Goal: Transaction & Acquisition: Download file/media

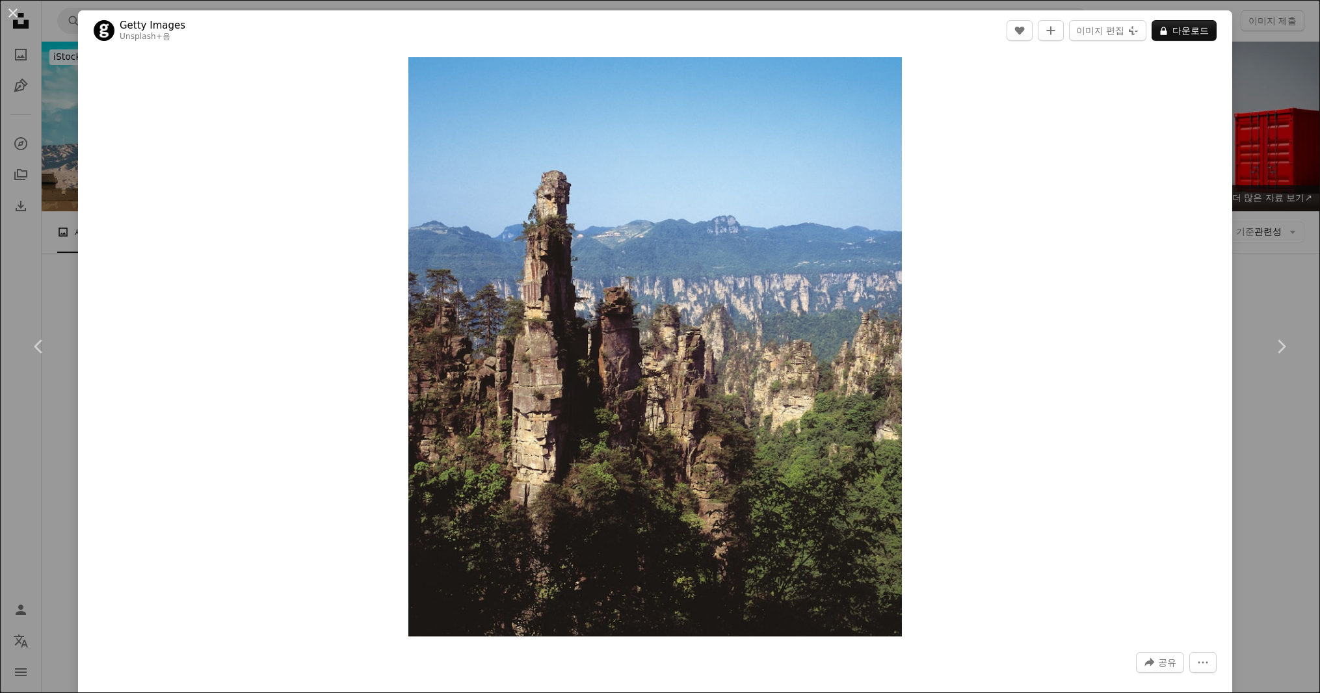
scroll to position [3074, 0]
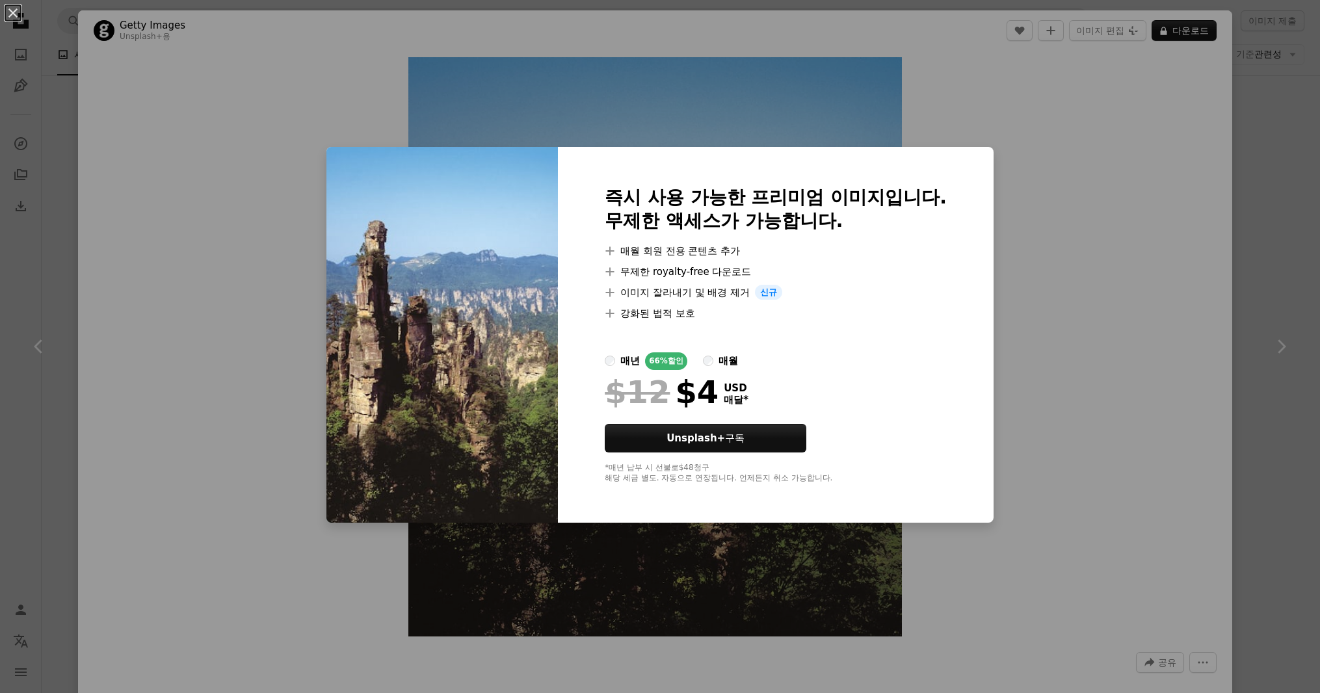
click at [1182, 331] on div "An X shape 즉시 사용 가능한 프리미엄 이미지입니다. 무제한 액세스가 가능합니다. A plus sign 매월 회원 전용 콘텐츠 추가 A…" at bounding box center [660, 346] width 1320 height 693
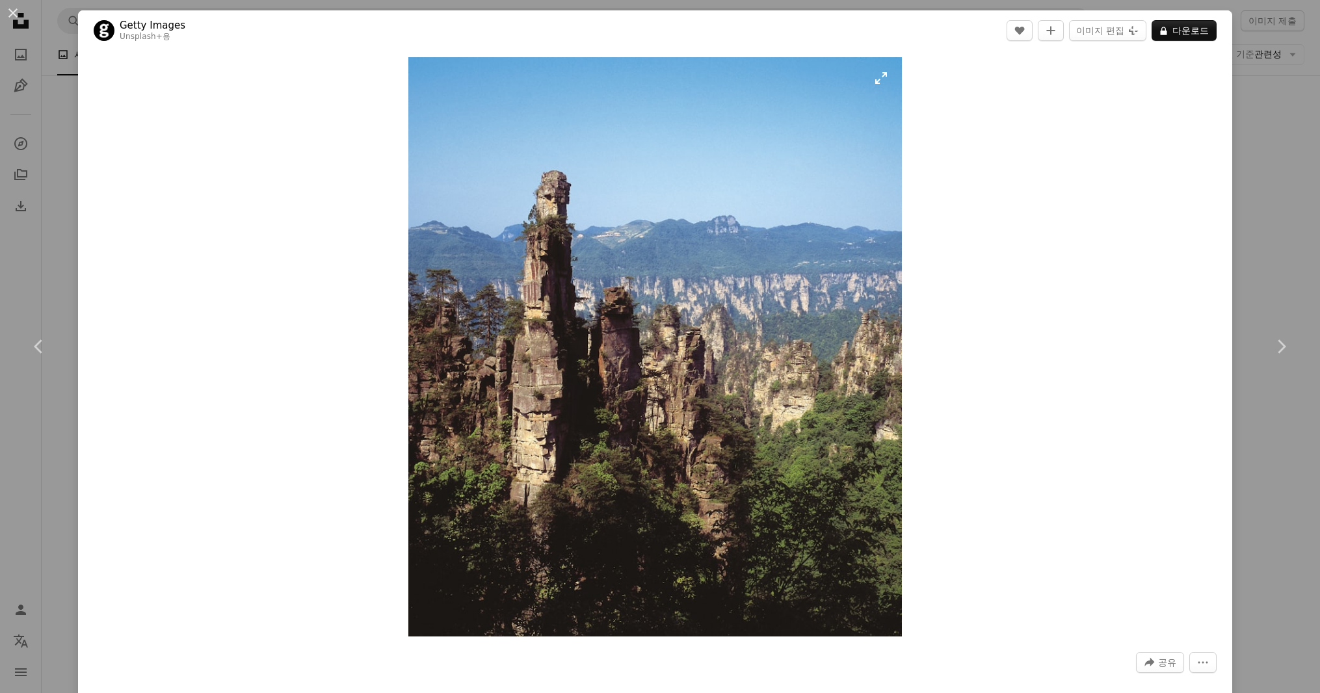
click at [809, 481] on img "이 이미지 확대" at bounding box center [655, 347] width 494 height 580
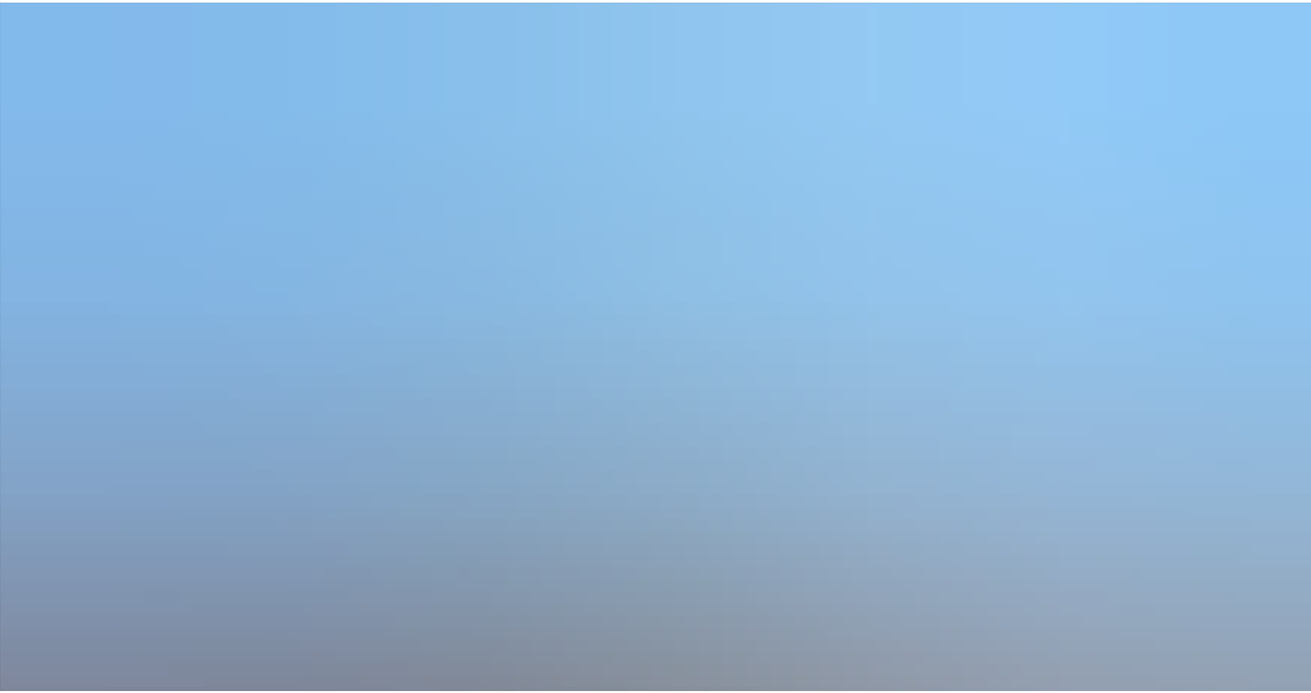
scroll to position [418, 0]
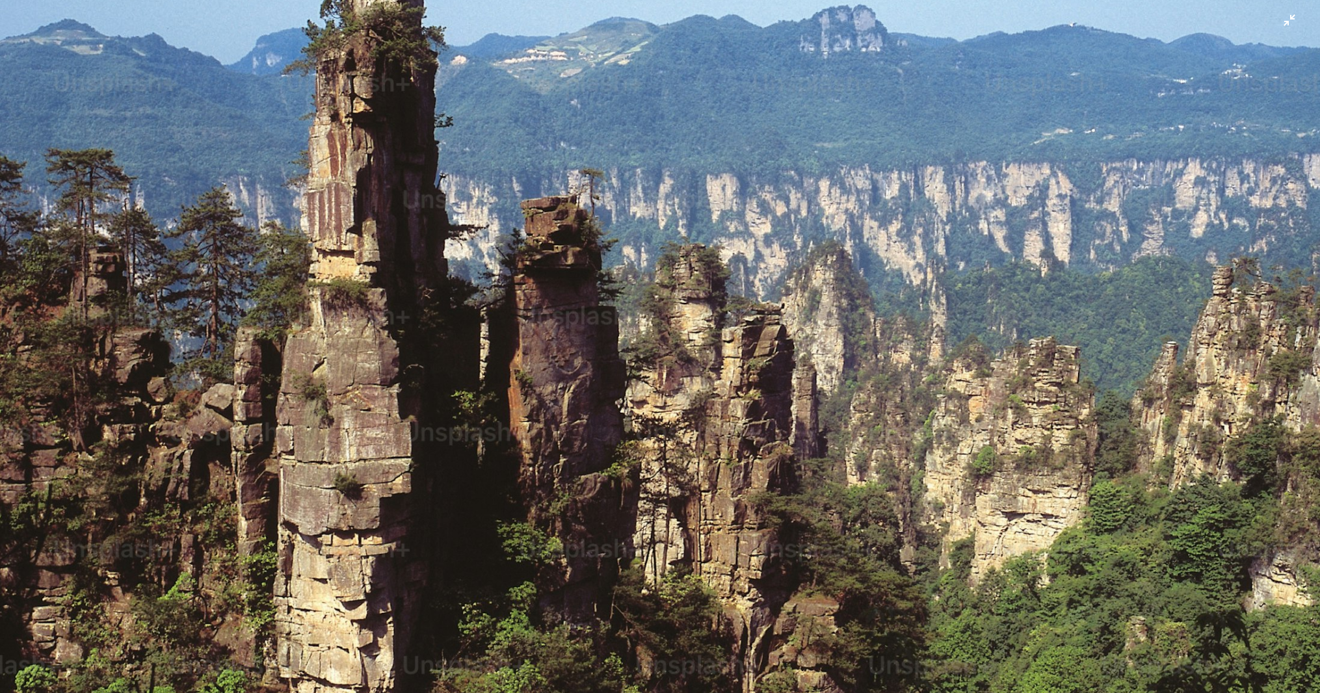
click at [578, 169] on img "이 이미지 축소" at bounding box center [660, 357] width 1322 height 1551
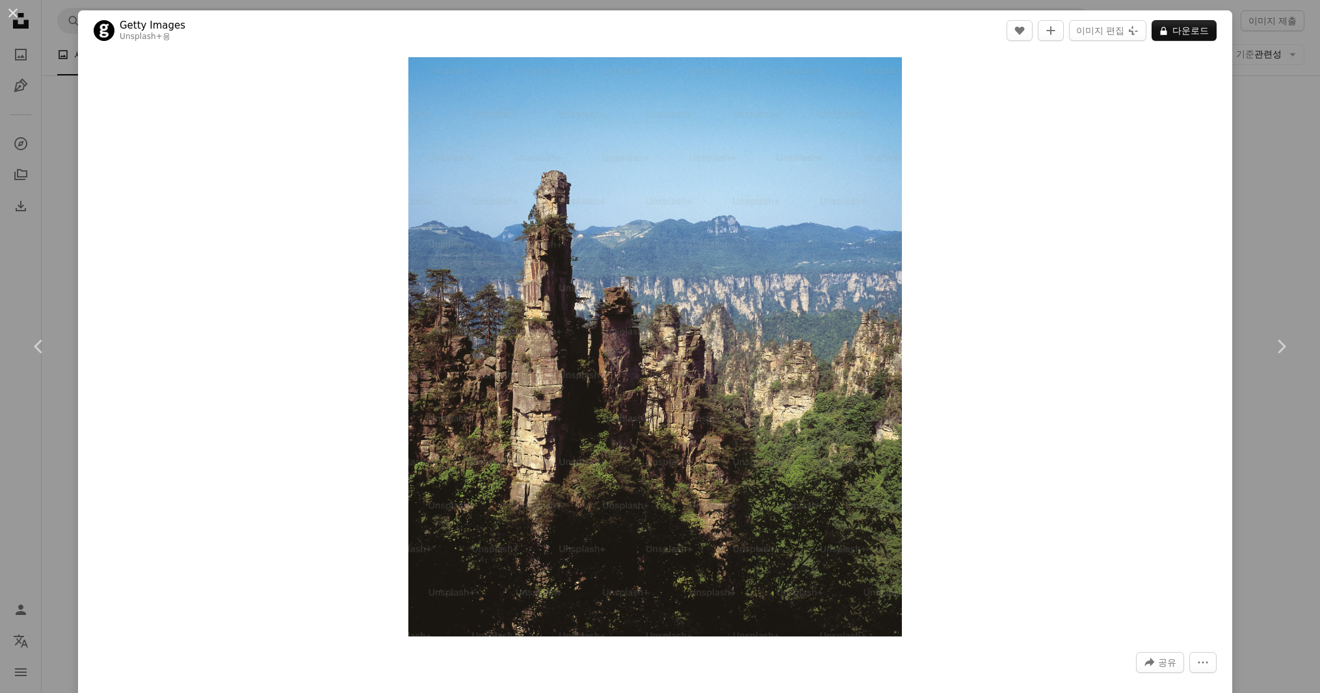
click at [1231, 38] on div "An X shape Chevron left Chevron right Getty Images Unsplash+ 용 A heart A plus s…" at bounding box center [660, 346] width 1320 height 693
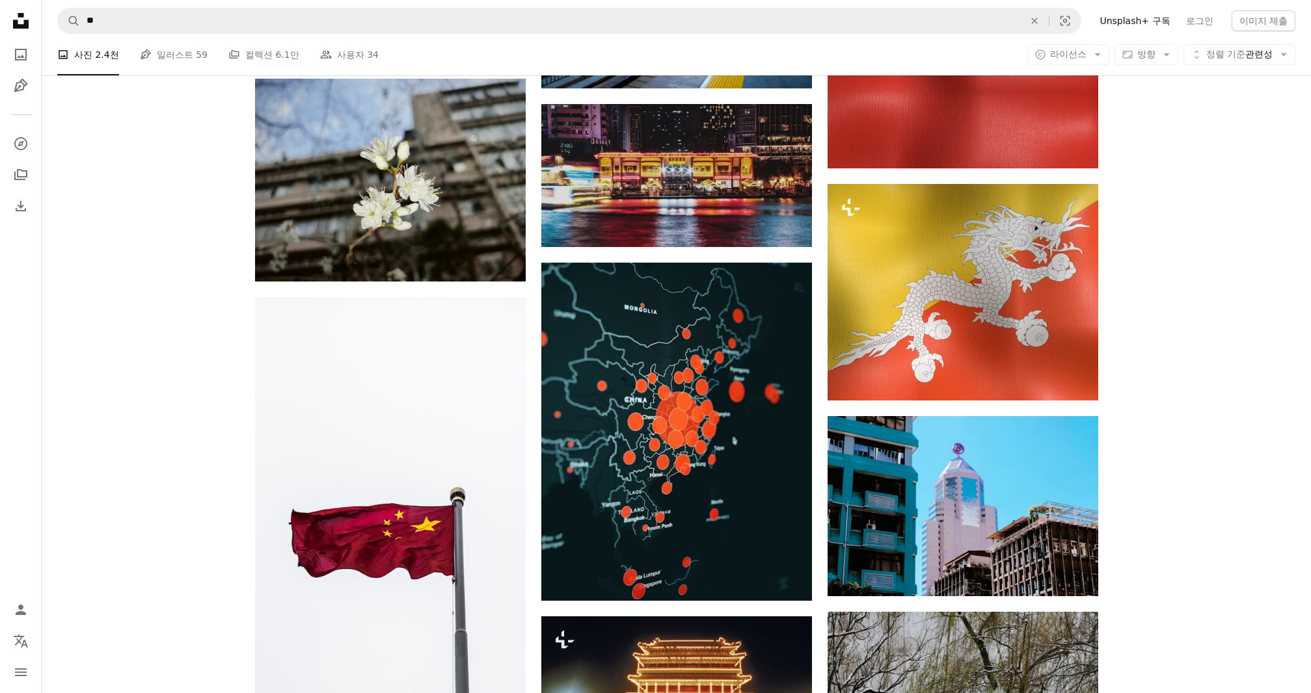
scroll to position [5611, 0]
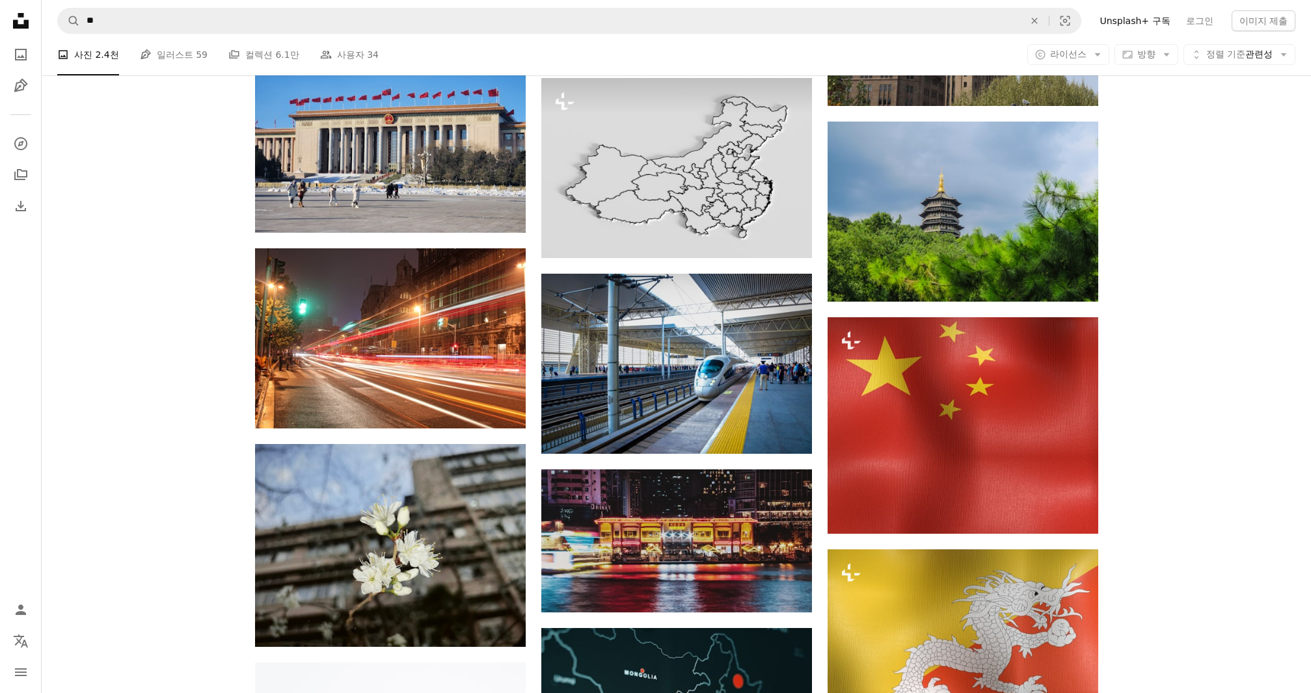
drag, startPoint x: 1198, startPoint y: 474, endPoint x: 1178, endPoint y: 357, distance: 118.8
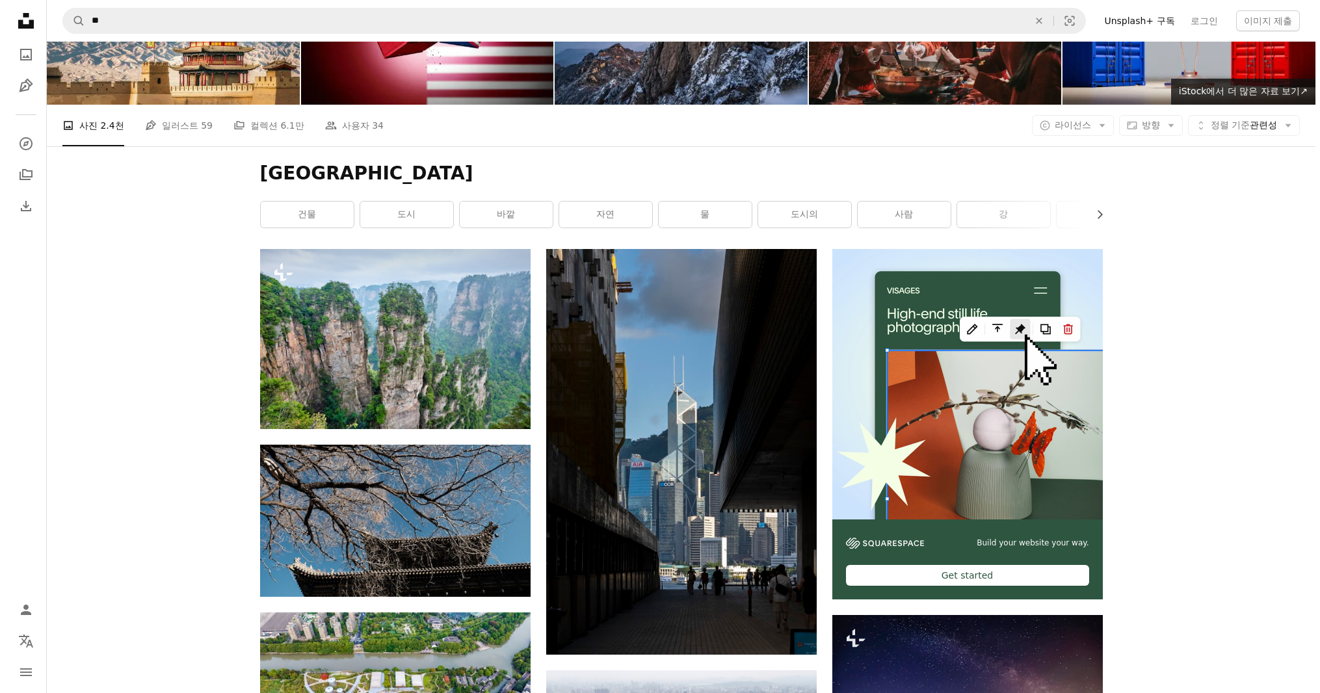
scroll to position [0, 0]
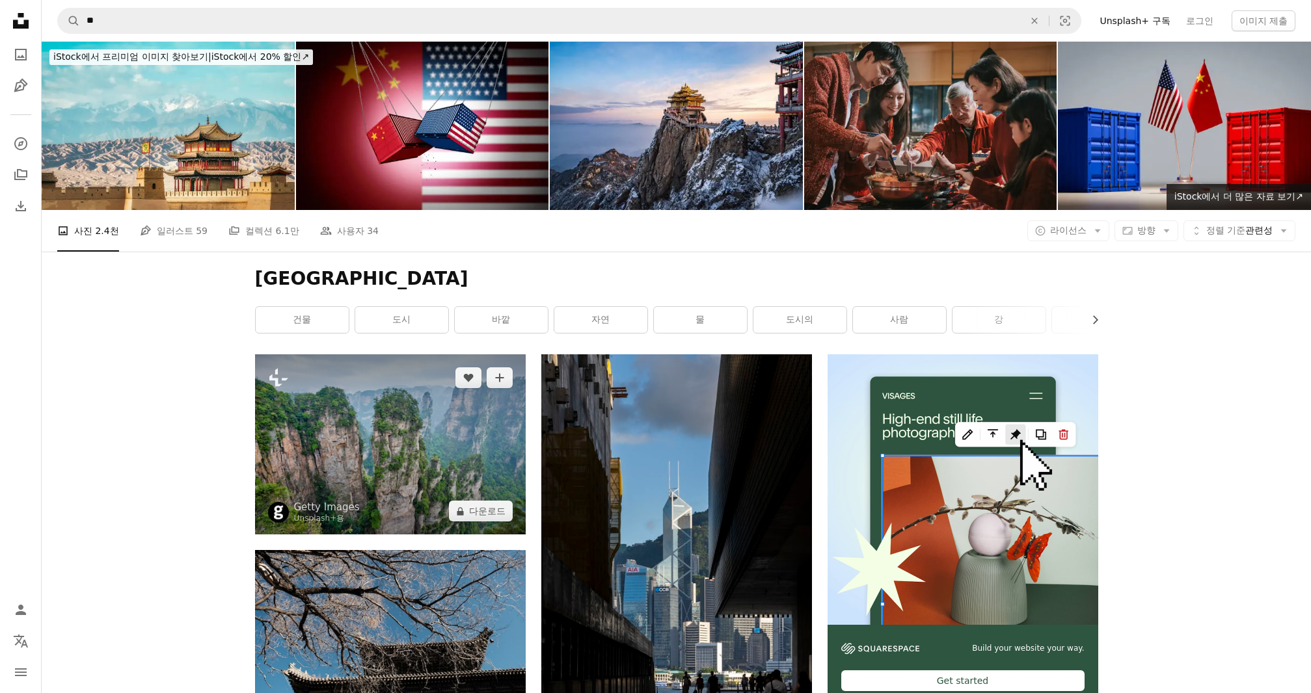
click at [394, 355] on img at bounding box center [390, 445] width 271 height 180
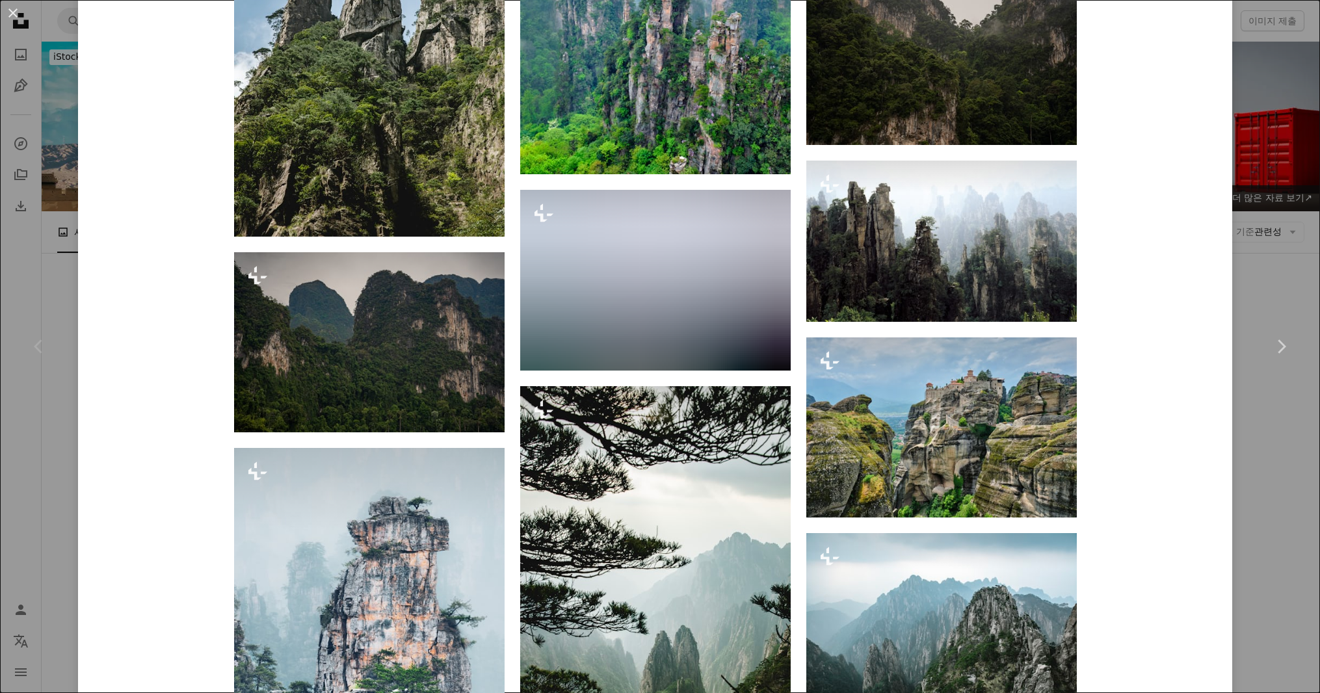
scroll to position [1951, 0]
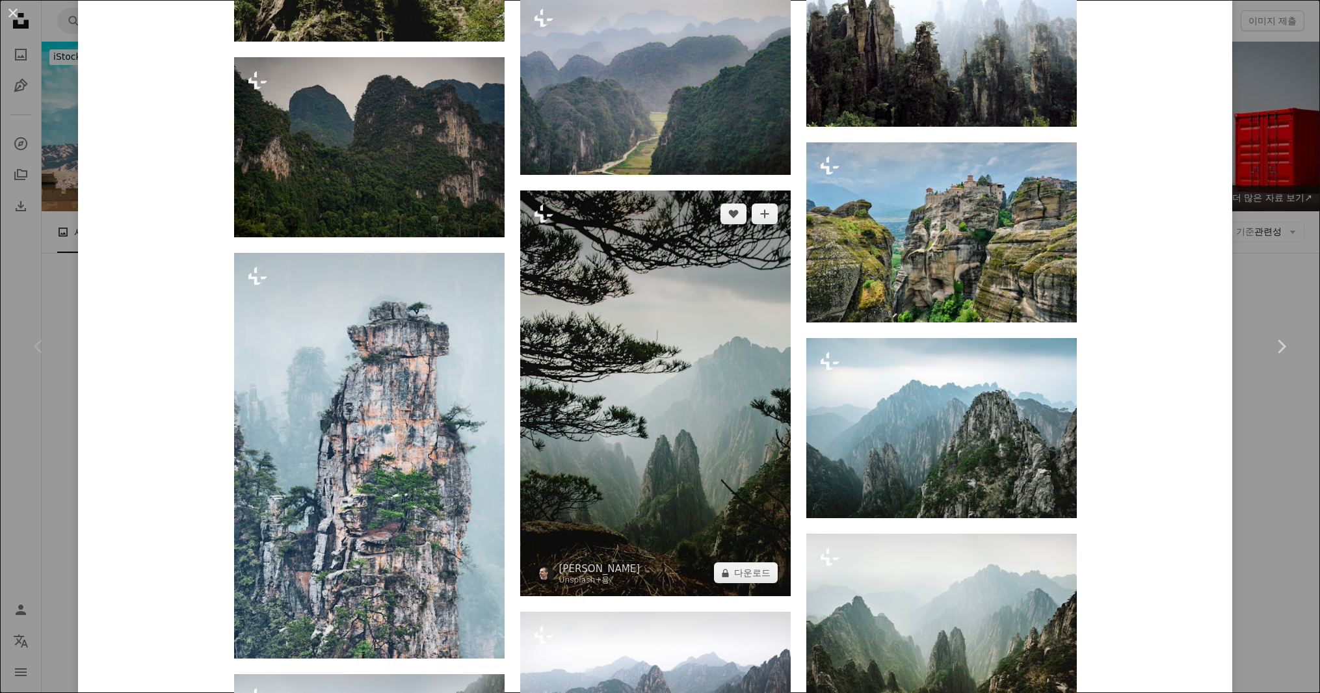
click at [651, 375] on img at bounding box center [655, 394] width 271 height 406
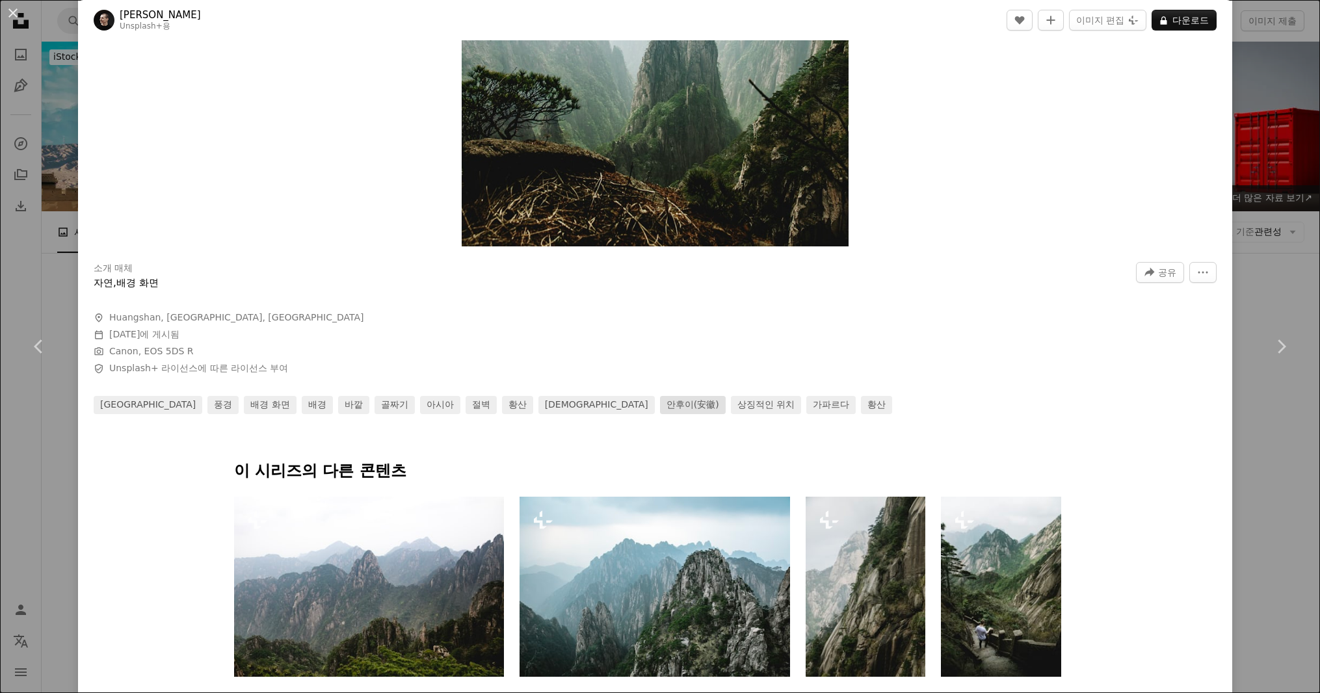
scroll to position [585, 0]
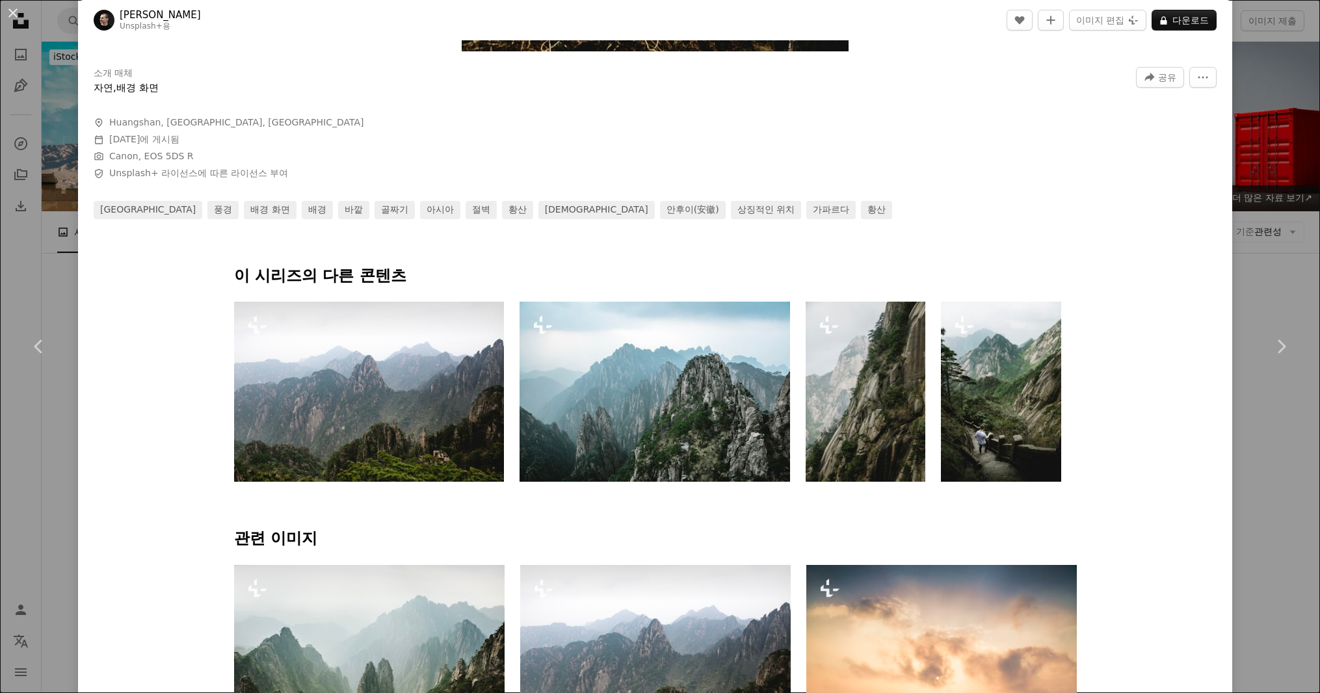
click at [409, 398] on img at bounding box center [369, 392] width 271 height 180
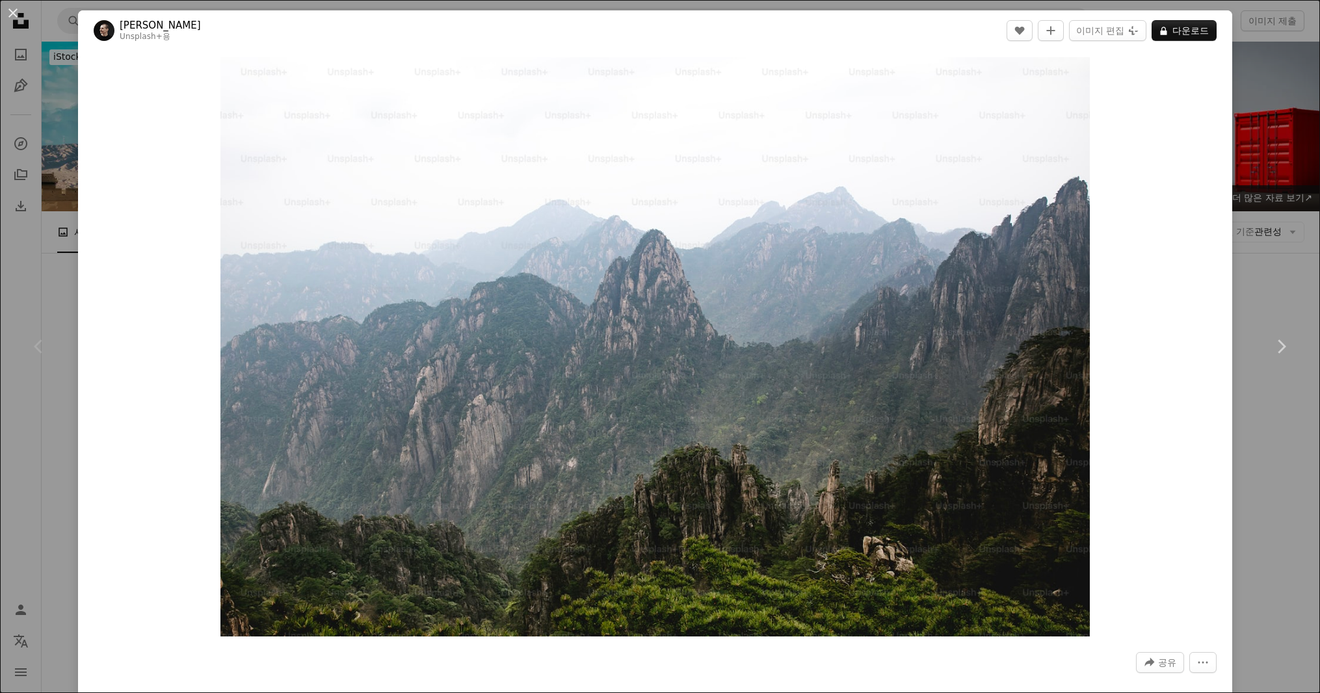
drag, startPoint x: 1221, startPoint y: 371, endPoint x: 1199, endPoint y: 379, distance: 22.6
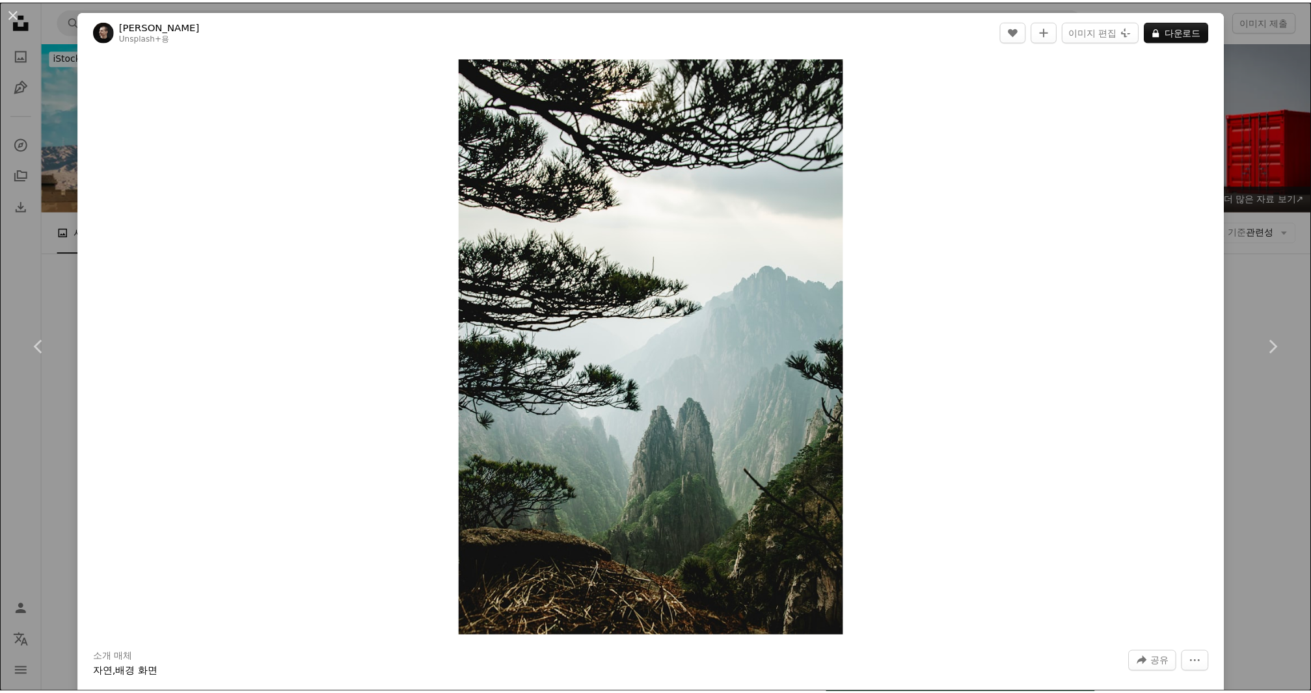
scroll to position [455, 0]
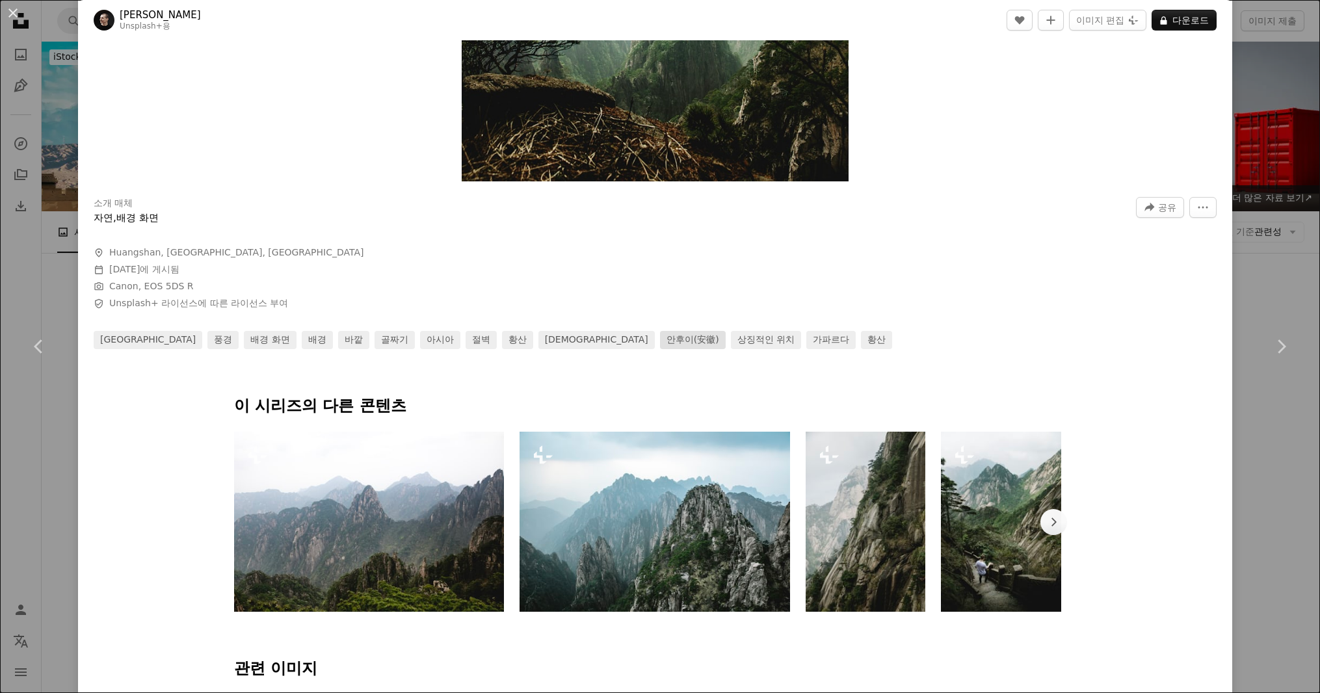
click at [660, 339] on link "안후이(安徽)" at bounding box center [693, 340] width 66 height 18
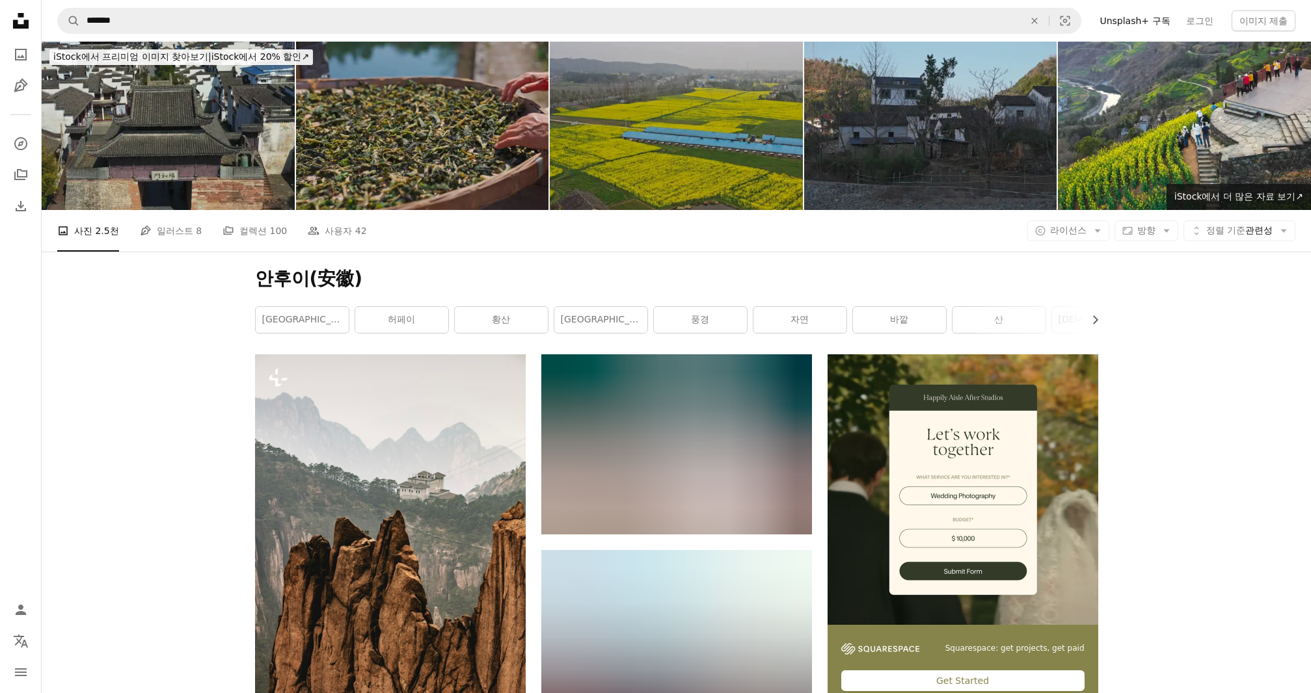
scroll to position [195, 0]
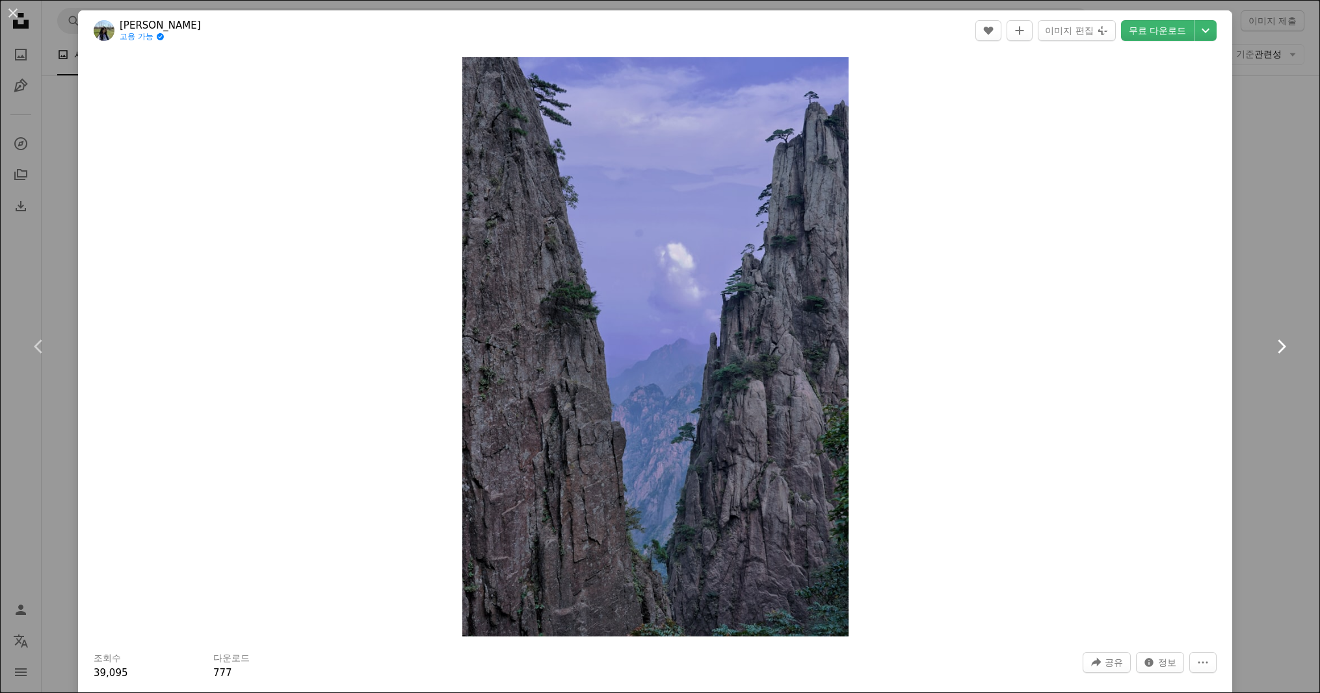
click at [1251, 372] on link "Chevron right" at bounding box center [1281, 346] width 78 height 125
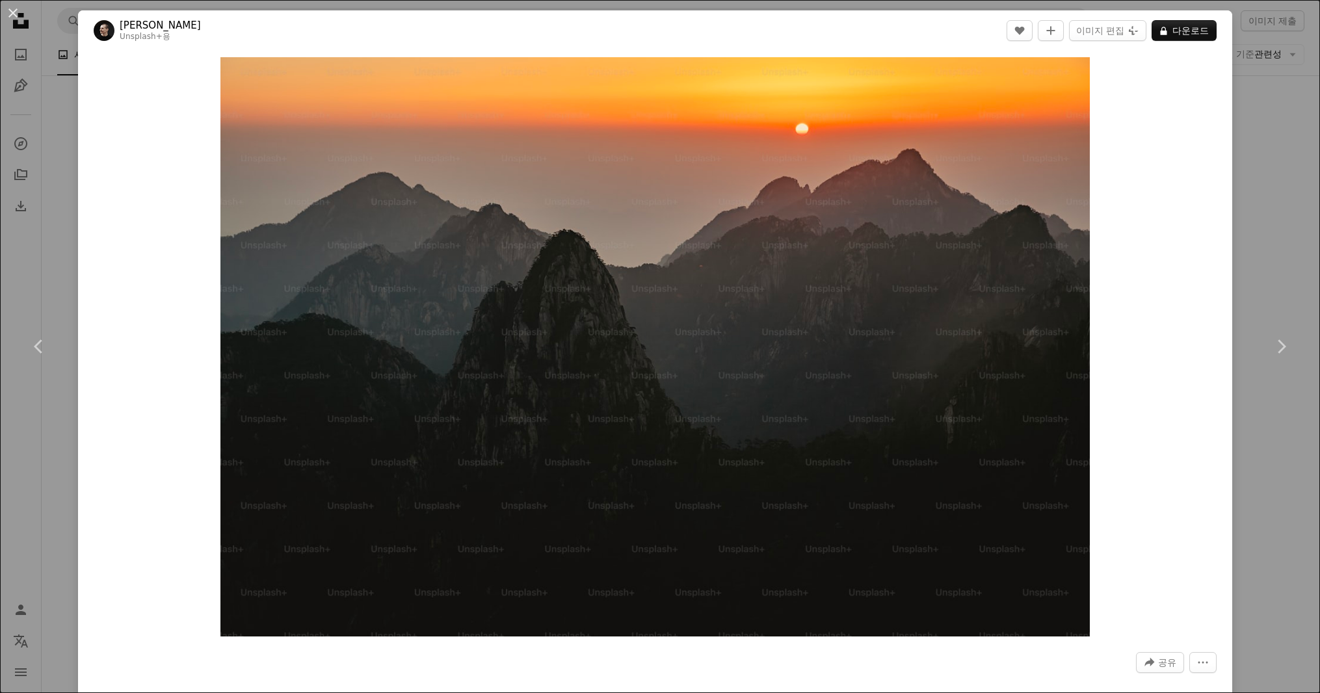
click at [1276, 484] on div "An X shape Chevron left Chevron right [PERSON_NAME] Unsplash+ 용 A heart A plus …" at bounding box center [660, 346] width 1320 height 693
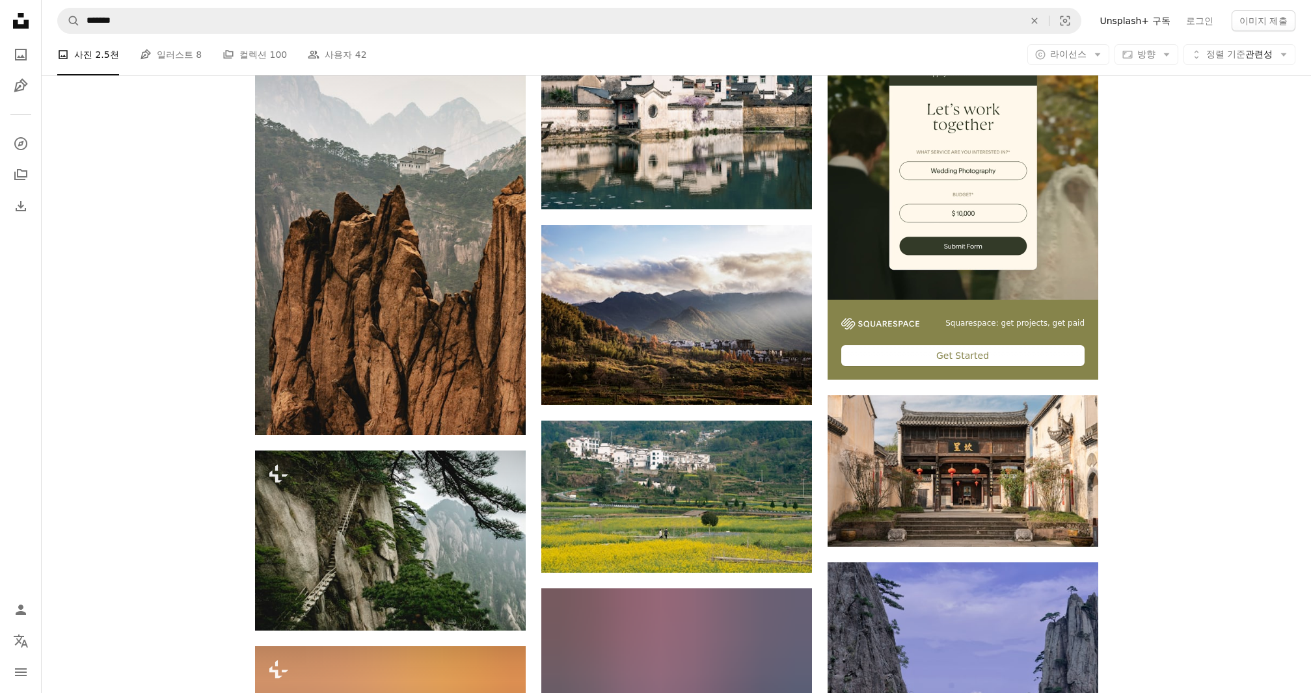
scroll to position [390, 0]
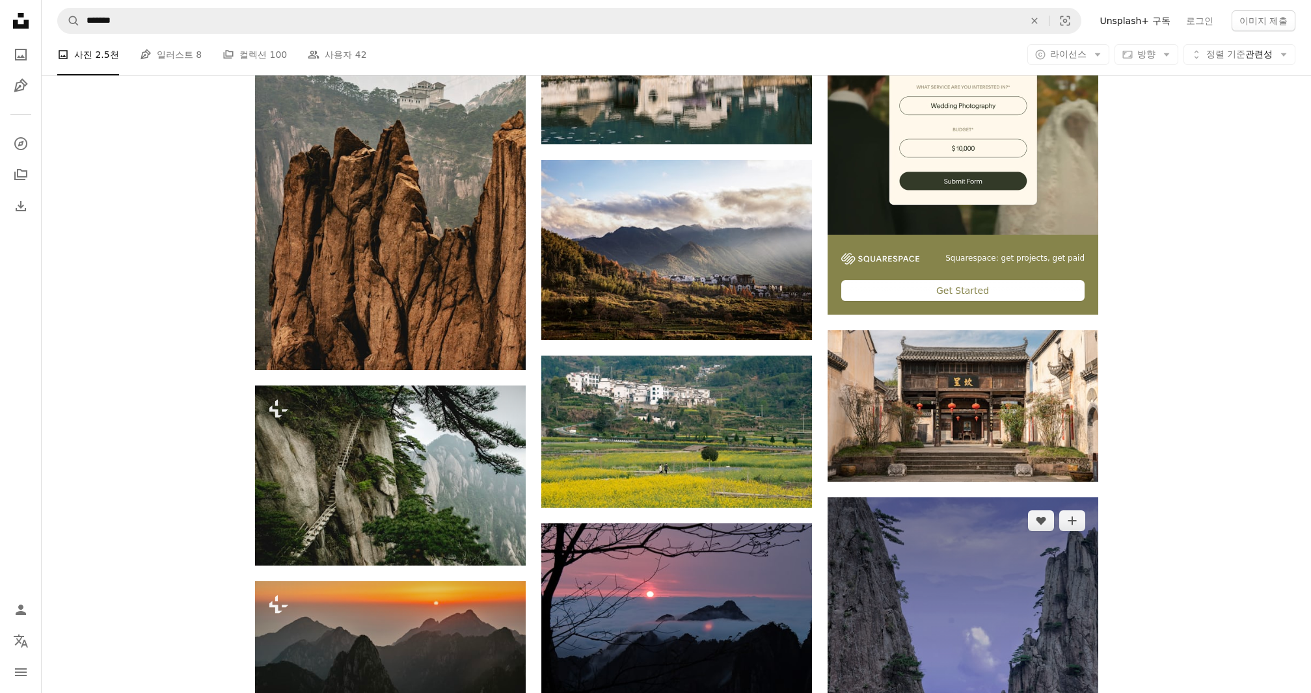
click at [938, 498] on img at bounding box center [962, 701] width 271 height 406
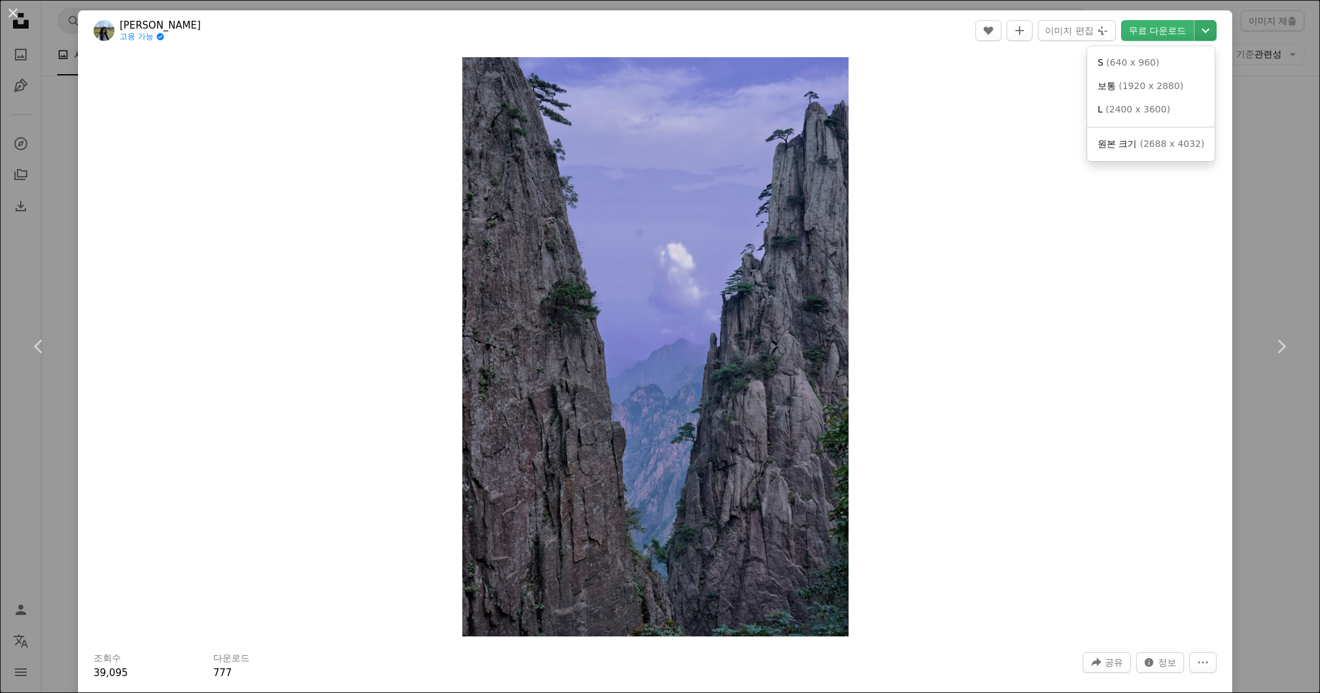
click at [1196, 26] on icon "Chevron down" at bounding box center [1206, 31] width 21 height 16
click at [1148, 142] on span "( 2688 x 4032 )" at bounding box center [1172, 144] width 64 height 10
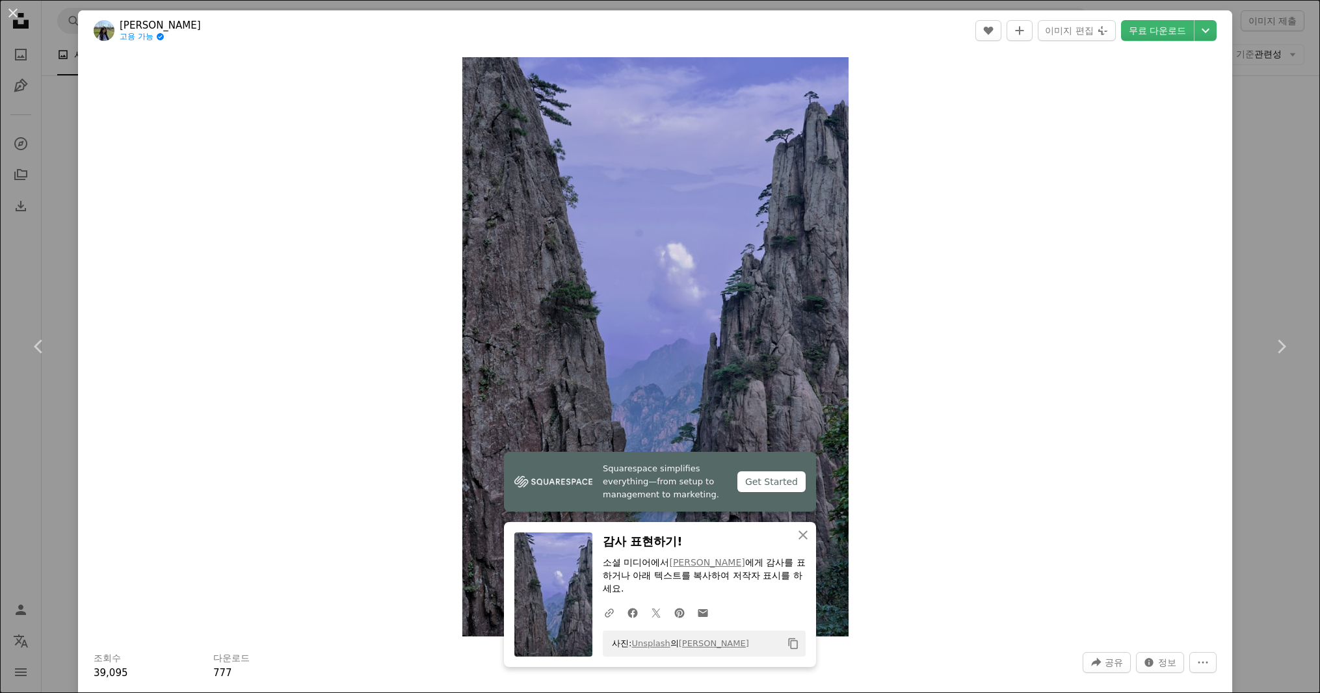
drag, startPoint x: 1243, startPoint y: 86, endPoint x: 1227, endPoint y: 102, distance: 22.5
click at [1243, 86] on div "An X shape Chevron left Chevron right Zuoqi Liu 고용 가능 A checkmark inside of a c…" at bounding box center [660, 346] width 1320 height 693
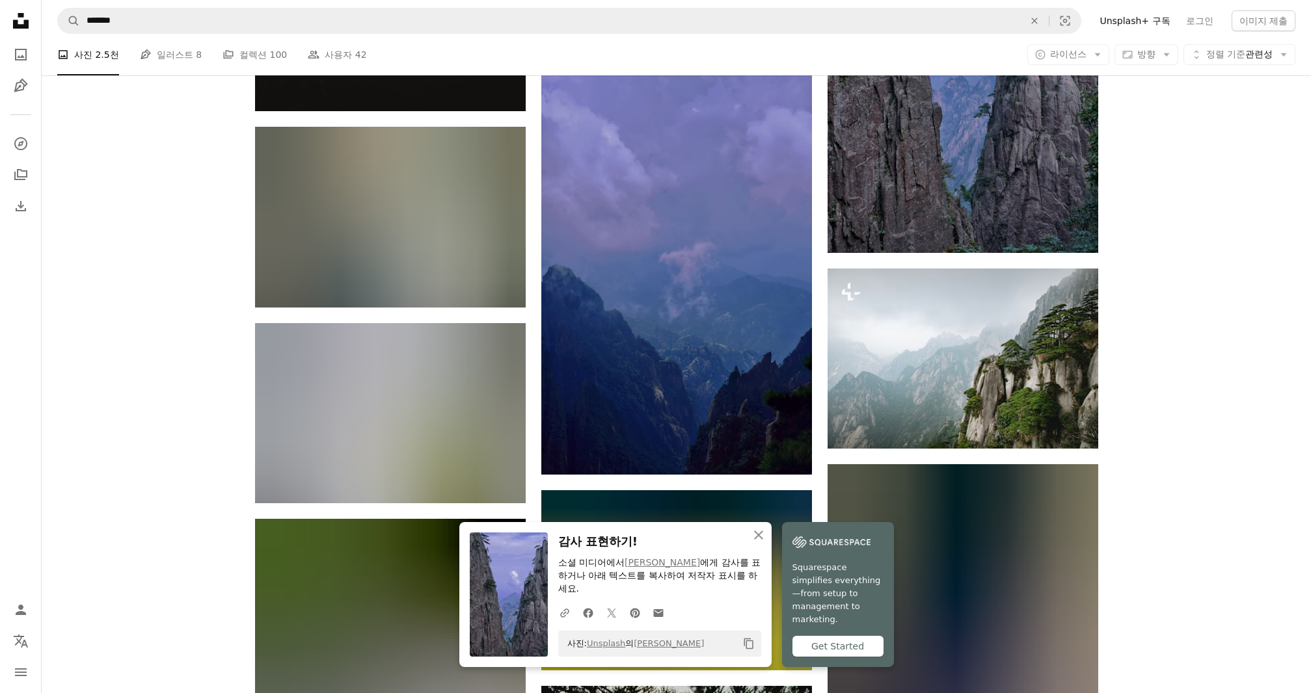
scroll to position [1301, 0]
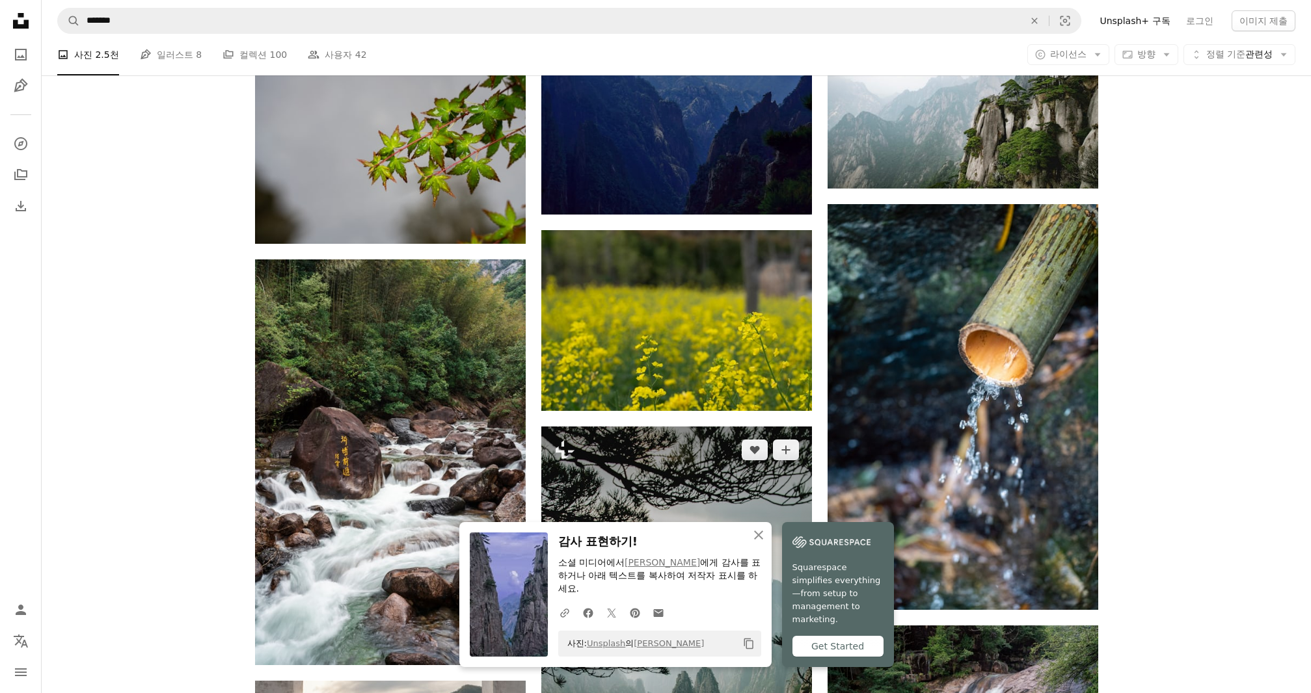
click at [717, 447] on img at bounding box center [676, 630] width 271 height 406
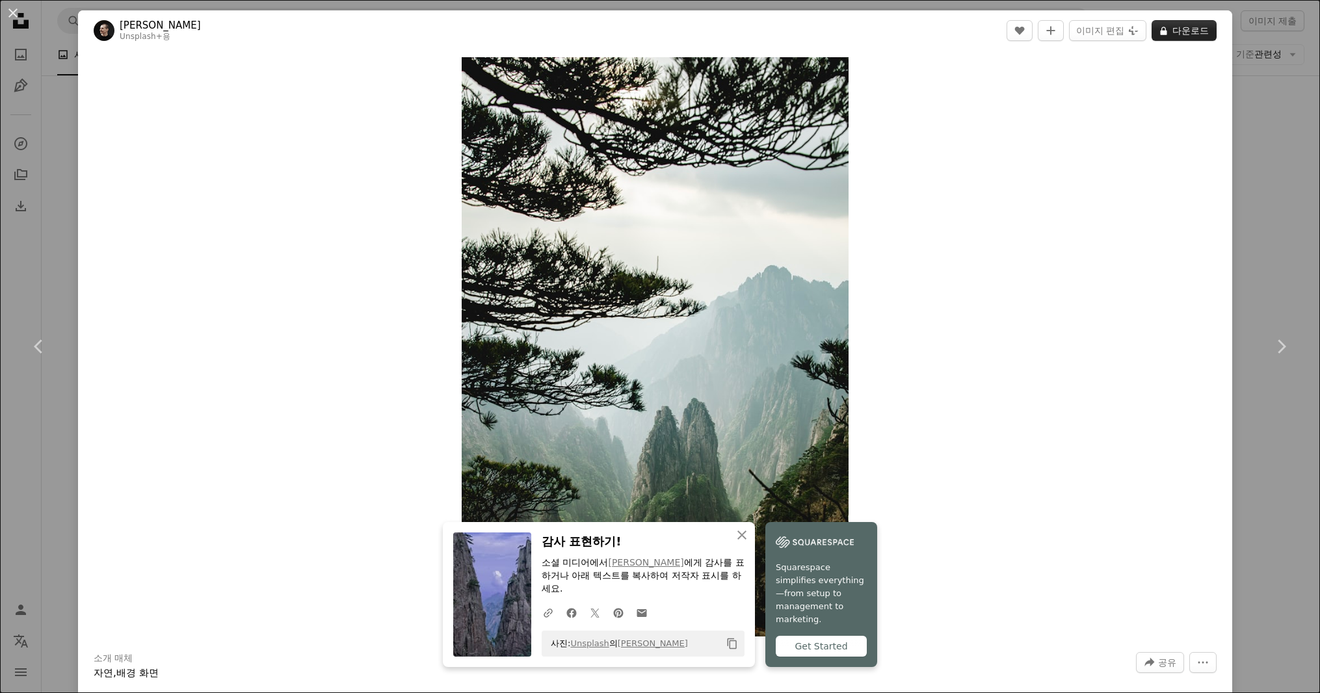
click at [1152, 29] on button "A lock 다운로드" at bounding box center [1184, 30] width 65 height 21
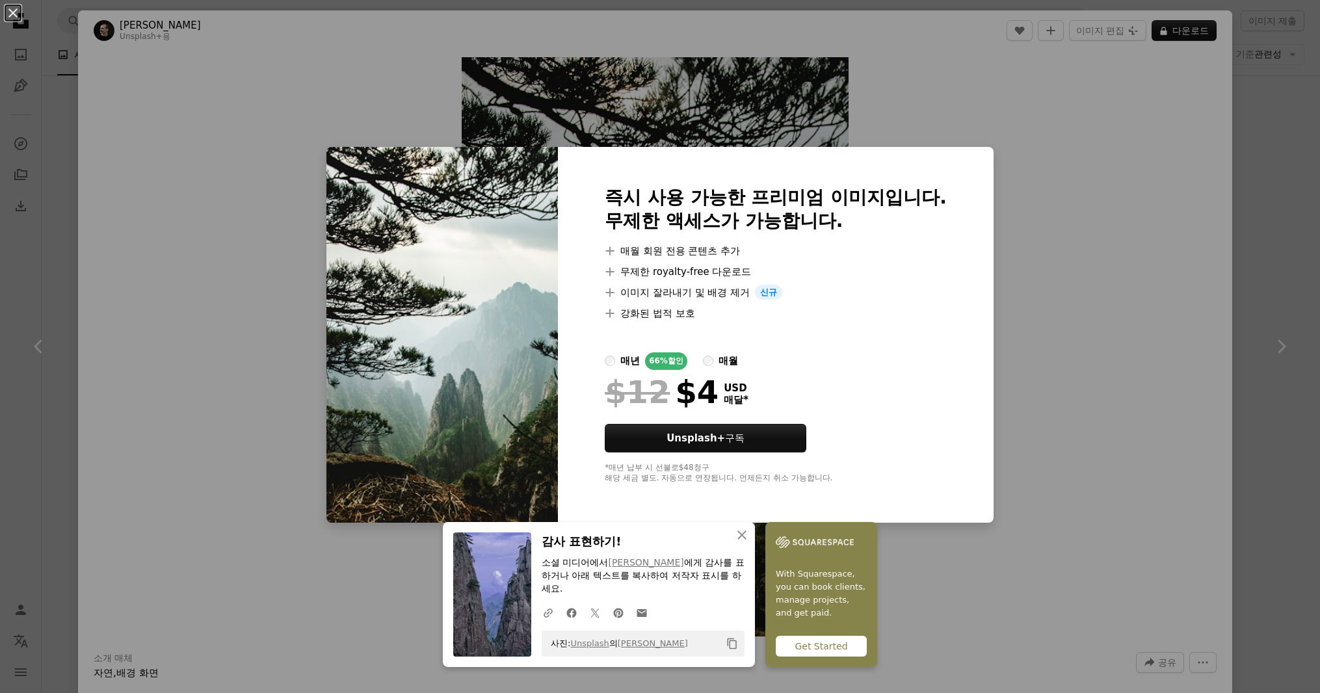
click at [1228, 291] on div "An X shape 즉시 사용 가능한 프리미엄 이미지입니다. 무제한 액세스가 가능합니다. A plus sign 매월 회원 전용 콘텐츠 추가 A…" at bounding box center [660, 346] width 1320 height 693
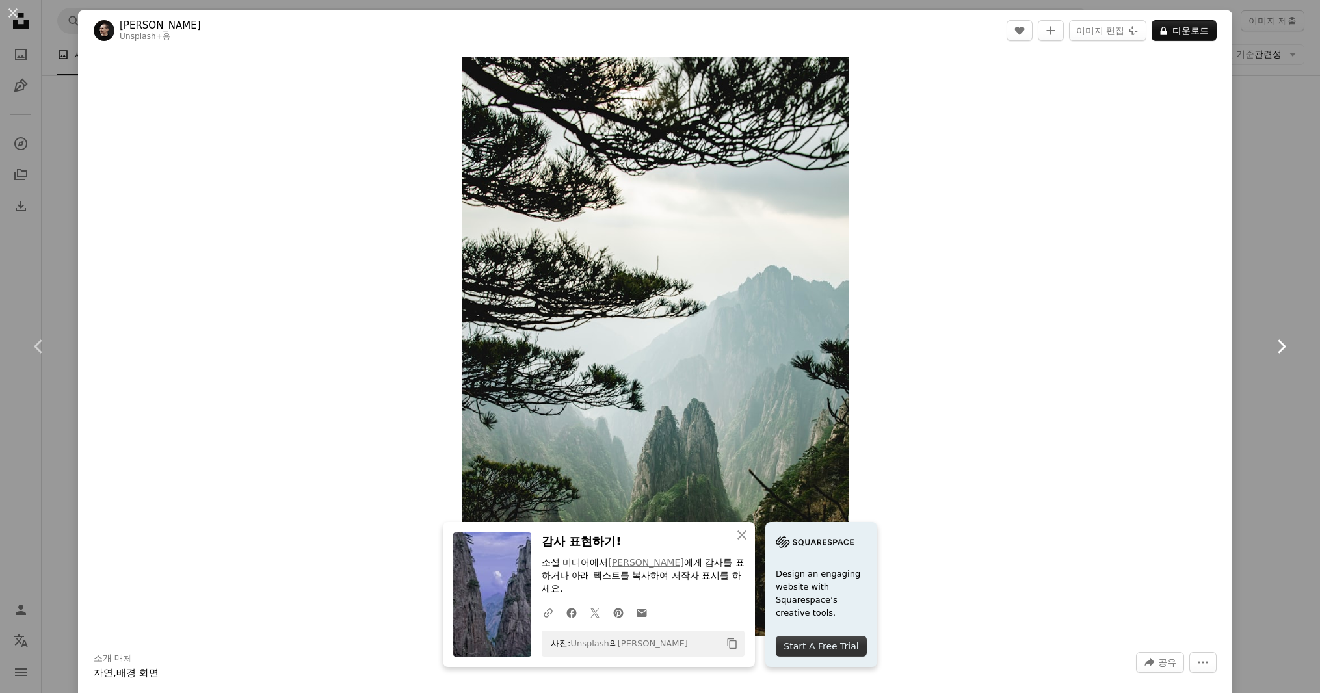
click at [1243, 286] on link "Chevron right" at bounding box center [1281, 346] width 78 height 125
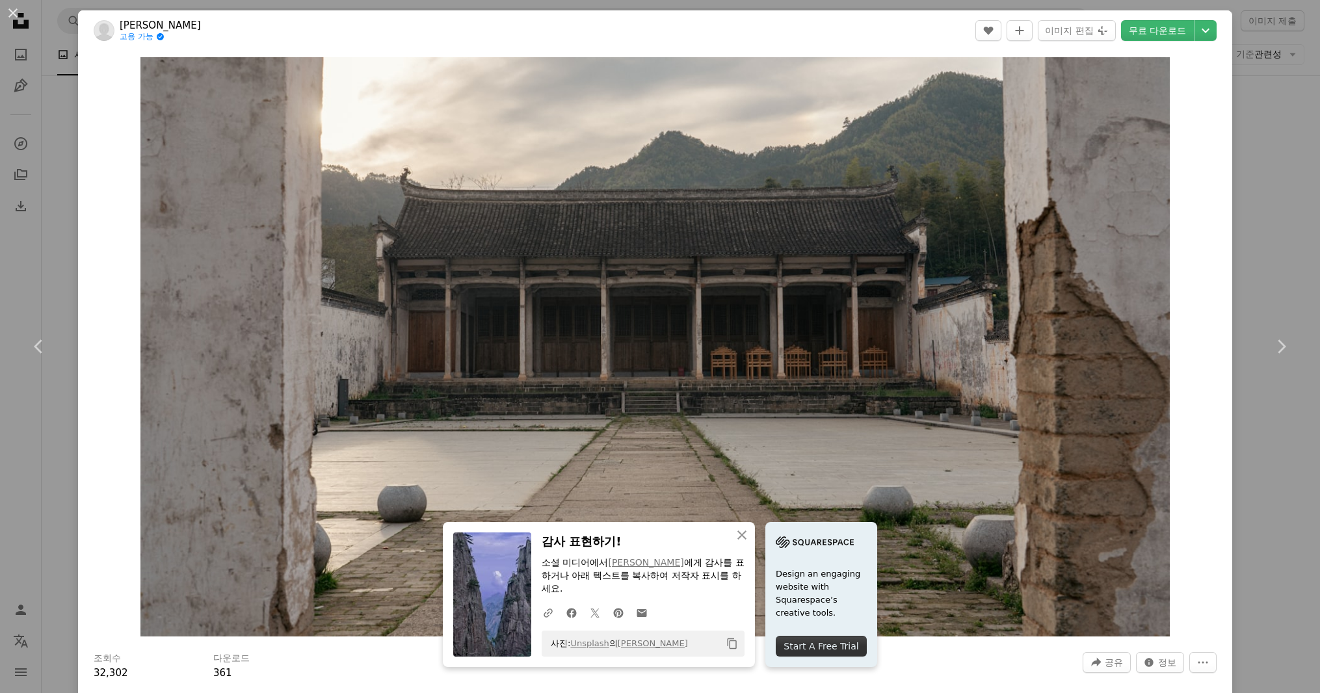
click at [1287, 532] on div "An X shape Chevron left Chevron right Marko Sun 고용 가능 A checkmark inside of a c…" at bounding box center [660, 346] width 1320 height 693
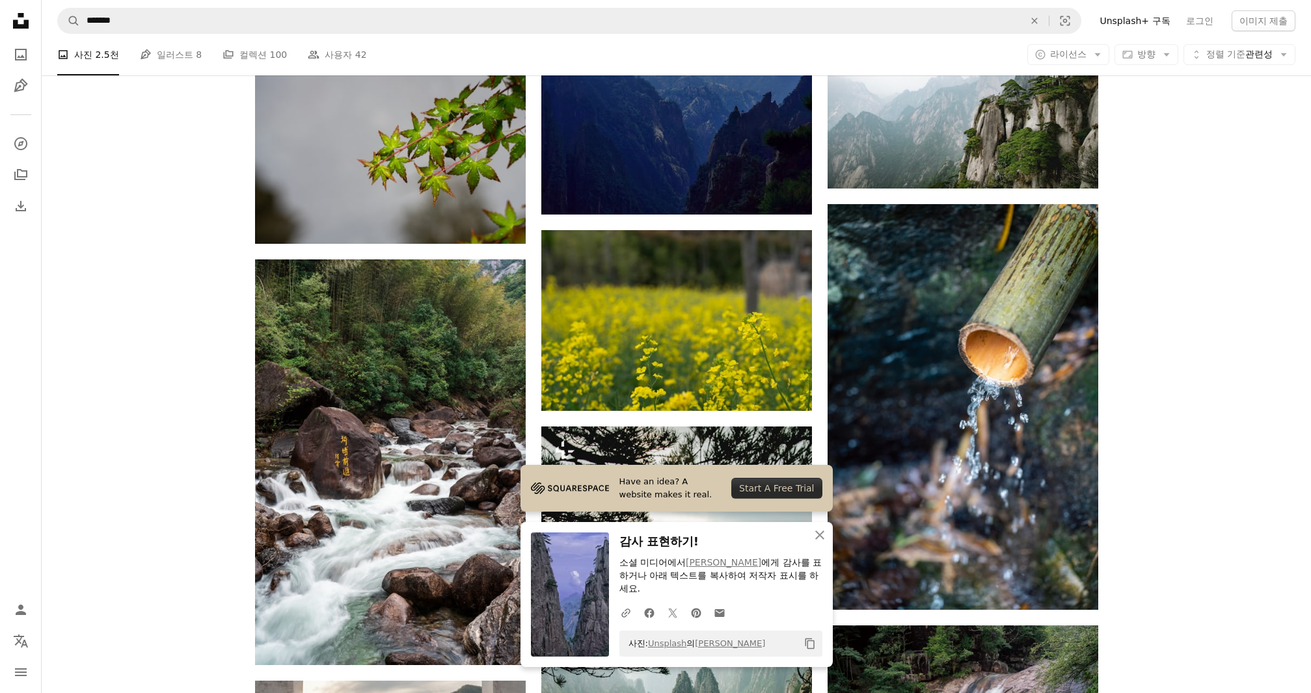
scroll to position [1691, 0]
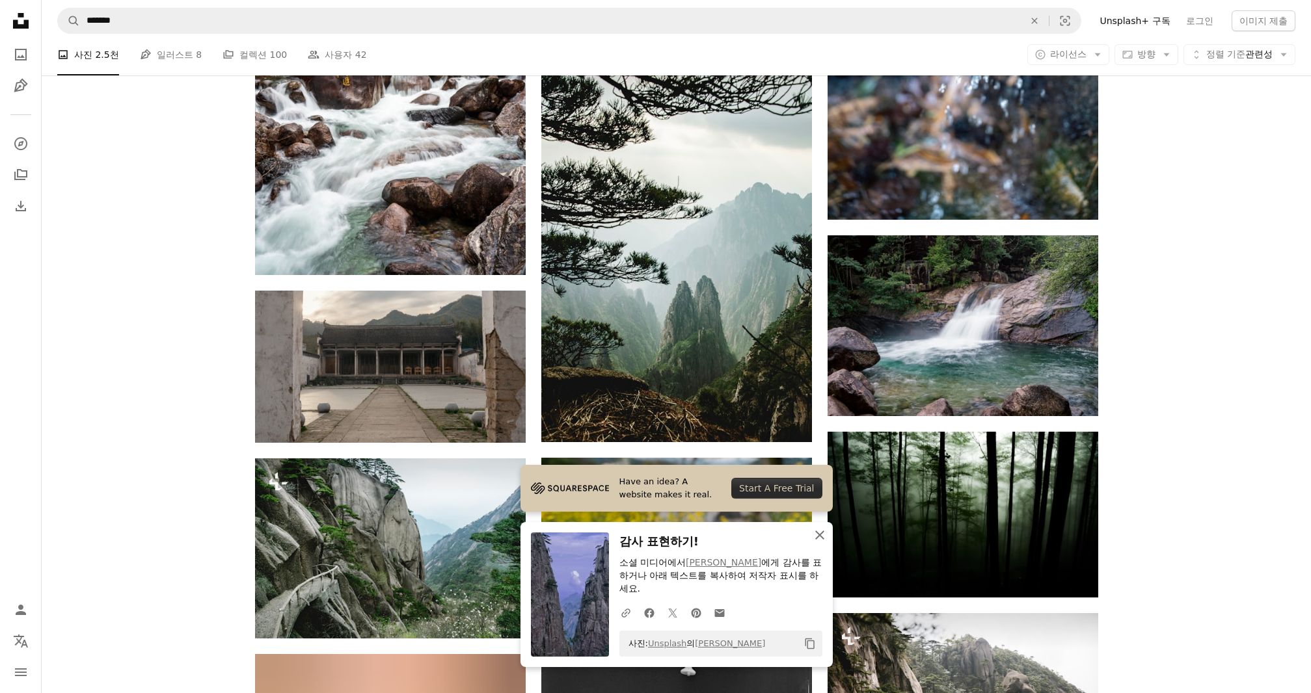
click at [825, 543] on icon "An X shape" at bounding box center [820, 536] width 16 height 16
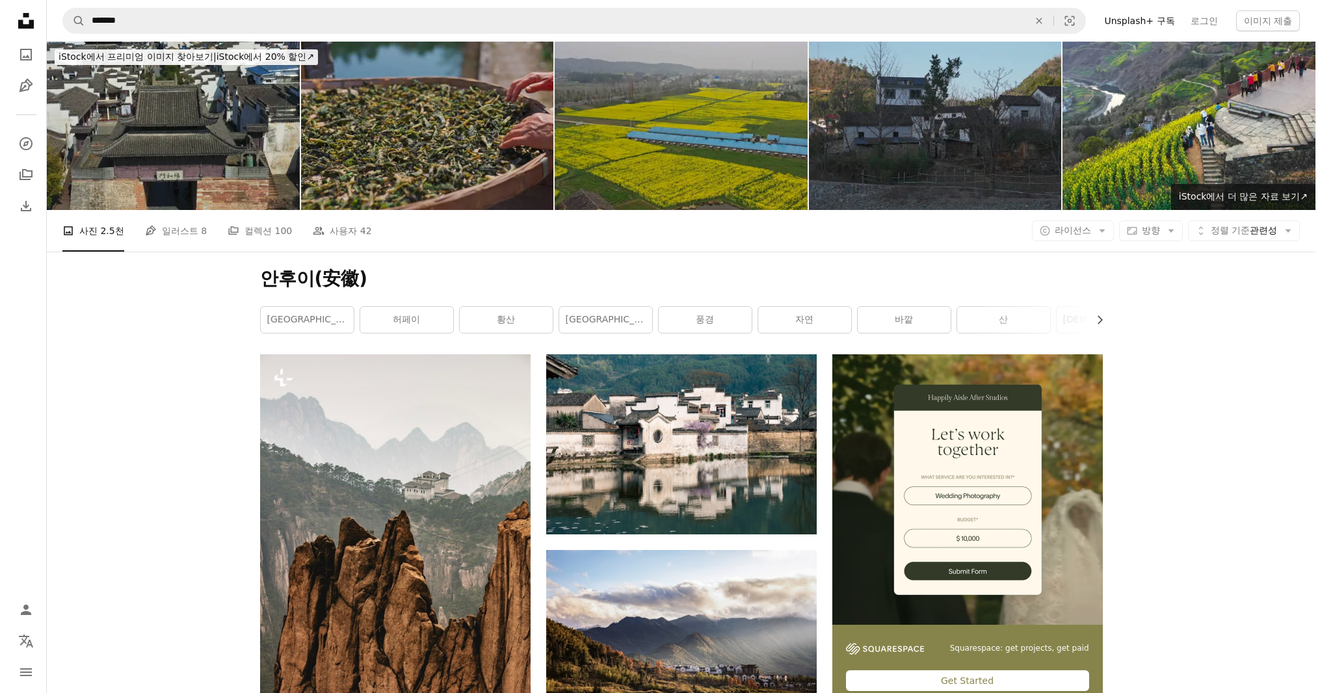
scroll to position [65, 0]
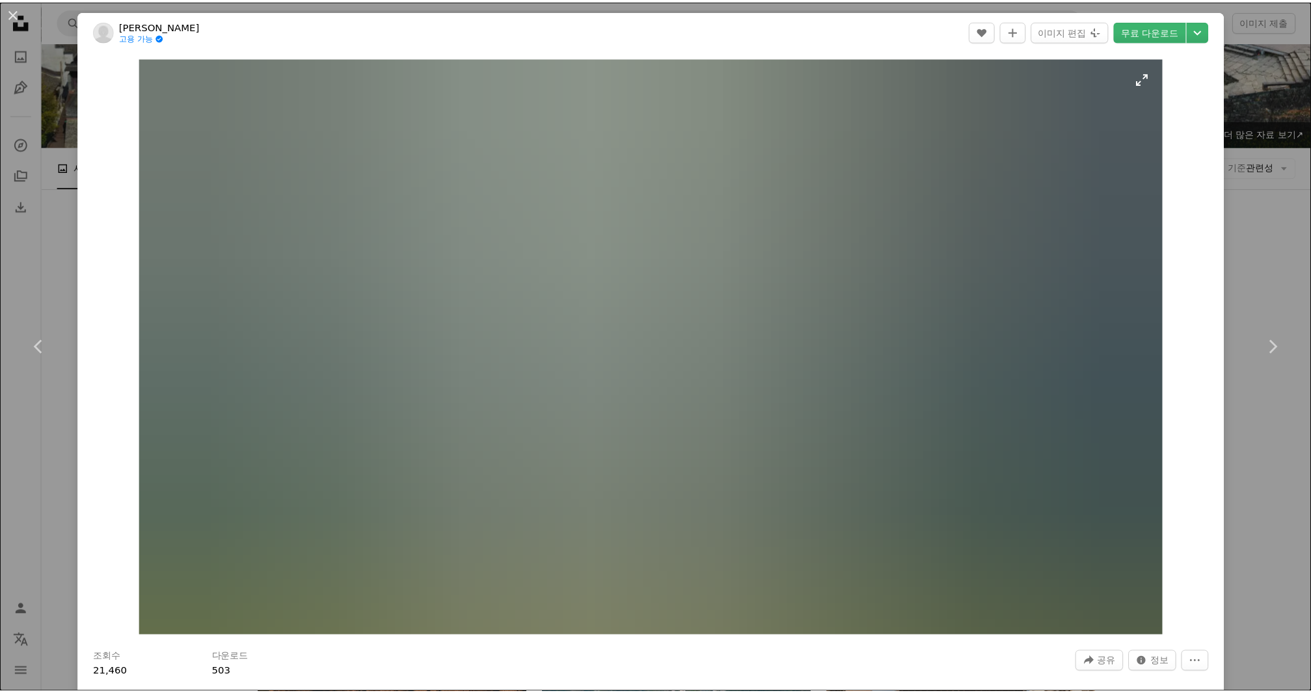
scroll to position [195, 0]
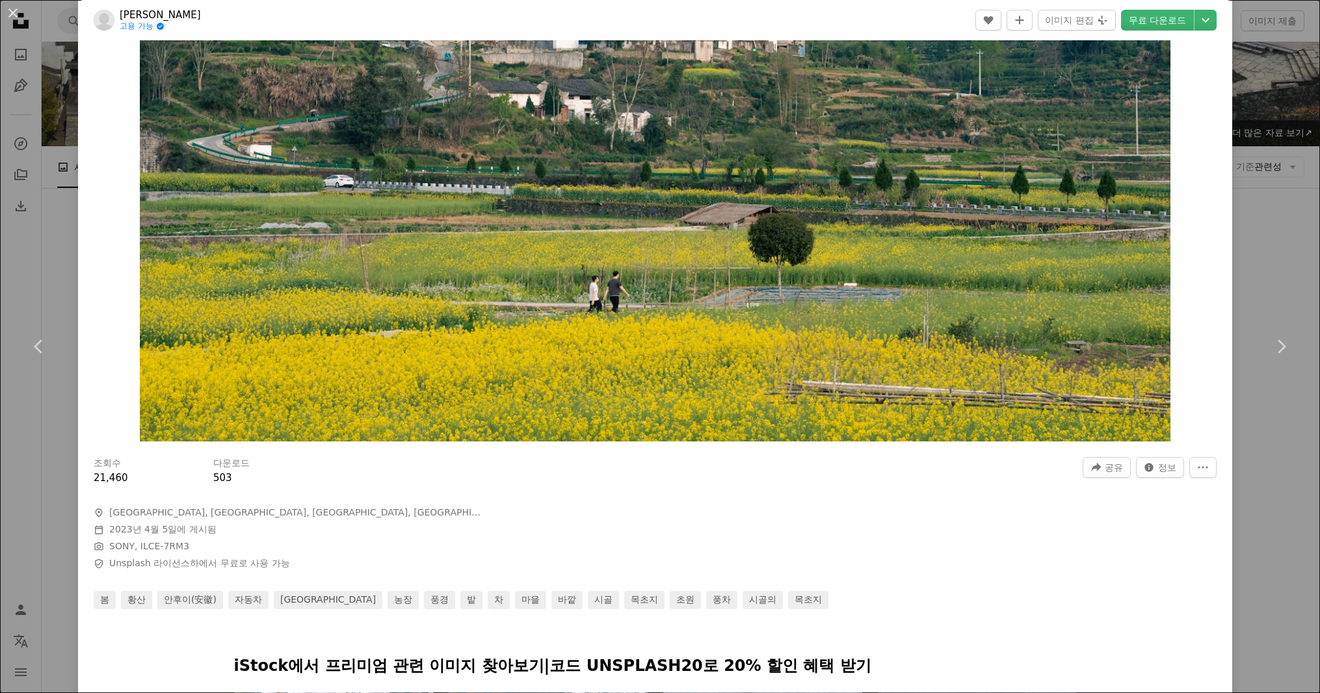
click at [1249, 435] on div "An X shape Chevron left Chevron right Marko Sun 고용 가능 A checkmark inside of a c…" at bounding box center [660, 346] width 1320 height 693
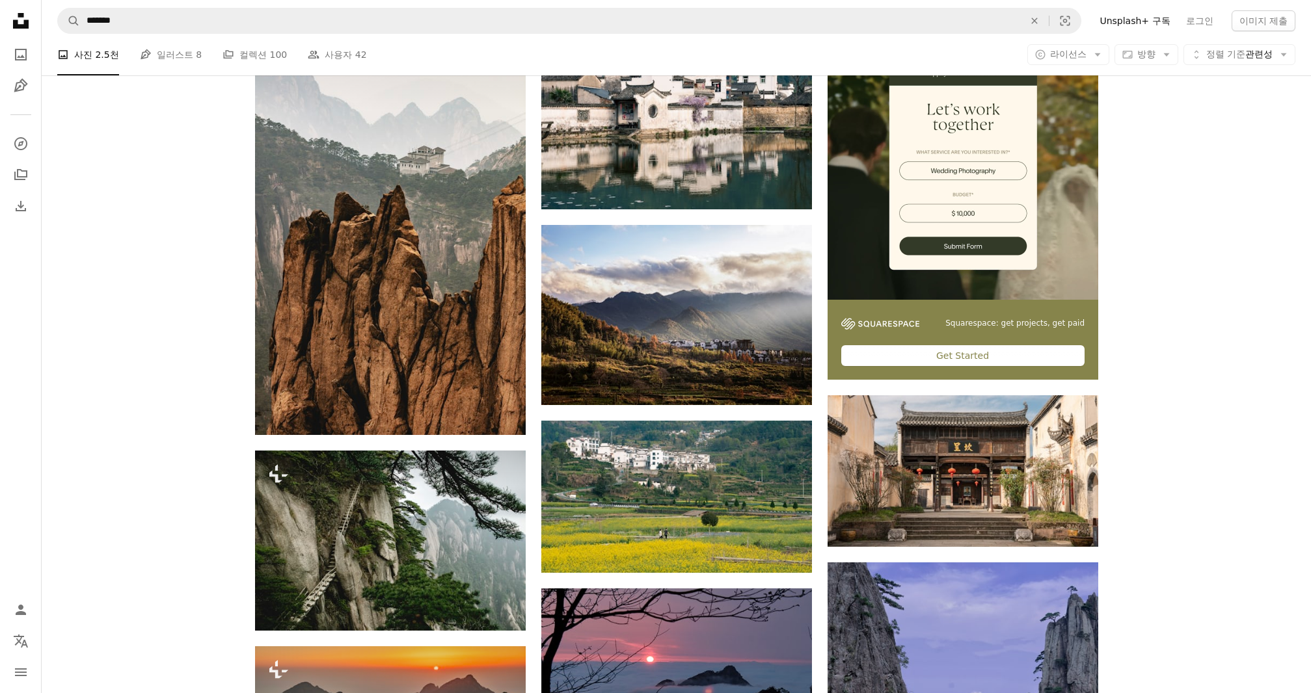
scroll to position [390, 0]
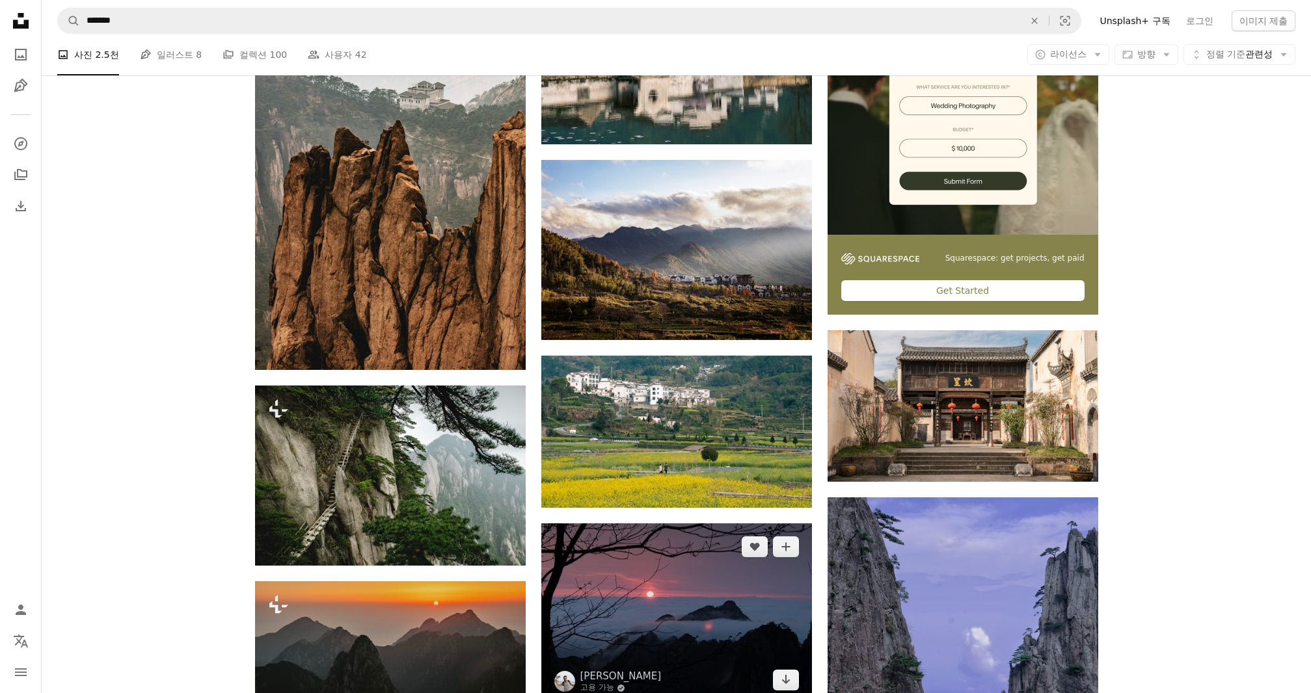
click at [676, 524] on img at bounding box center [676, 614] width 271 height 180
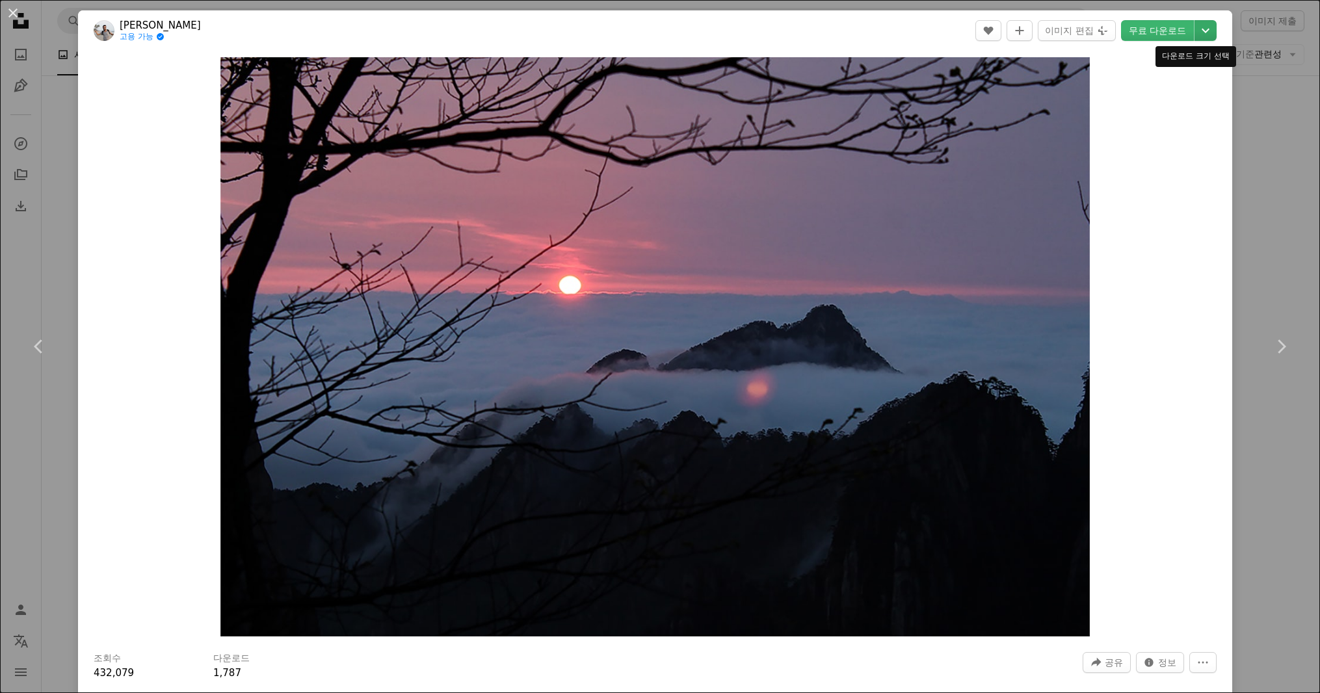
click at [1196, 27] on icon "Chevron down" at bounding box center [1206, 31] width 21 height 16
click at [1159, 145] on span "( 2953 x 1968 )" at bounding box center [1172, 144] width 64 height 10
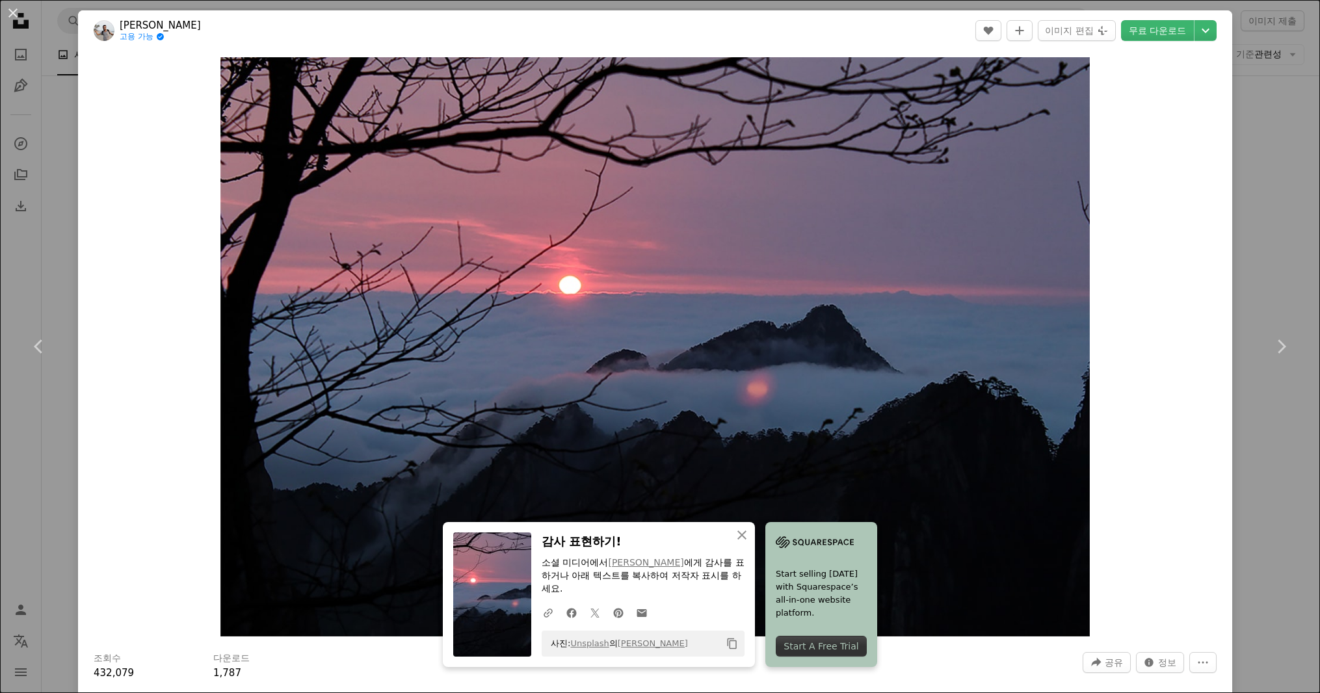
click at [1241, 412] on div "An X shape Chevron left Chevron right MIGUEL BAIXAULI 고용 가능 A checkmark inside …" at bounding box center [660, 346] width 1320 height 693
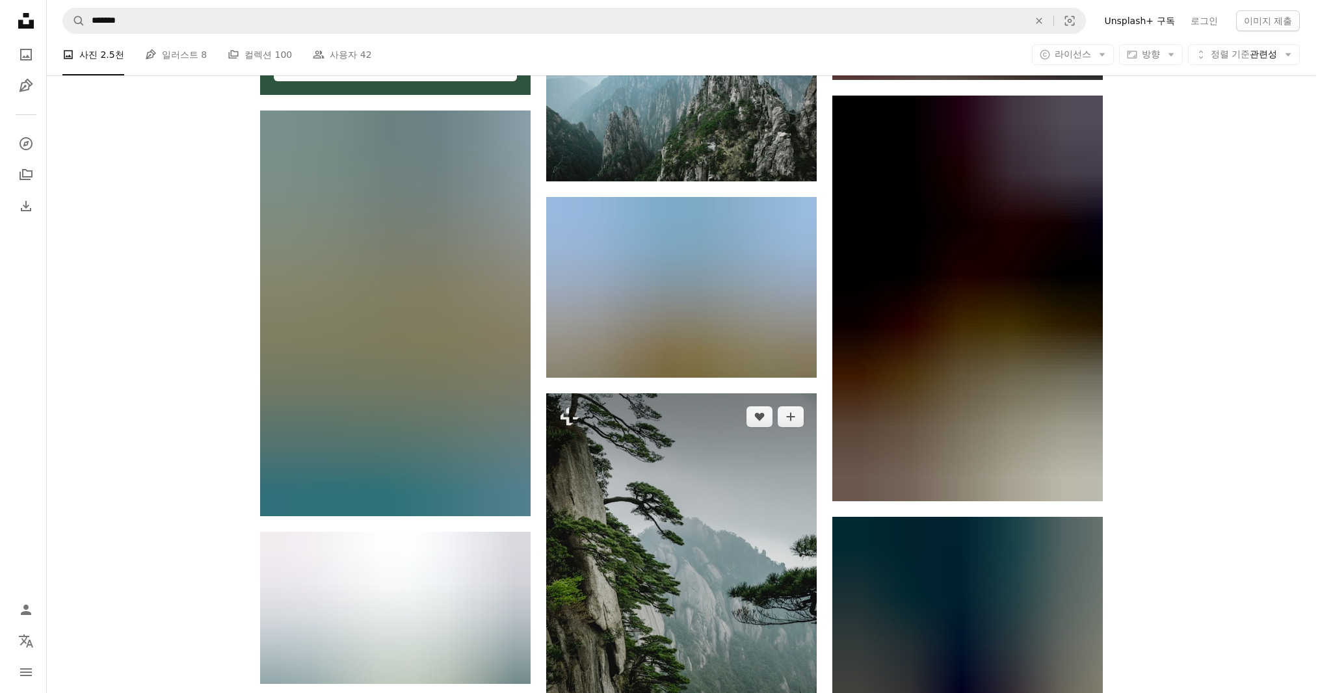
scroll to position [2927, 0]
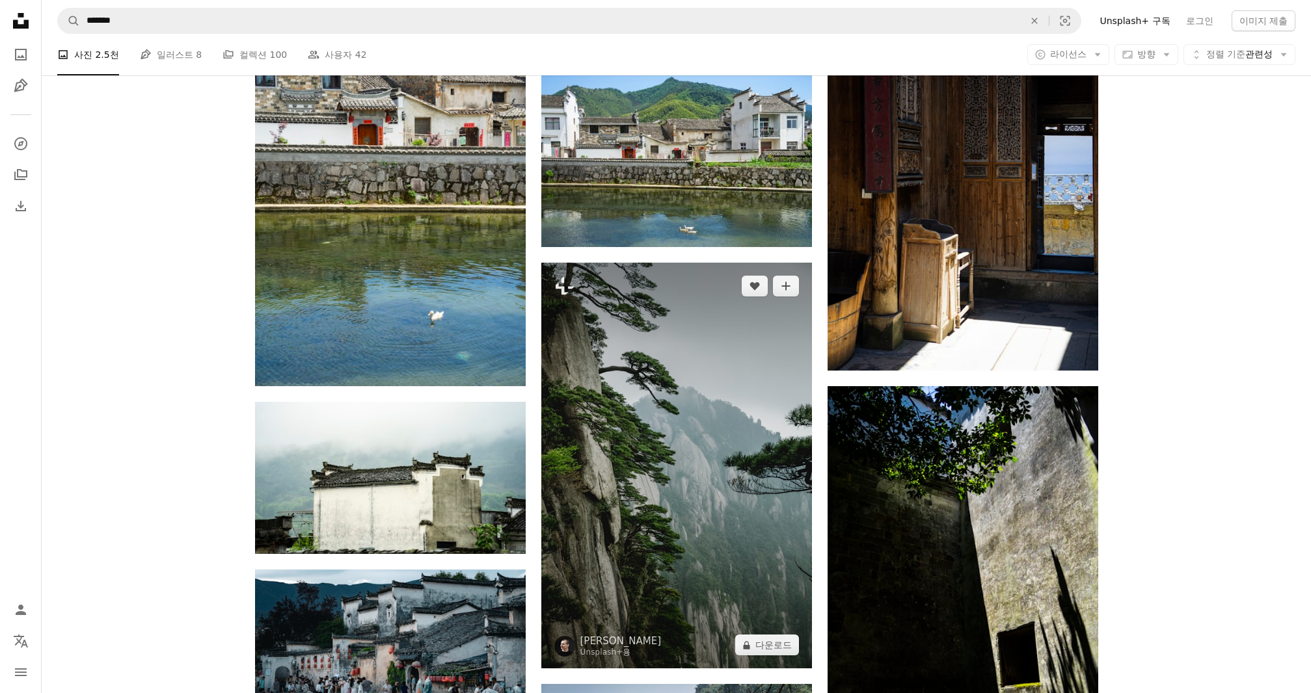
click at [678, 371] on img at bounding box center [676, 466] width 271 height 406
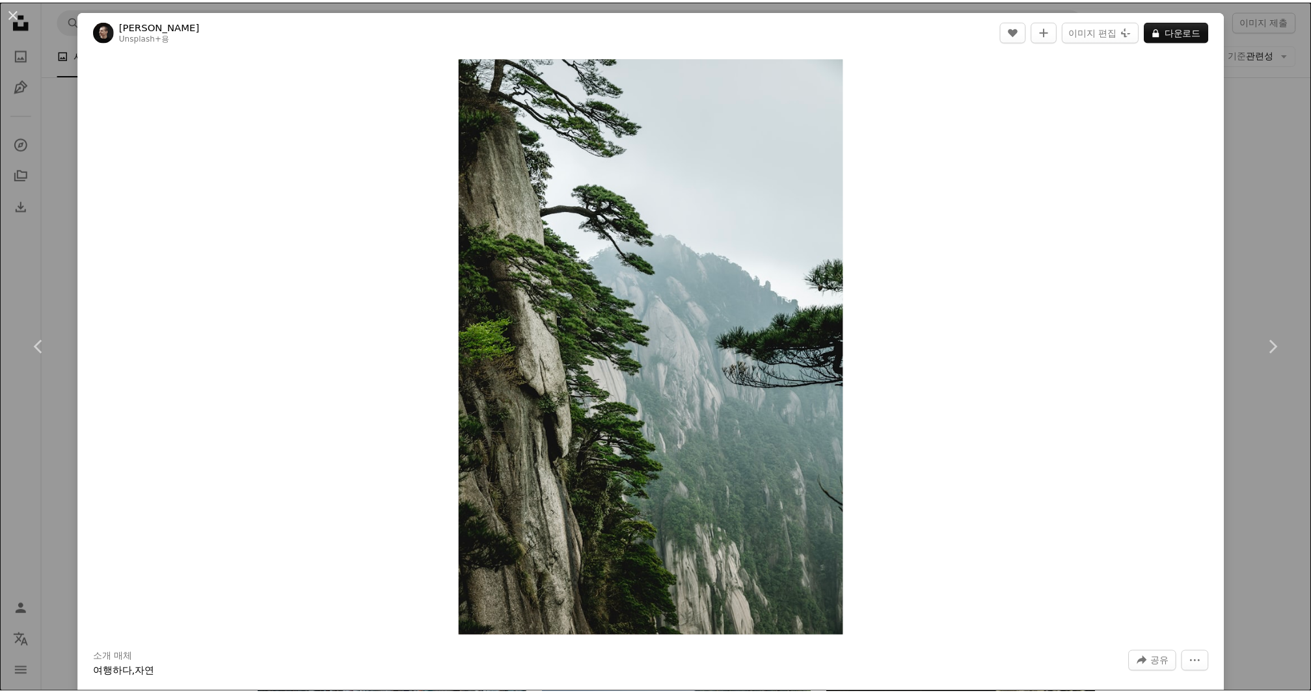
scroll to position [130, 0]
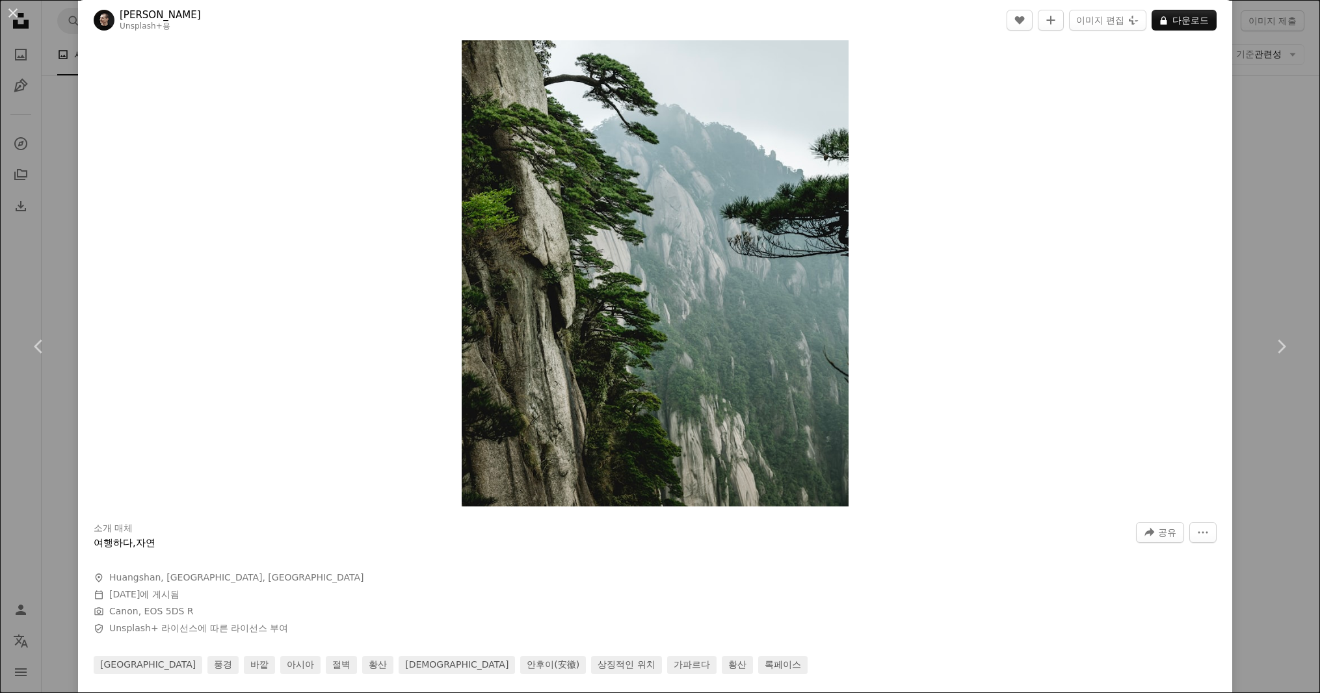
click at [56, 612] on div "An X shape Chevron left Chevron right [PERSON_NAME] Unsplash+ 용 A heart A plus …" at bounding box center [660, 346] width 1320 height 693
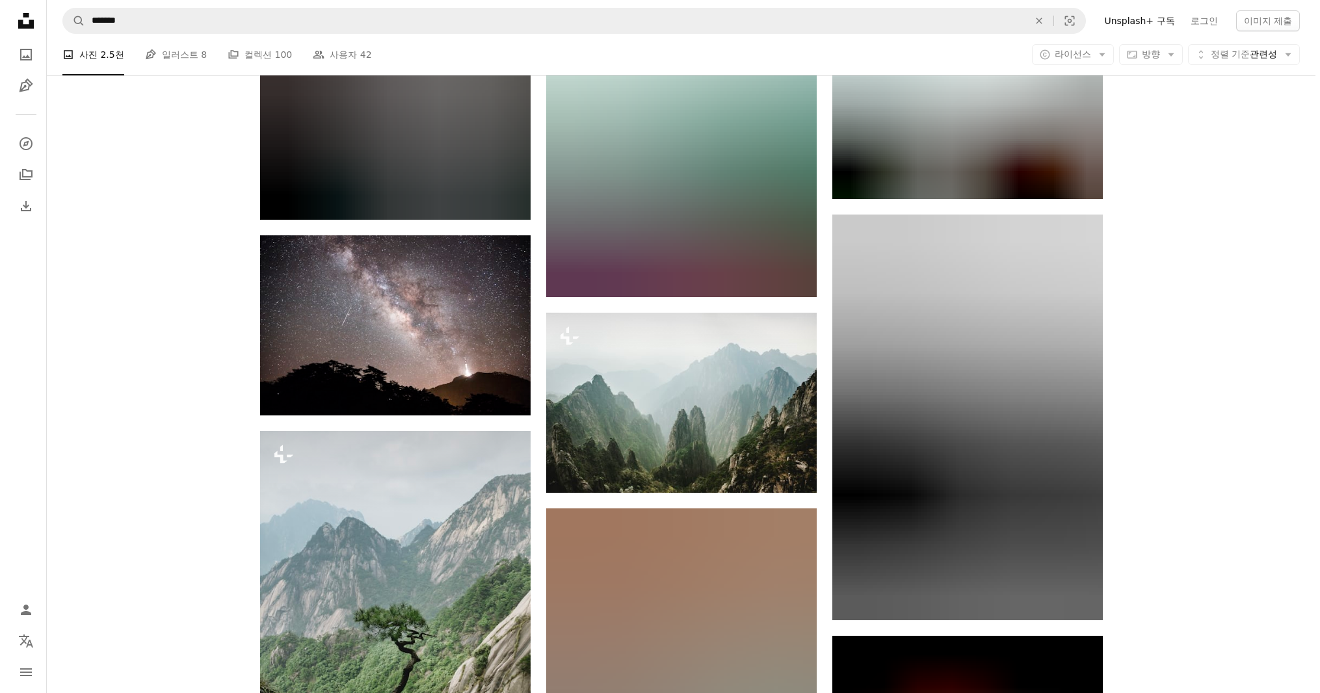
scroll to position [5074, 0]
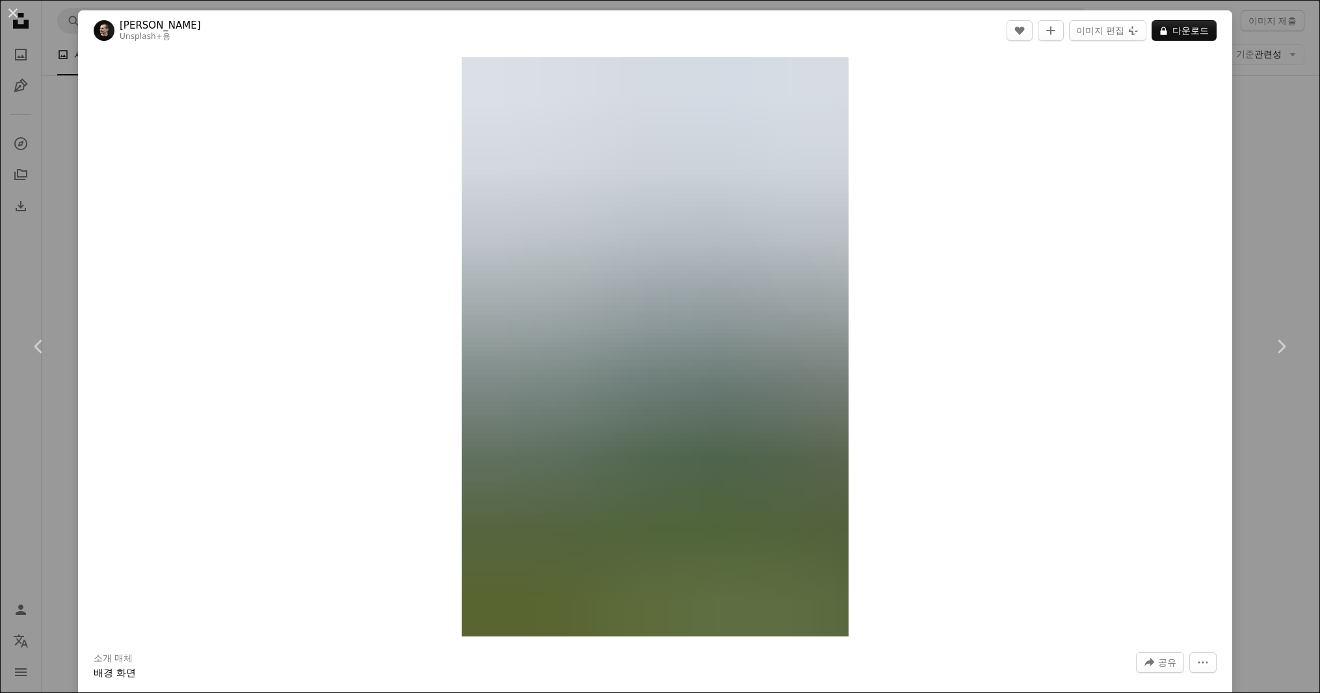
scroll to position [325, 0]
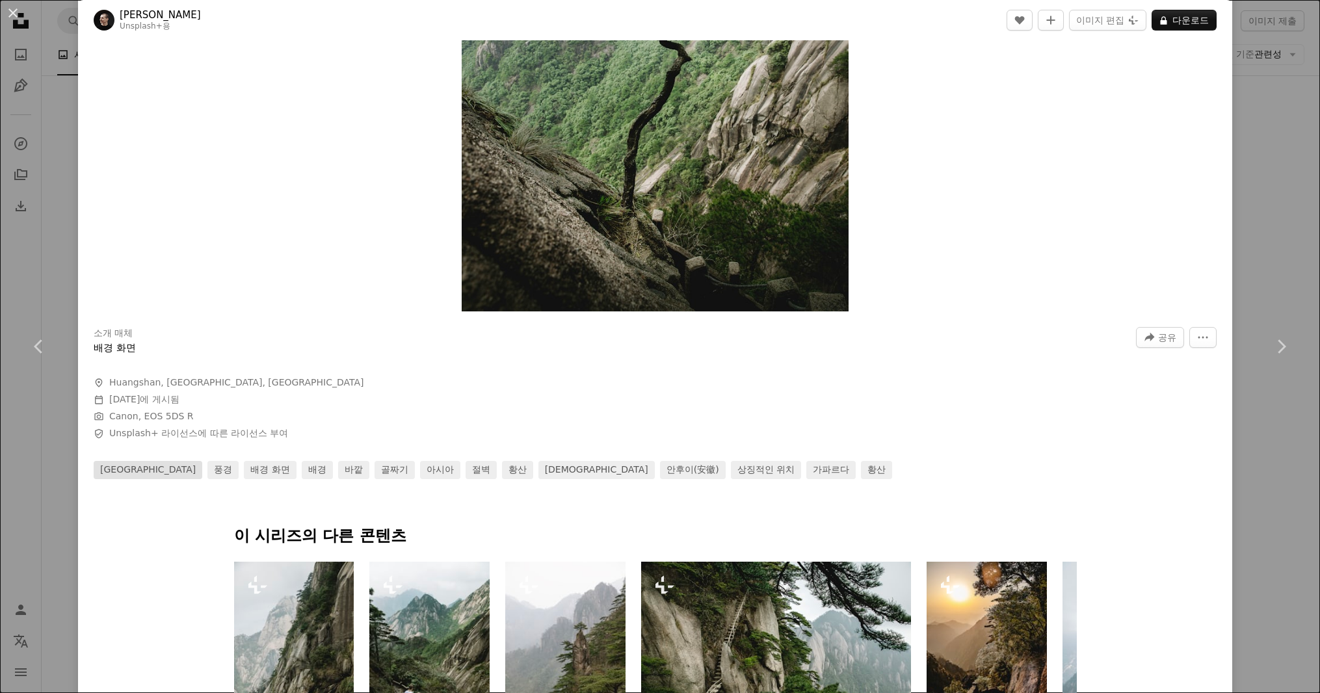
click at [107, 473] on link "[GEOGRAPHIC_DATA]" at bounding box center [148, 470] width 109 height 18
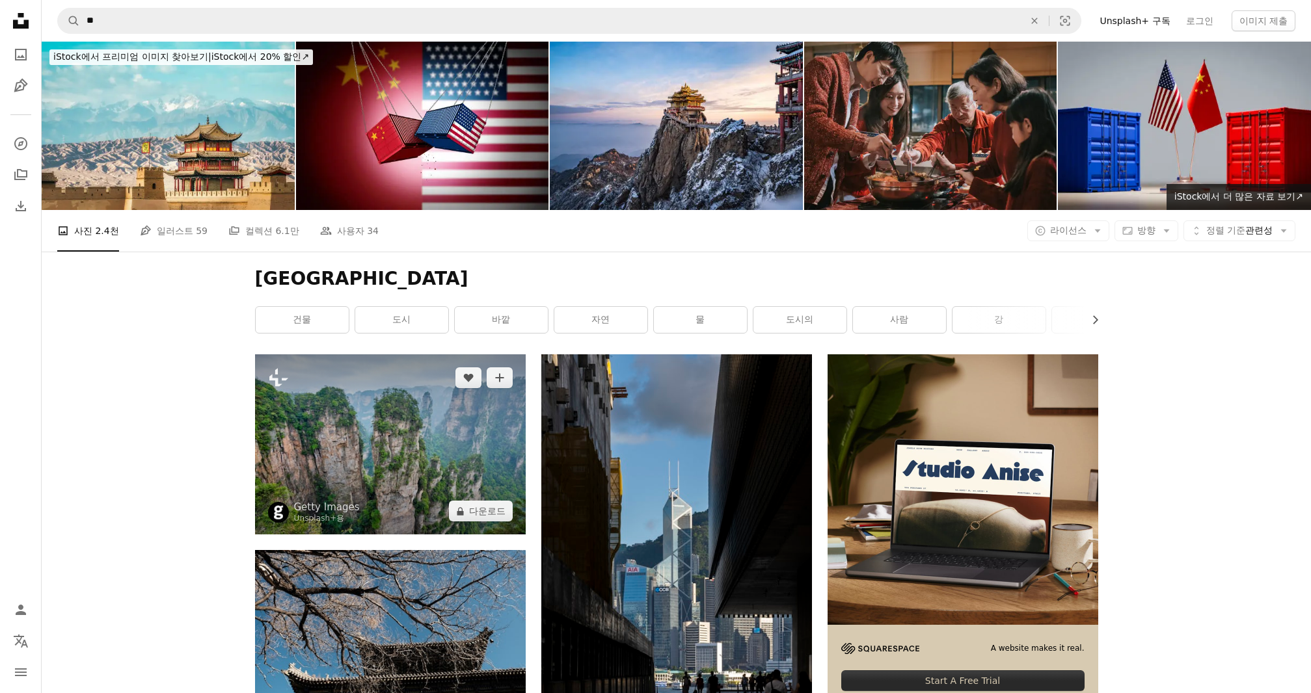
click at [459, 355] on img at bounding box center [390, 445] width 271 height 180
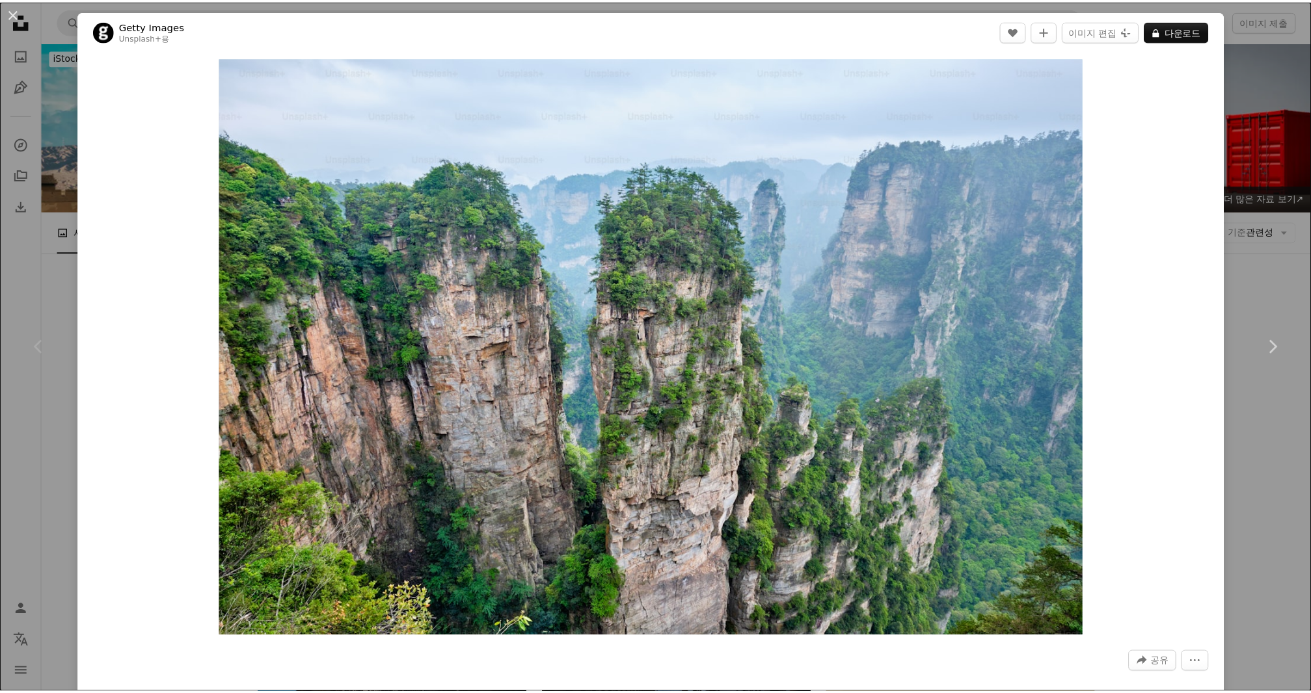
scroll to position [260, 0]
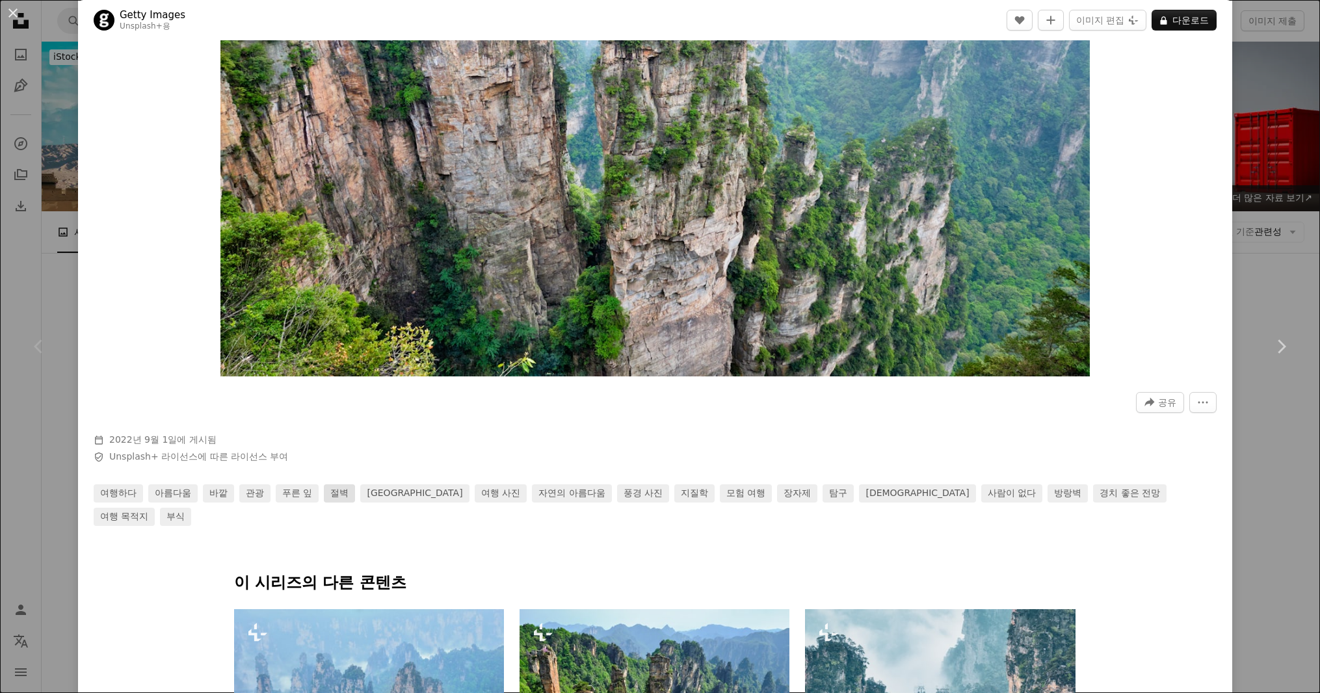
click at [347, 494] on link "절벽" at bounding box center [339, 494] width 31 height 18
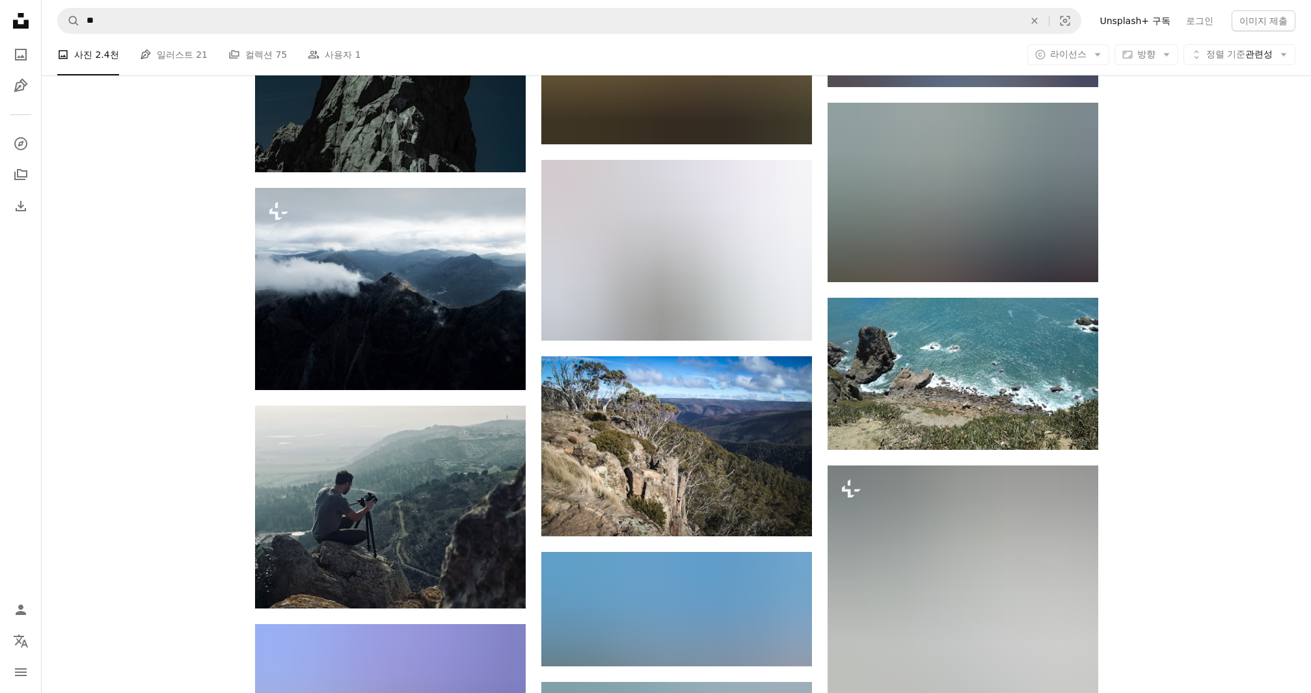
scroll to position [1496, 0]
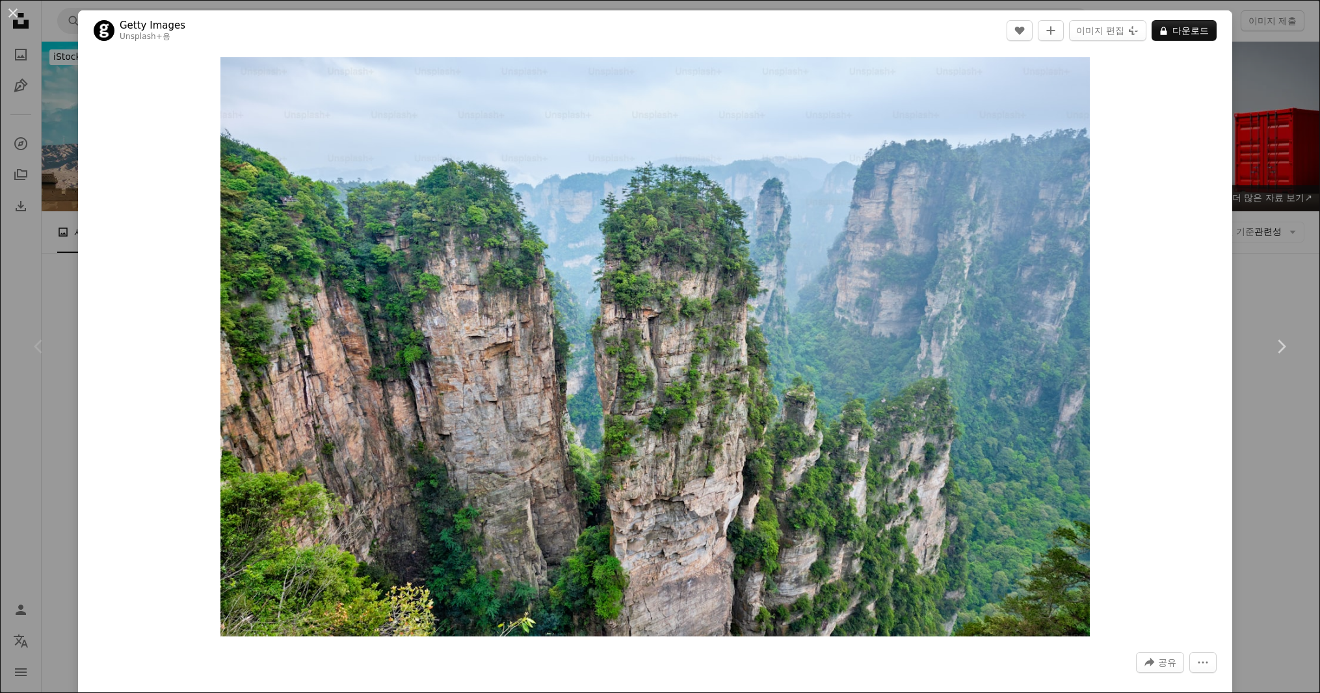
drag, startPoint x: 1185, startPoint y: 552, endPoint x: 1153, endPoint y: 156, distance: 397.5
click at [1237, 116] on div "An X shape Chevron left Chevron right Getty Images Unsplash+ 용 A heart A plus s…" at bounding box center [660, 346] width 1320 height 693
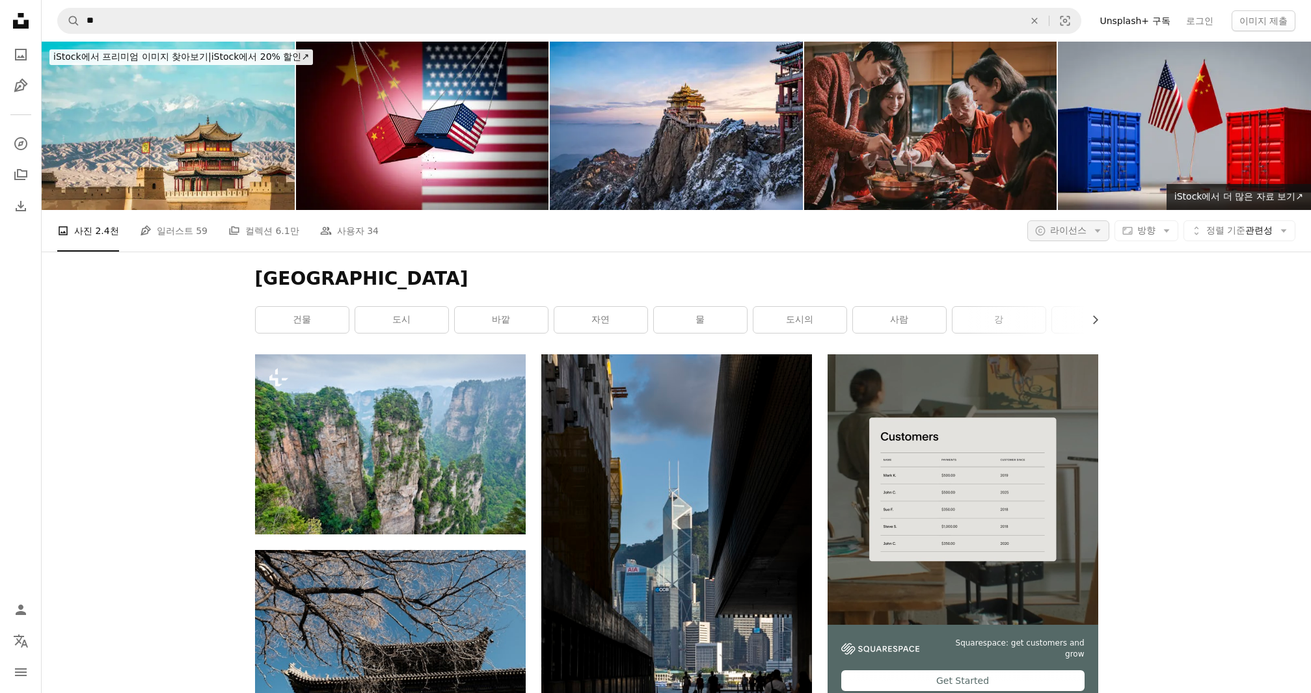
click at [1065, 221] on button "A copyright icon © 라이선스 Arrow down" at bounding box center [1068, 231] width 82 height 21
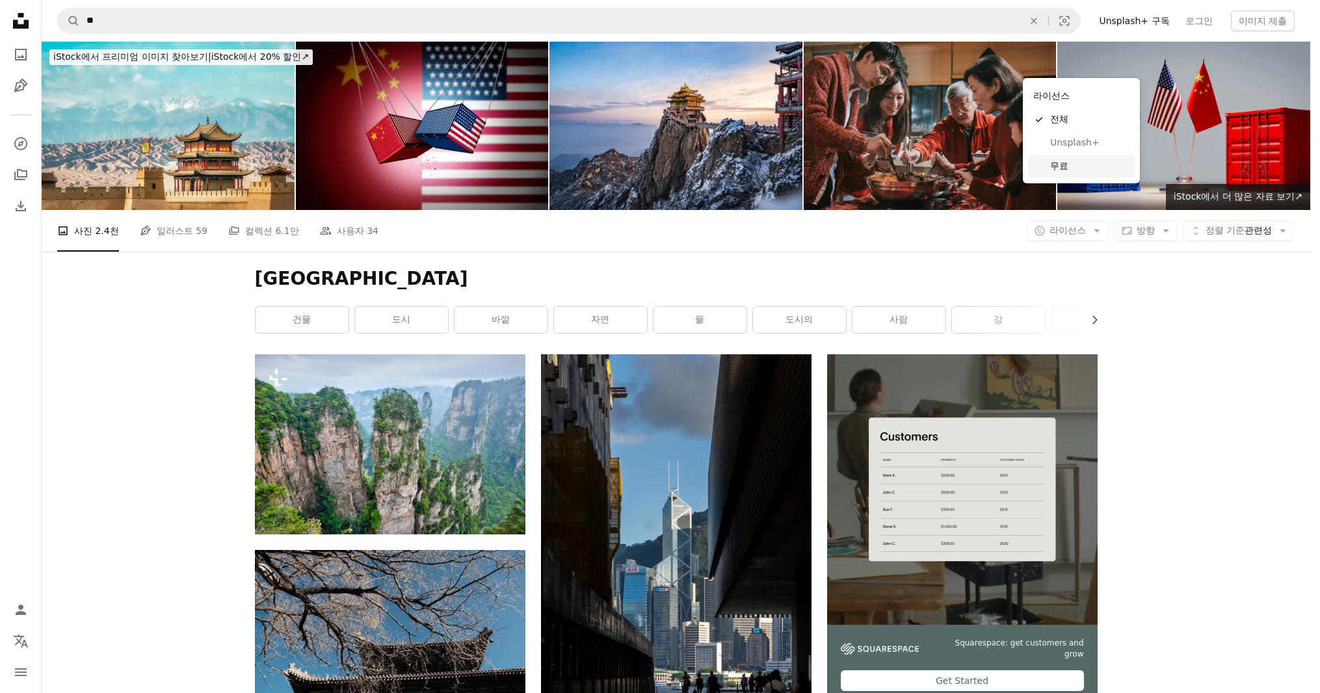
click at [1080, 163] on span "무료" at bounding box center [1090, 166] width 79 height 13
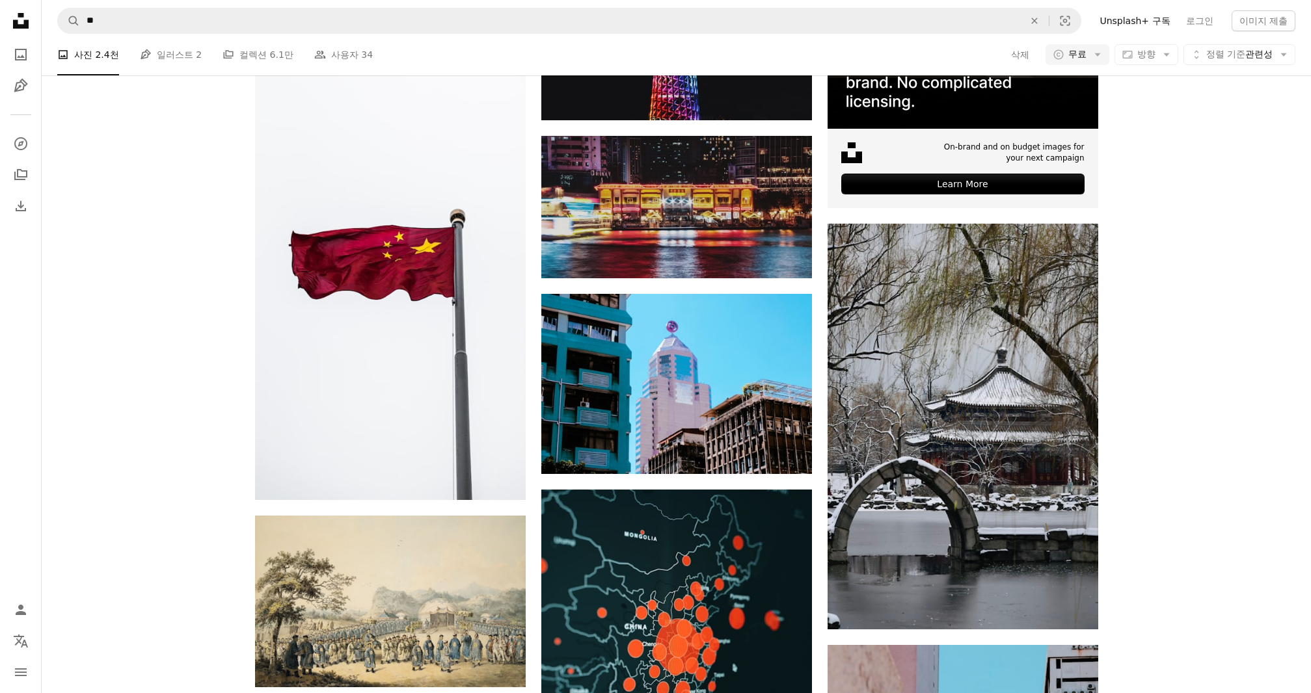
scroll to position [4618, 0]
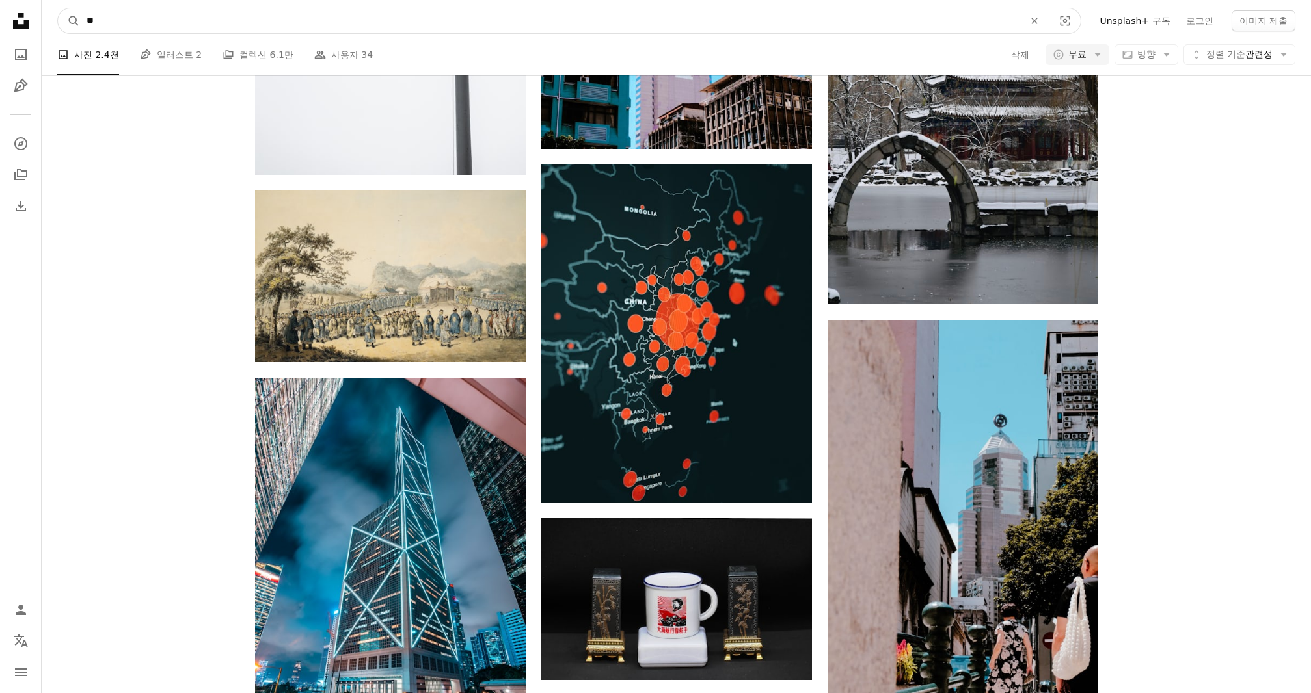
click at [207, 24] on input "**" at bounding box center [550, 20] width 940 height 25
type input "*****"
click button "A magnifying glass" at bounding box center [69, 20] width 22 height 25
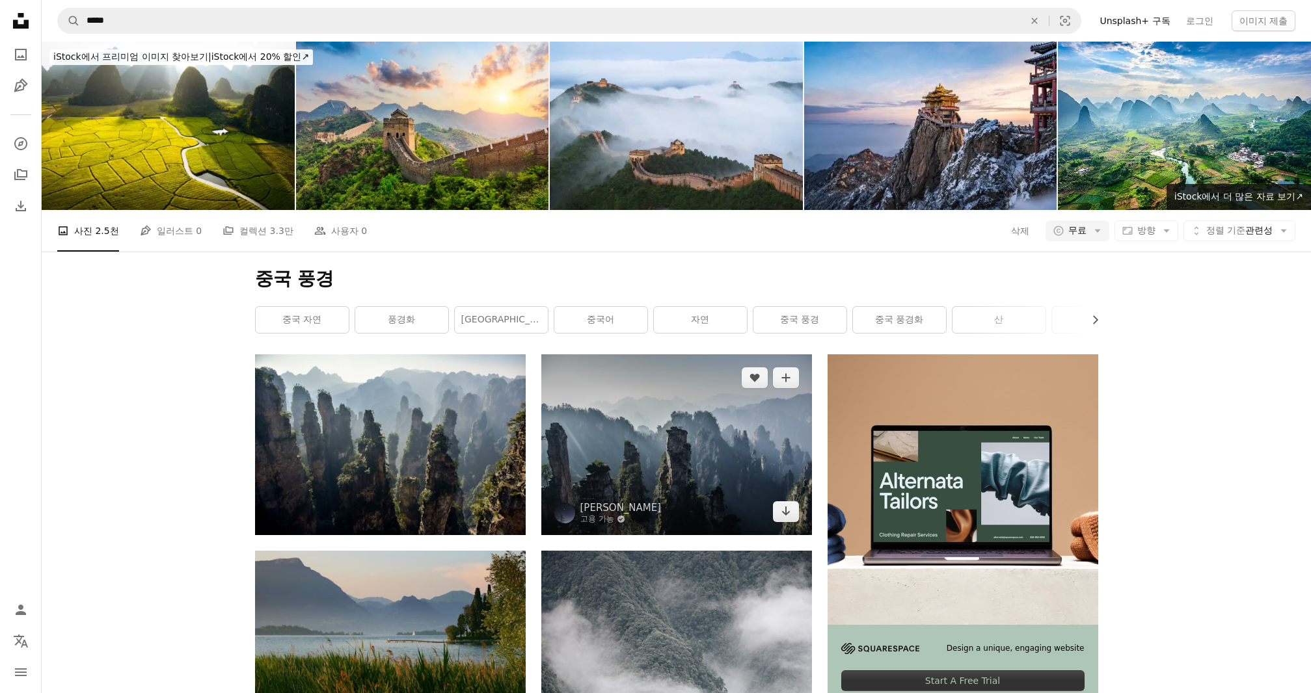
click at [645, 355] on img at bounding box center [676, 445] width 271 height 181
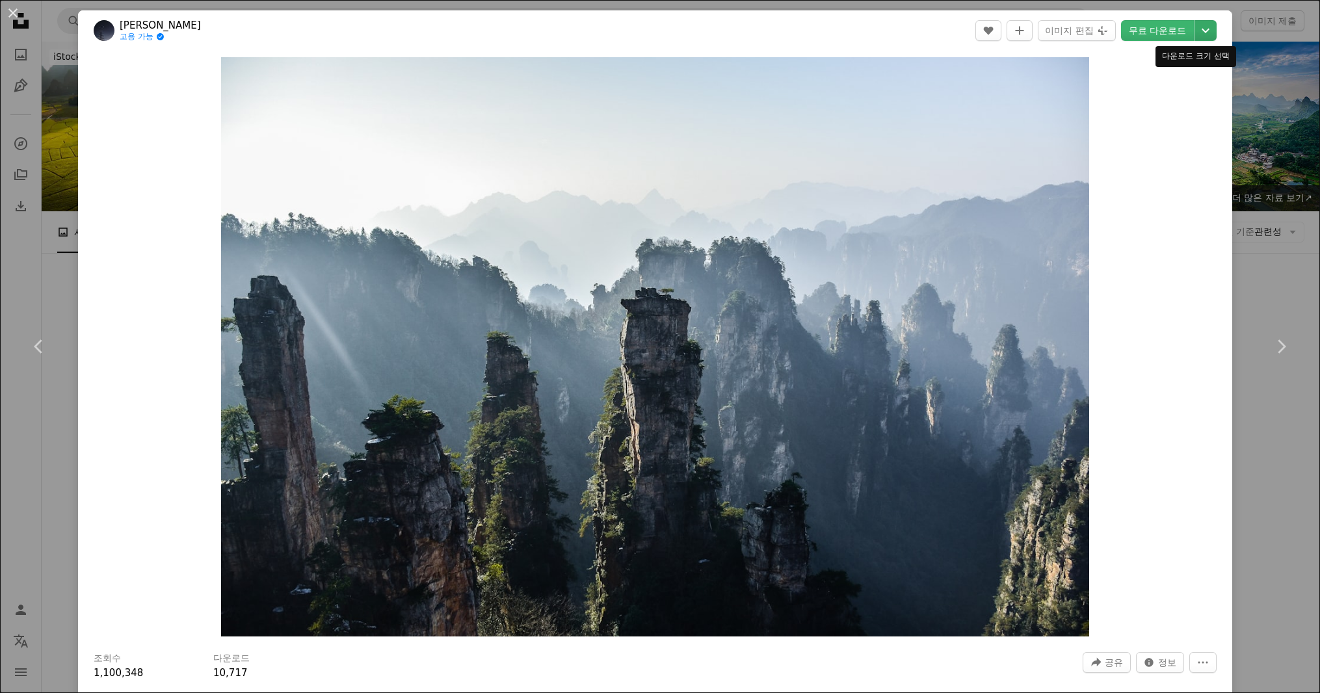
click at [1197, 33] on icon "Chevron down" at bounding box center [1206, 31] width 21 height 16
click at [1160, 149] on span "( 4368 x 2915 )" at bounding box center [1172, 144] width 64 height 10
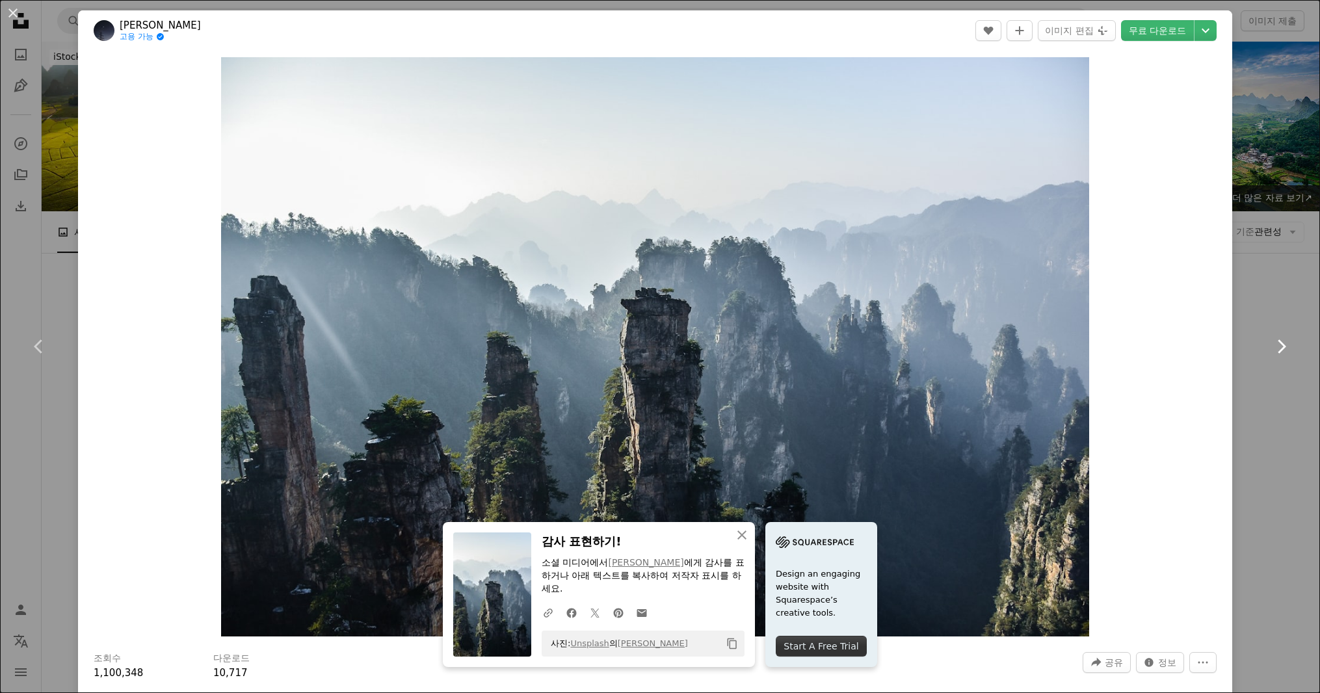
click at [1265, 400] on link "Chevron right" at bounding box center [1281, 346] width 78 height 125
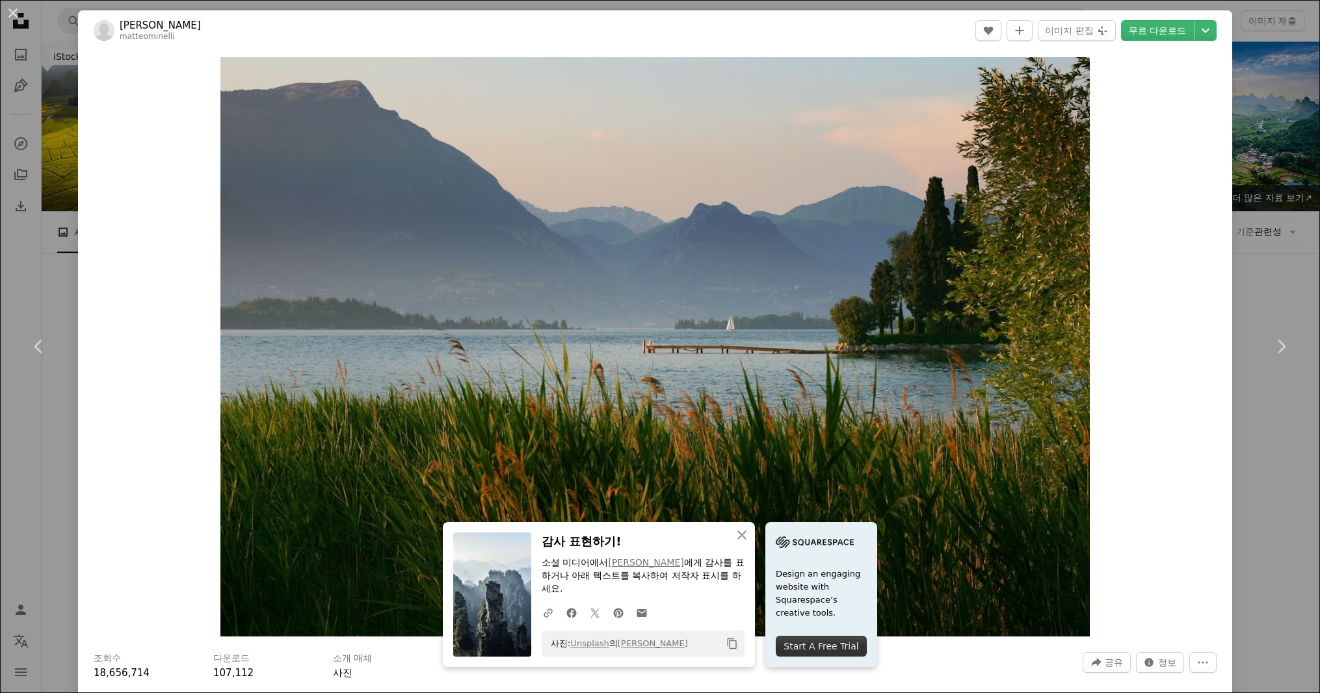
click at [1258, 479] on div "An X shape Chevron left Chevron right [PERSON_NAME] matteominelli A heart A plu…" at bounding box center [660, 346] width 1320 height 693
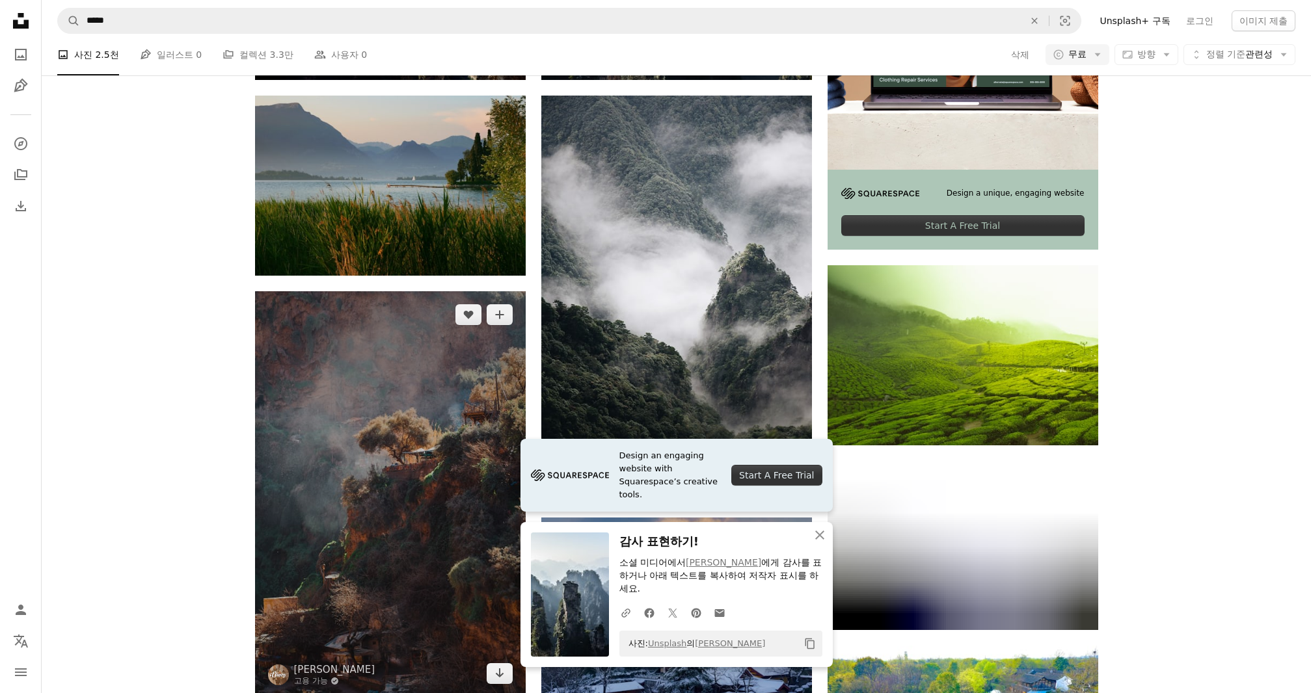
scroll to position [585, 0]
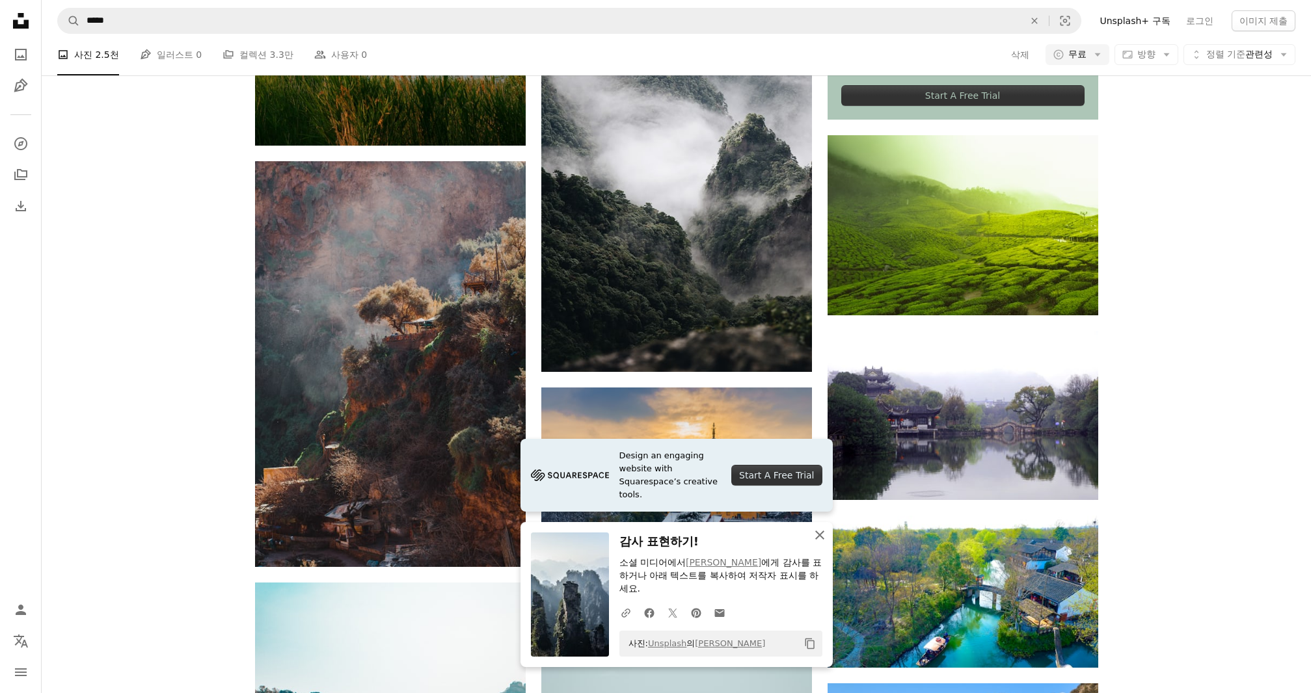
click at [809, 532] on button "An X shape 닫기" at bounding box center [820, 535] width 26 height 26
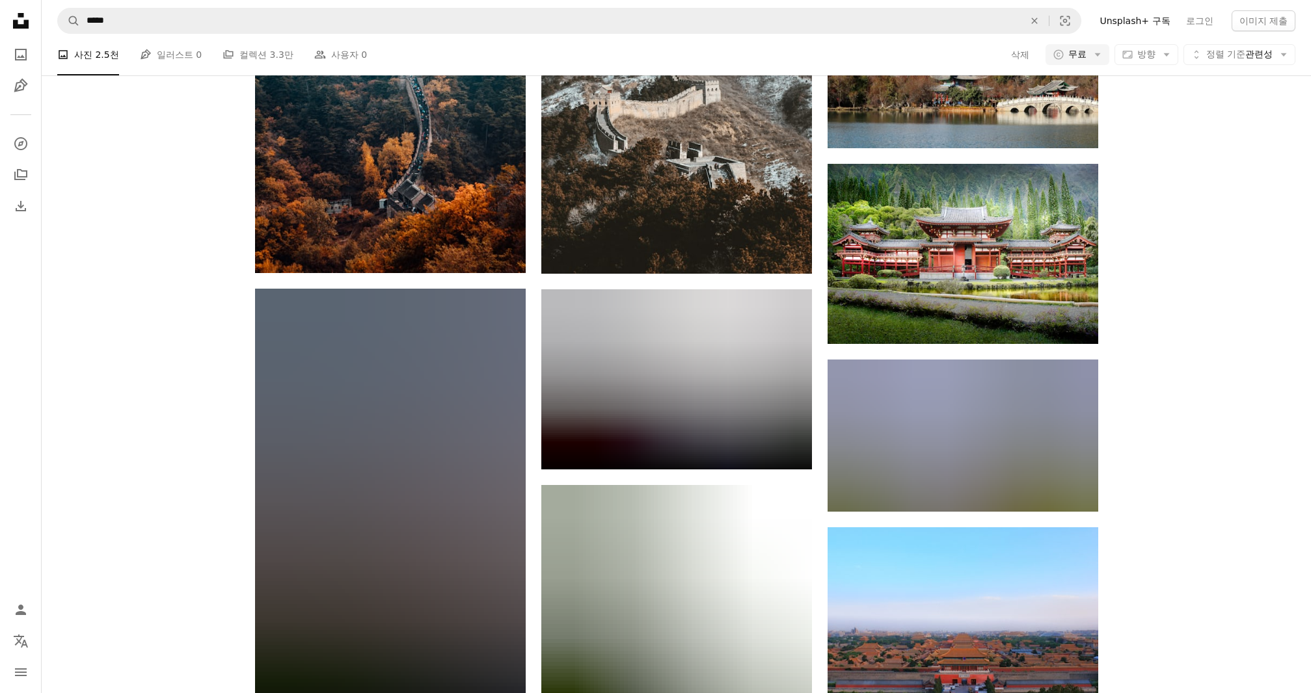
scroll to position [1366, 0]
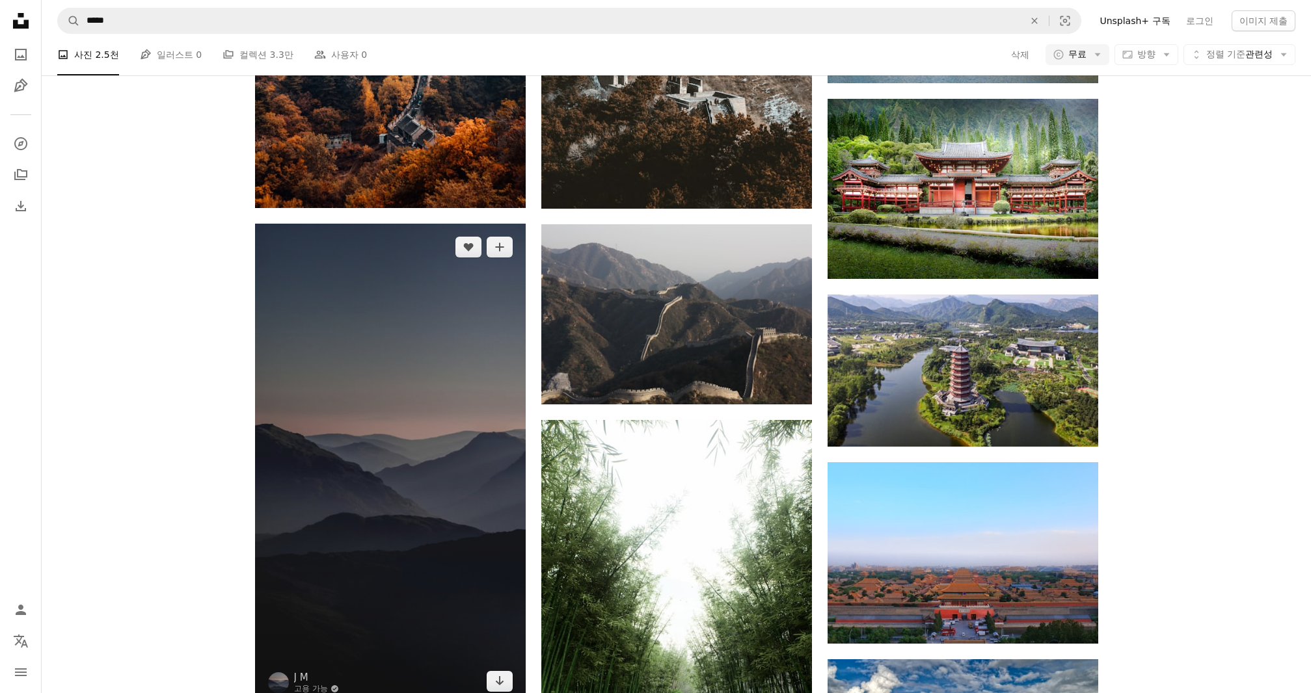
click at [381, 361] on img at bounding box center [390, 464] width 271 height 481
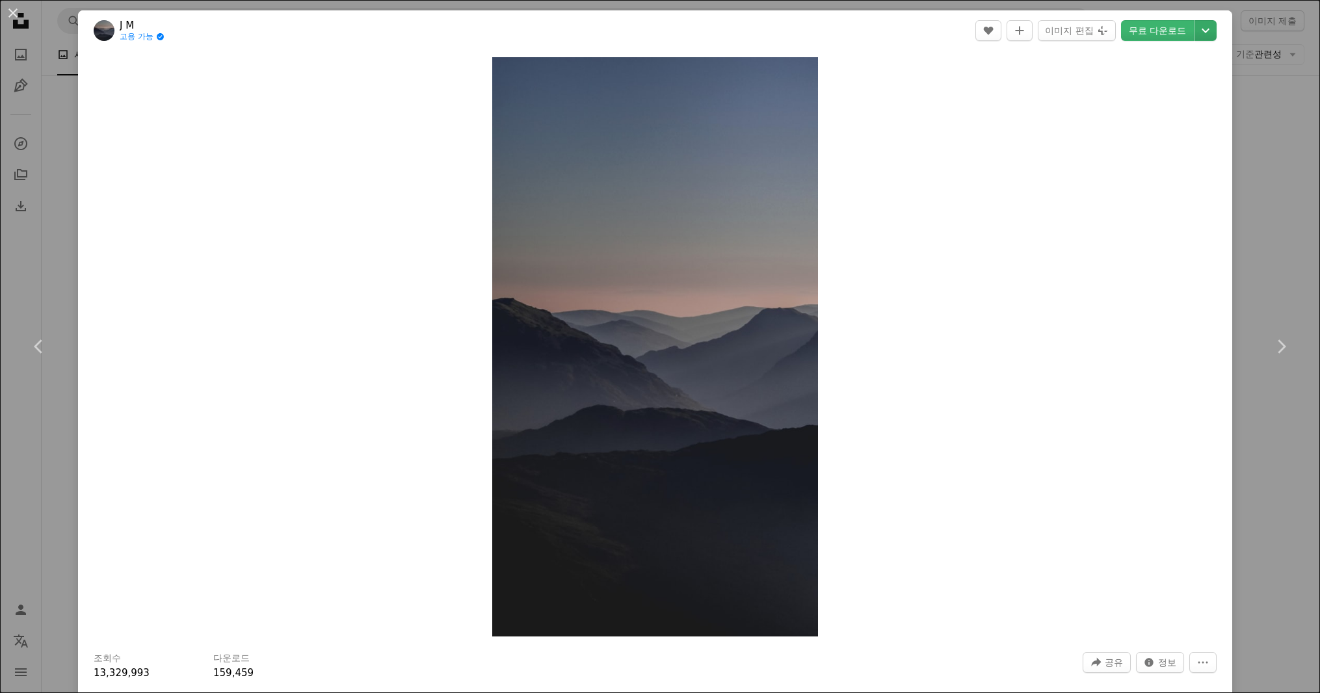
click at [1204, 33] on icon "Chevron down" at bounding box center [1206, 31] width 21 height 16
click at [1174, 139] on span "( 2584 x 4592 )" at bounding box center [1172, 144] width 64 height 10
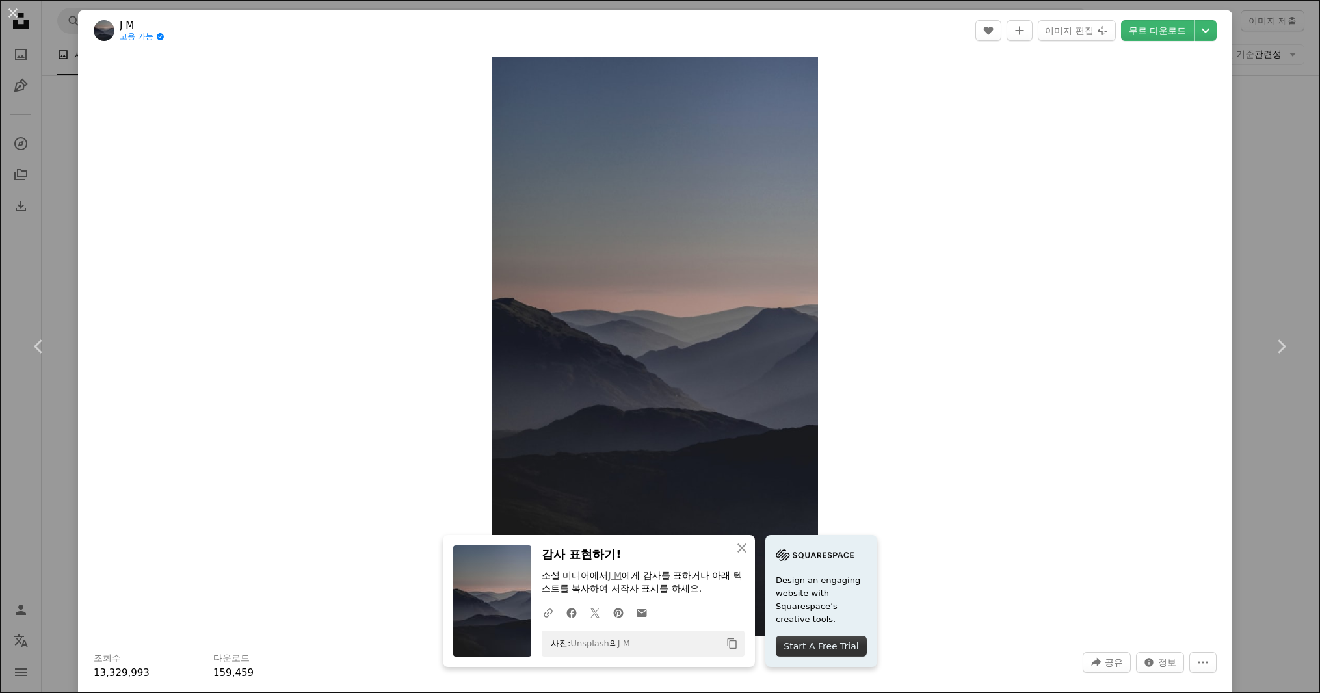
click at [1258, 72] on div "An X shape Chevron left Chevron right J M 고용 가능 A checkmark inside of a circle …" at bounding box center [660, 346] width 1320 height 693
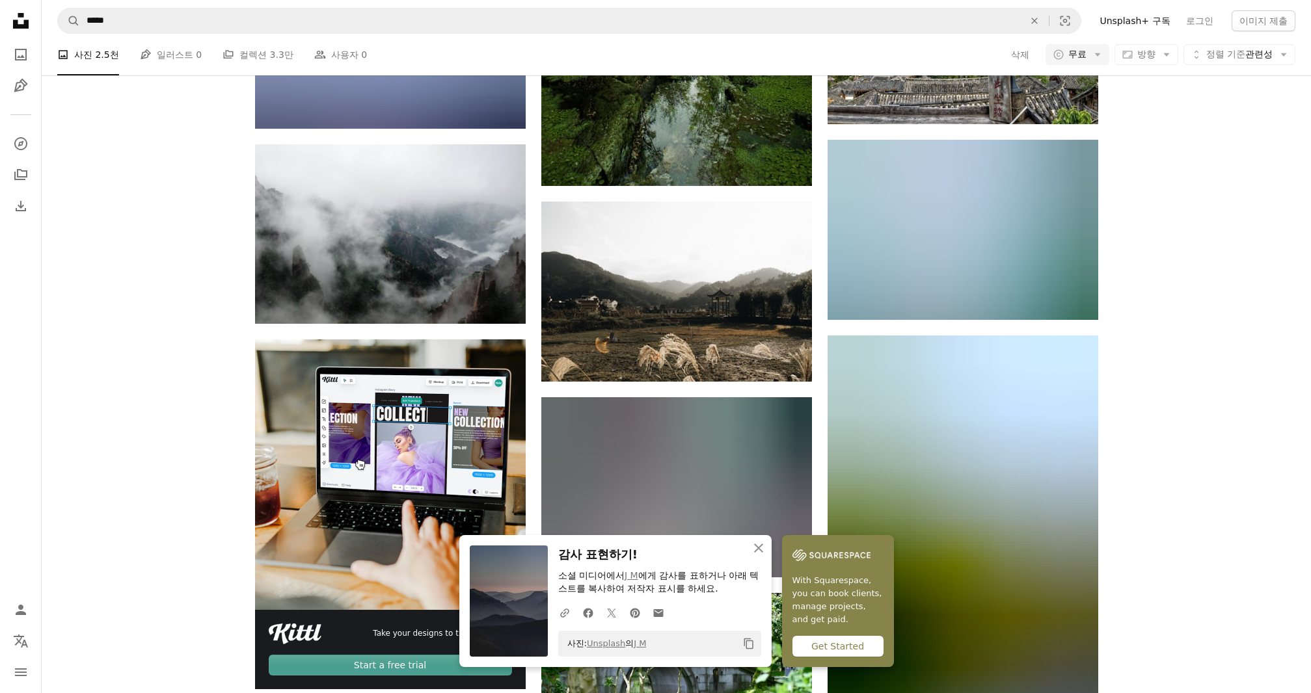
scroll to position [2147, 0]
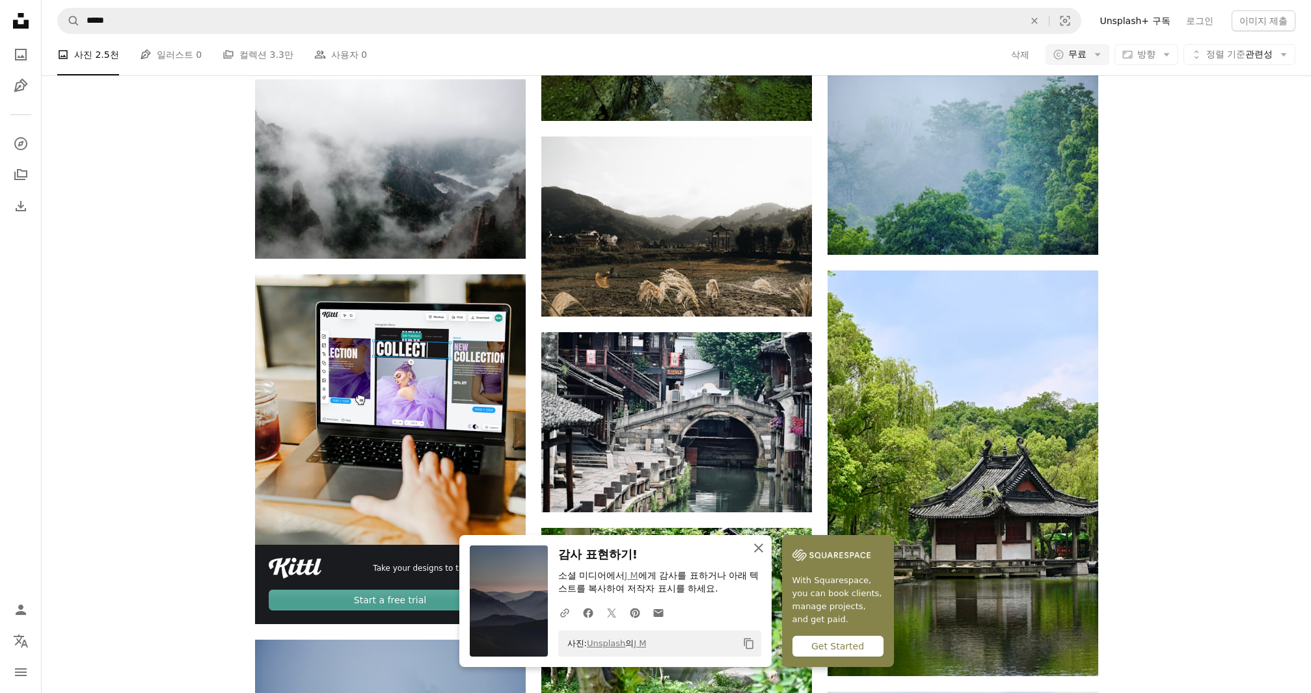
click at [766, 541] on icon "An X shape" at bounding box center [759, 549] width 16 height 16
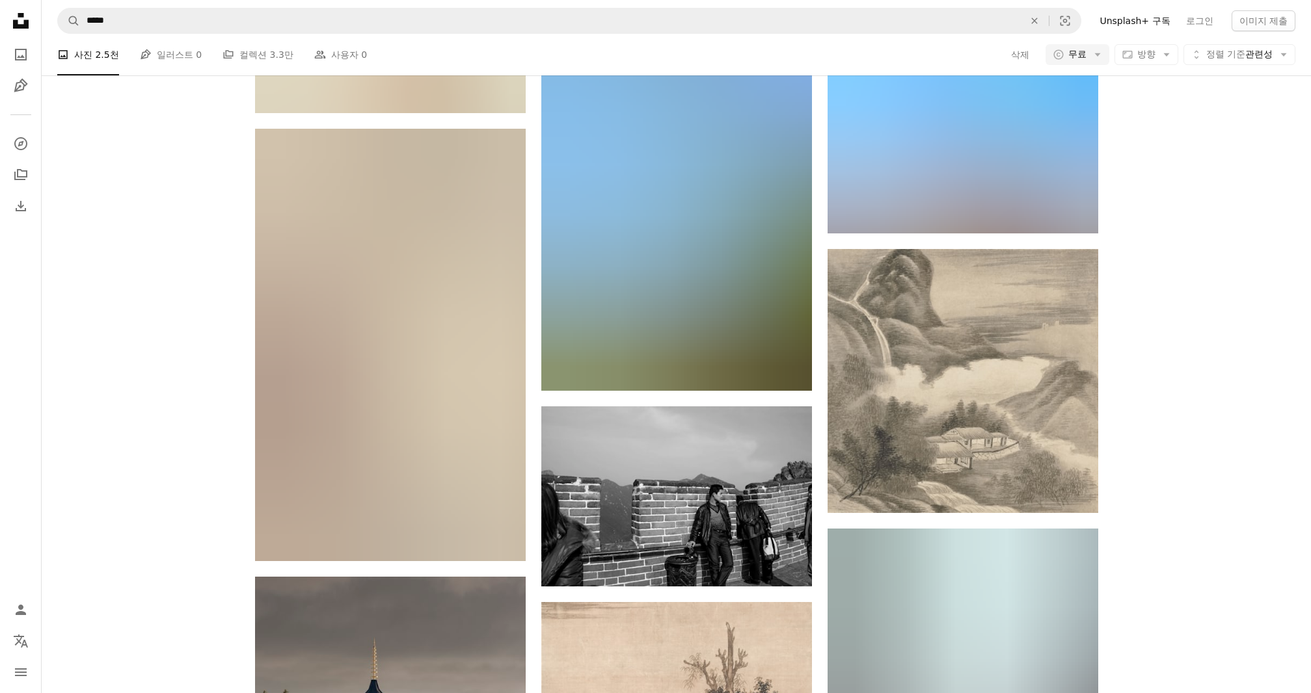
scroll to position [5464, 0]
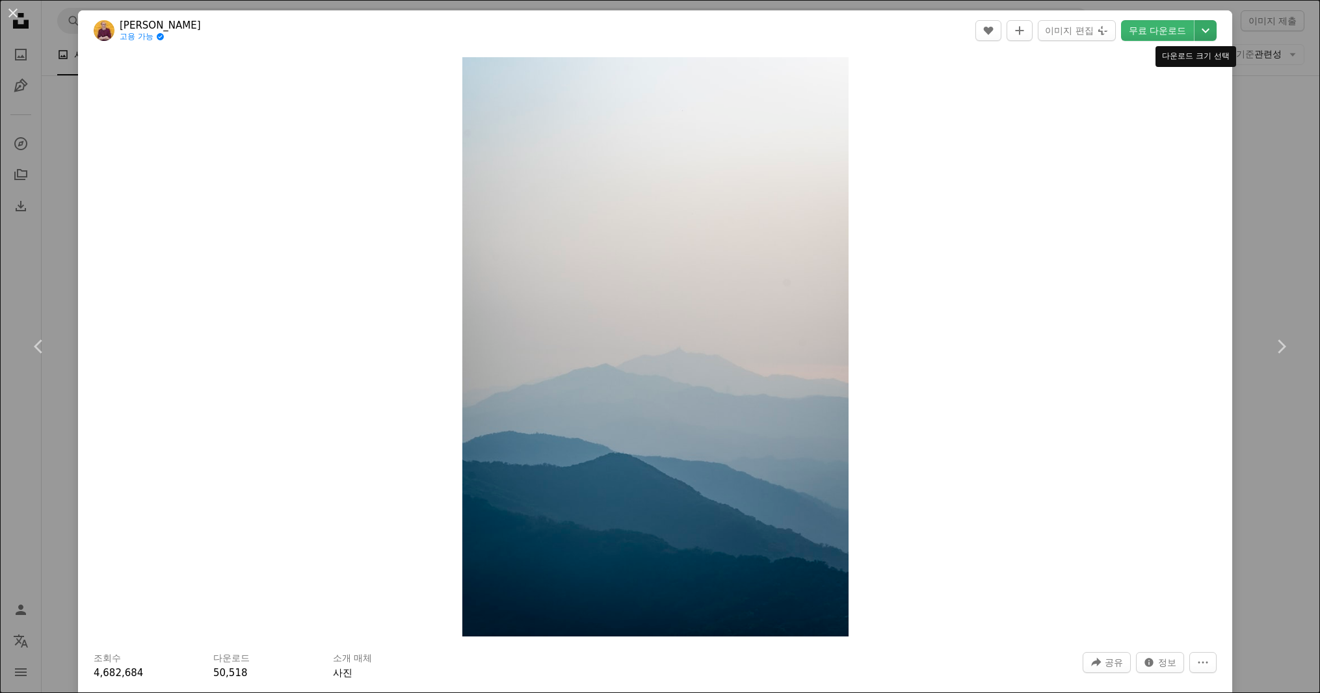
click at [1200, 38] on button "Chevron down" at bounding box center [1206, 30] width 22 height 21
click at [1150, 148] on span "( 3712 x 5568 )" at bounding box center [1172, 144] width 64 height 10
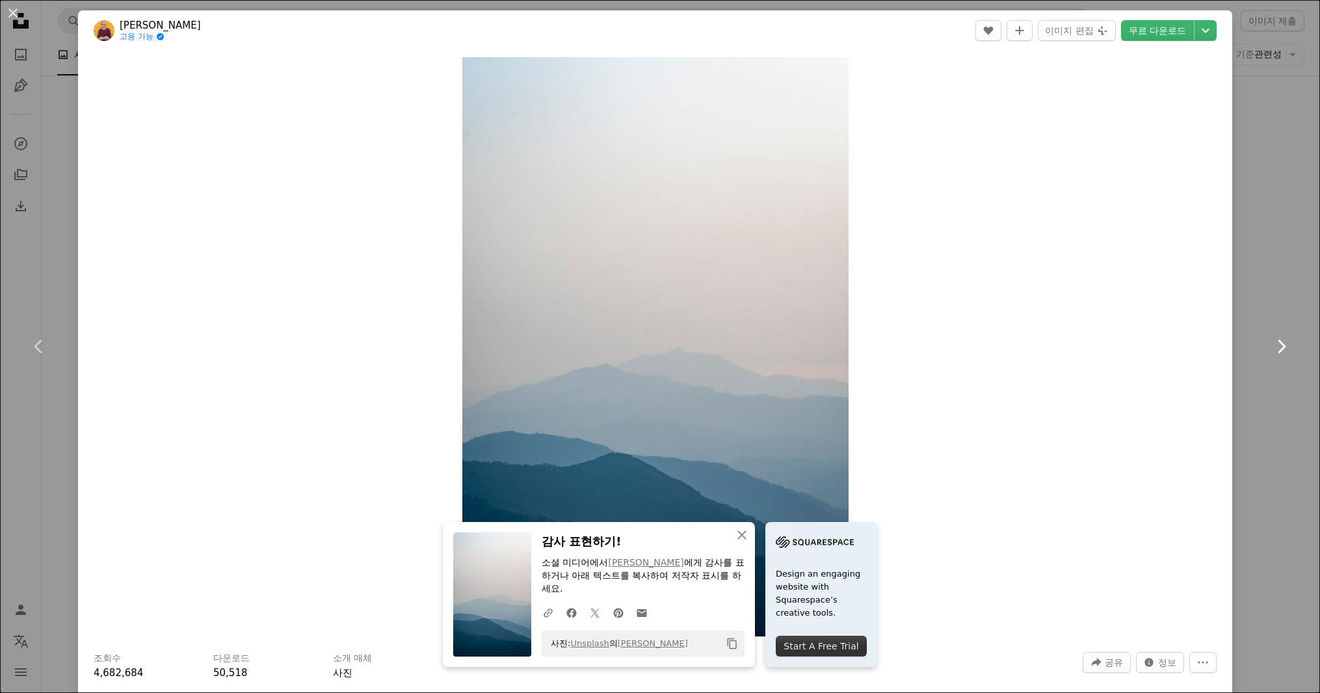
click at [1266, 296] on link "Chevron right" at bounding box center [1281, 346] width 78 height 125
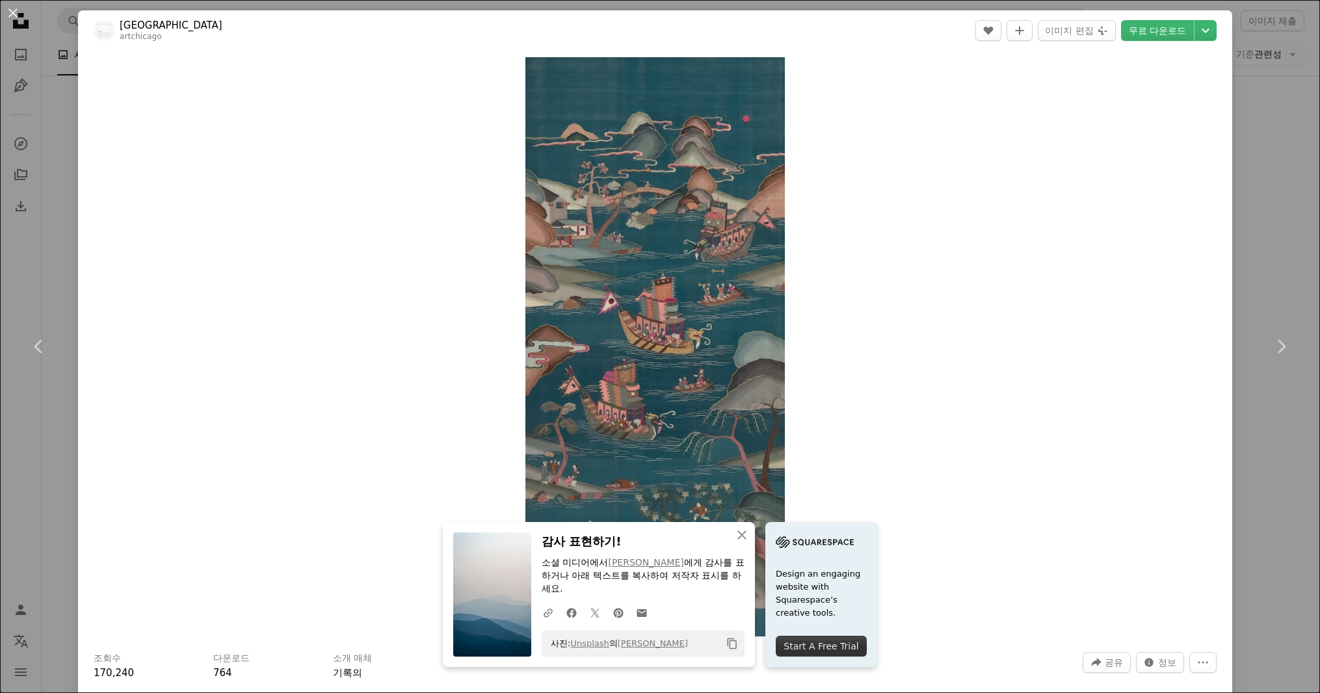
click at [1299, 485] on div "An X shape Chevron left Chevron right Art Institute of Chicago artchicago A hea…" at bounding box center [660, 346] width 1320 height 693
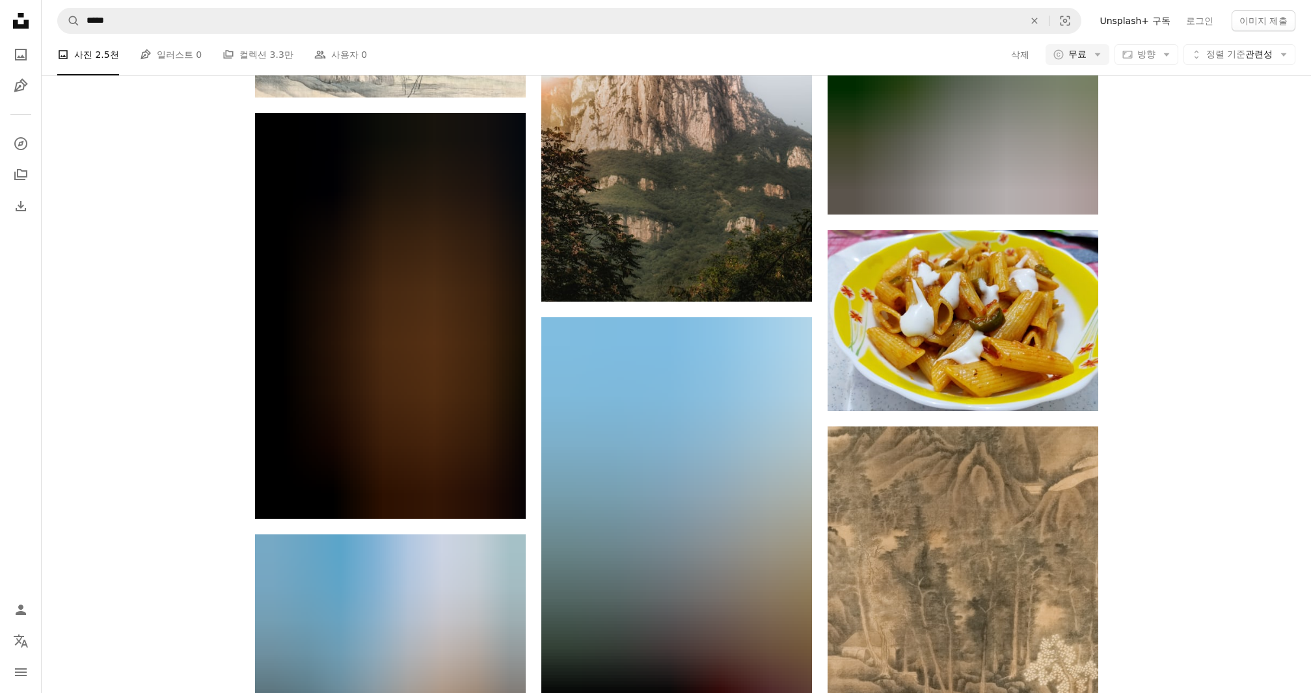
scroll to position [10473, 0]
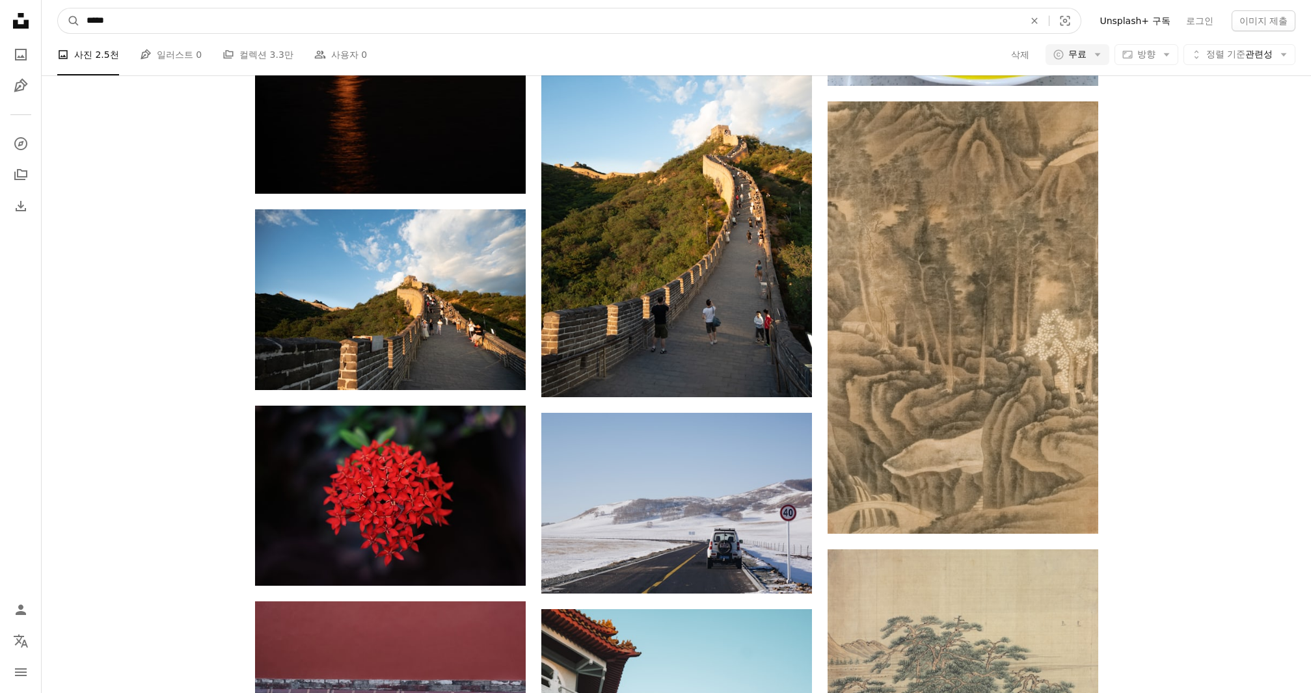
click at [189, 27] on input "*****" at bounding box center [550, 20] width 940 height 25
type input "*****"
click button "A magnifying glass" at bounding box center [69, 20] width 22 height 25
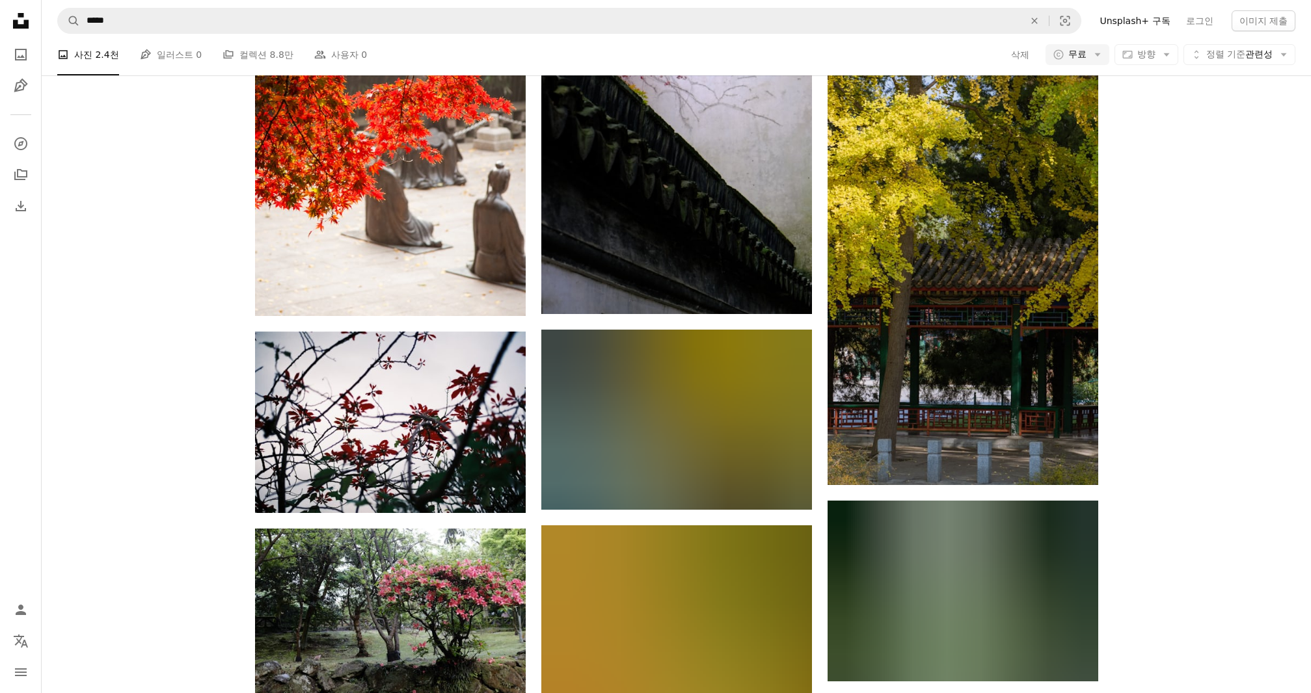
scroll to position [2212, 0]
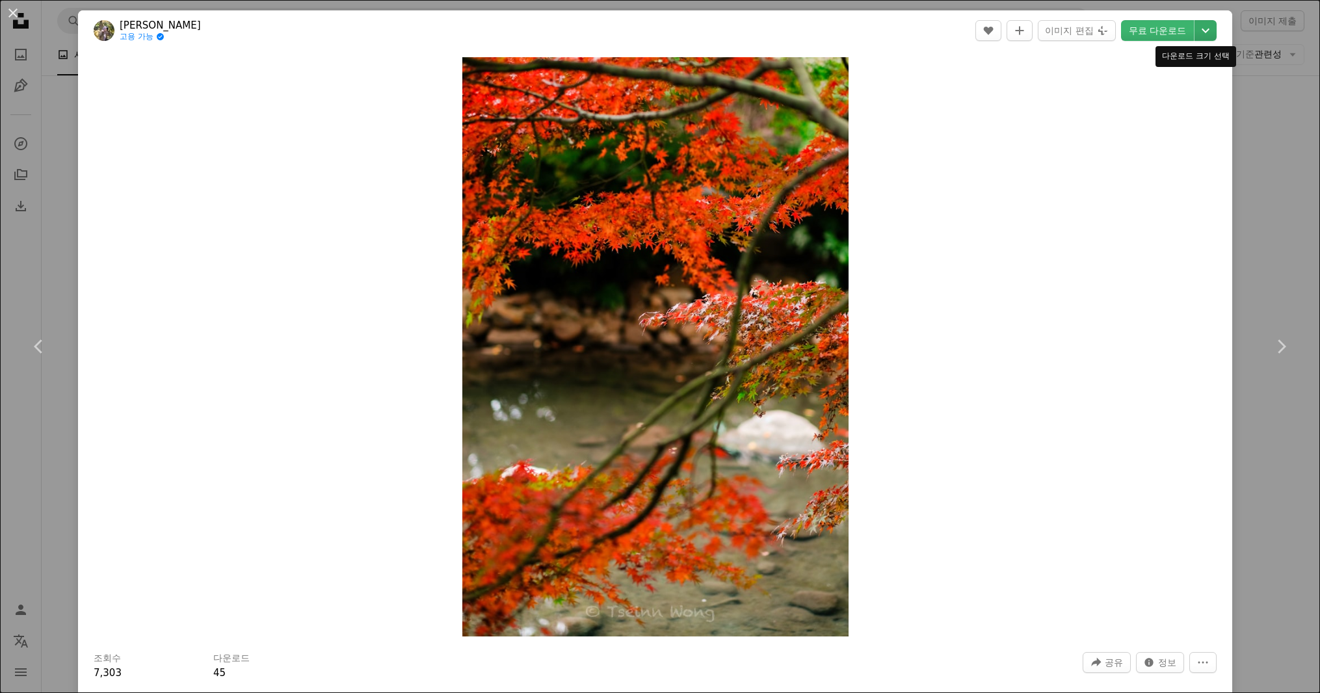
click at [1203, 38] on button "Chevron down" at bounding box center [1206, 30] width 22 height 21
click at [1133, 154] on link "원본 크기 ( 4160 x 6240 )" at bounding box center [1151, 144] width 117 height 23
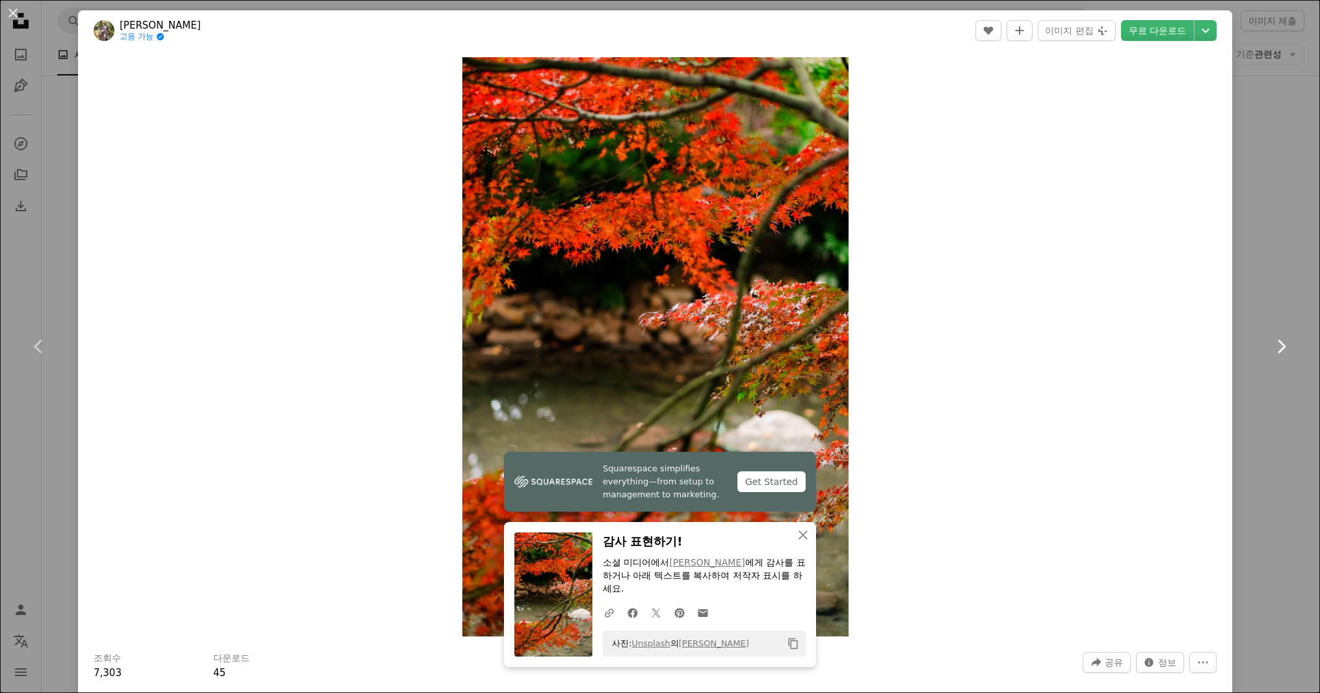
click at [1255, 366] on link "Chevron right" at bounding box center [1281, 346] width 78 height 125
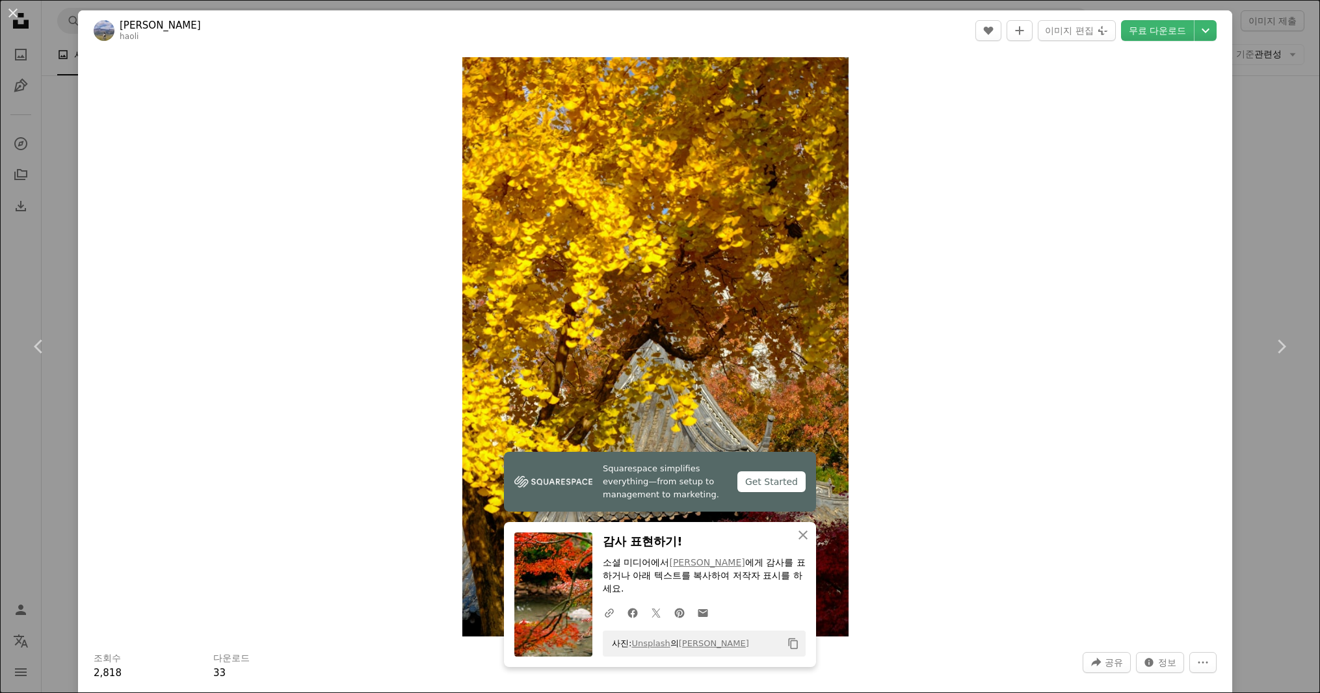
click at [1258, 489] on div "An X shape Chevron left Chevron right Haoli Chen haoli A heart A plus sign 이미지 …" at bounding box center [660, 346] width 1320 height 693
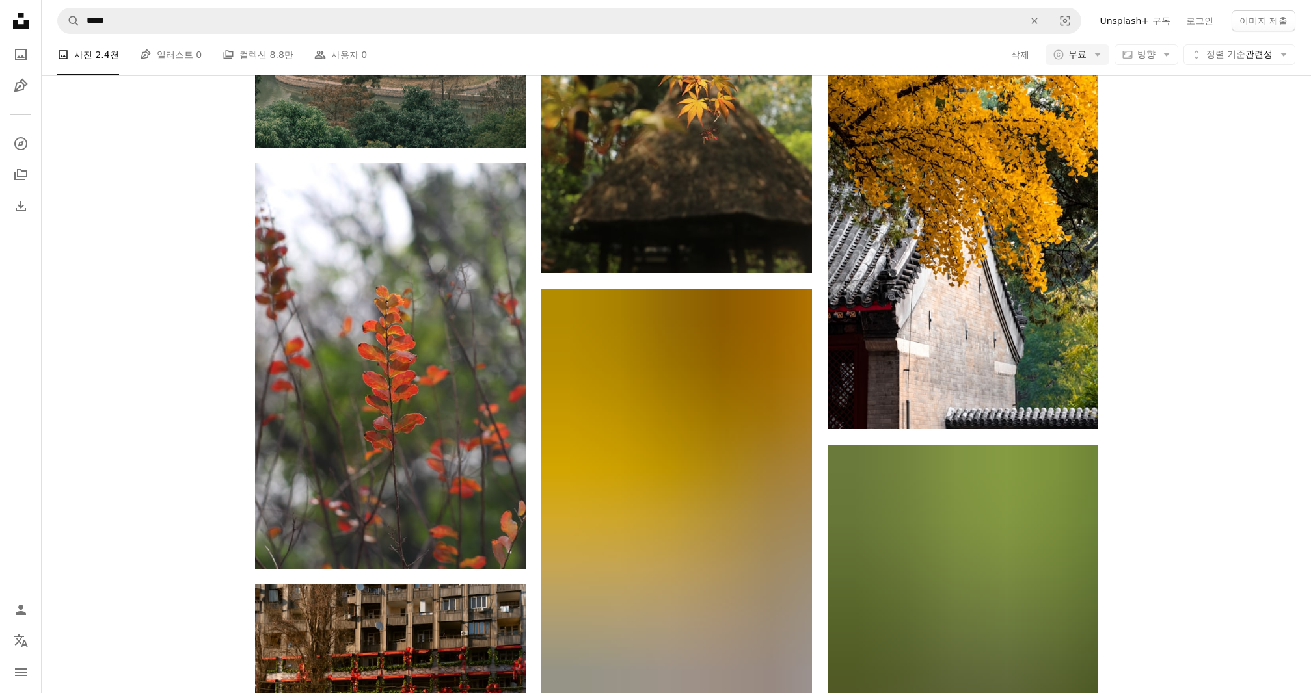
scroll to position [10603, 0]
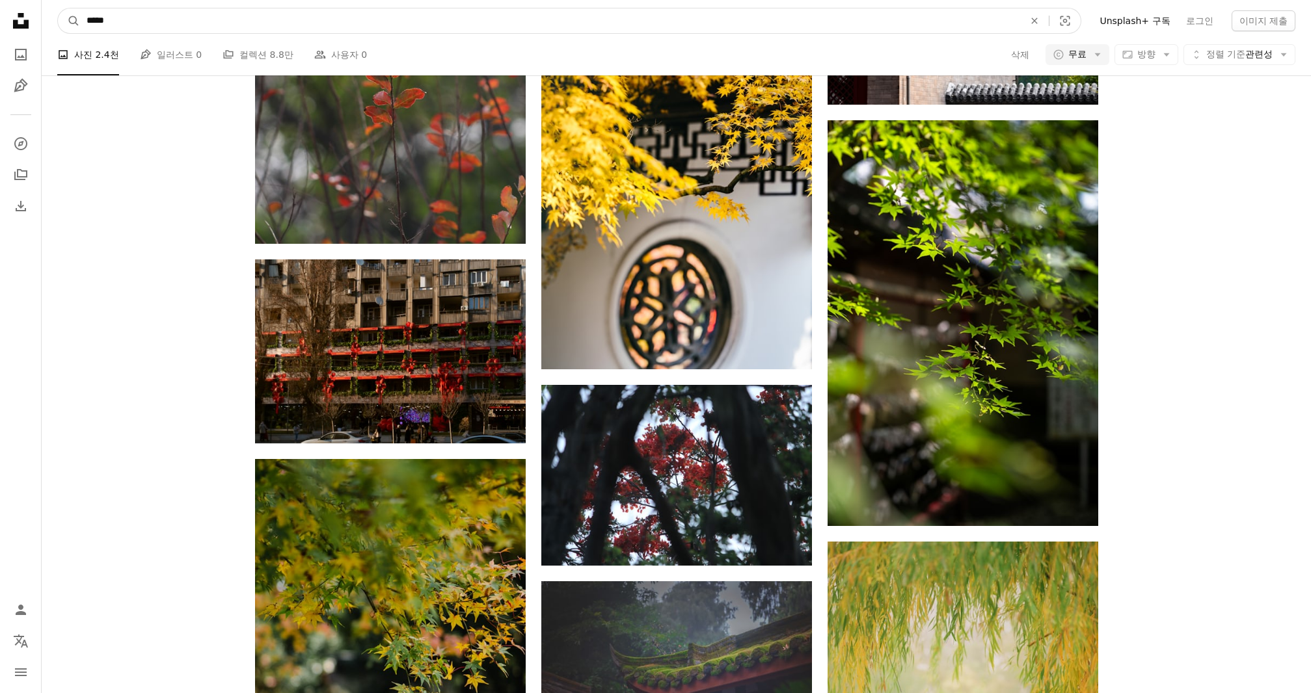
click at [240, 20] on input "*****" at bounding box center [550, 20] width 940 height 25
type input "********"
click button "A magnifying glass" at bounding box center [69, 20] width 22 height 25
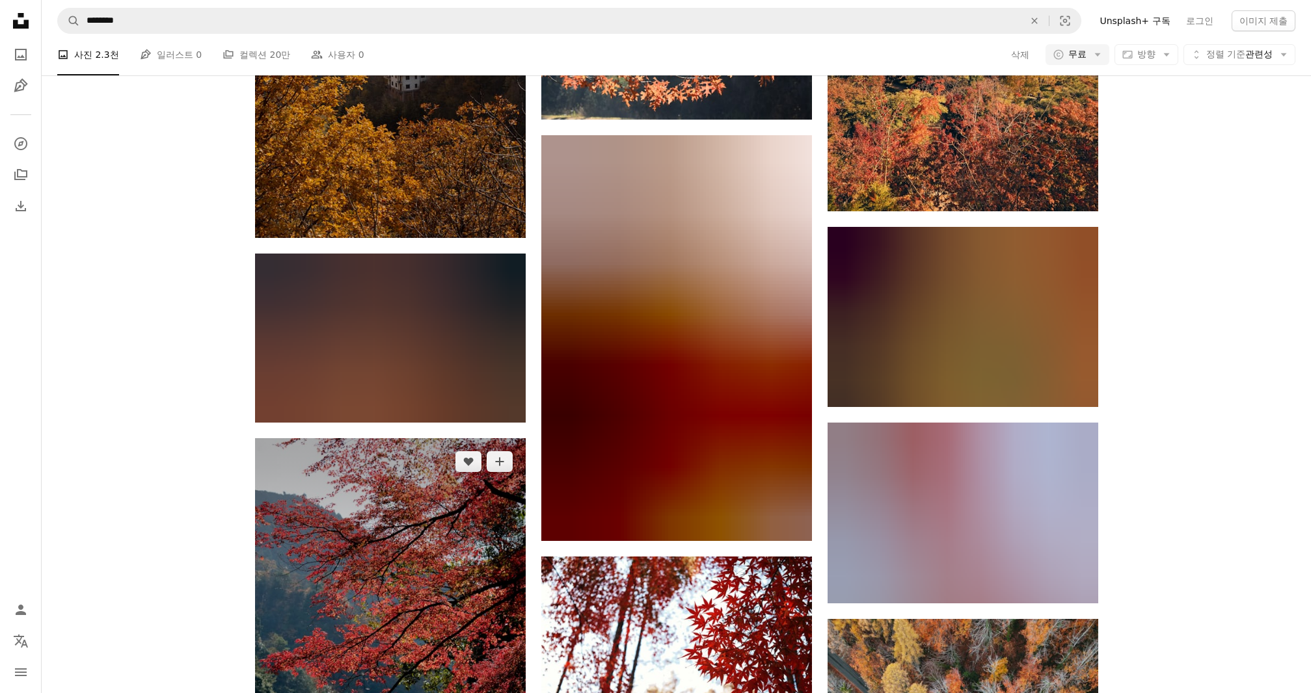
scroll to position [1171, 0]
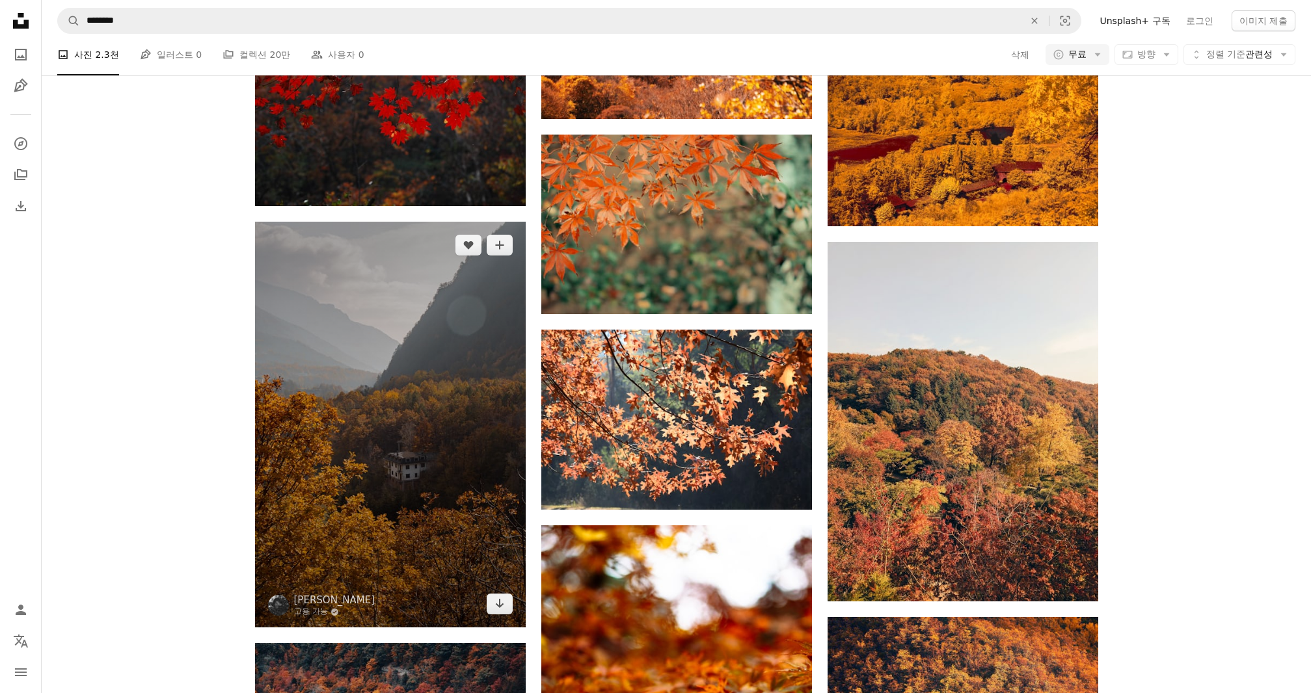
click at [418, 355] on img at bounding box center [390, 425] width 271 height 406
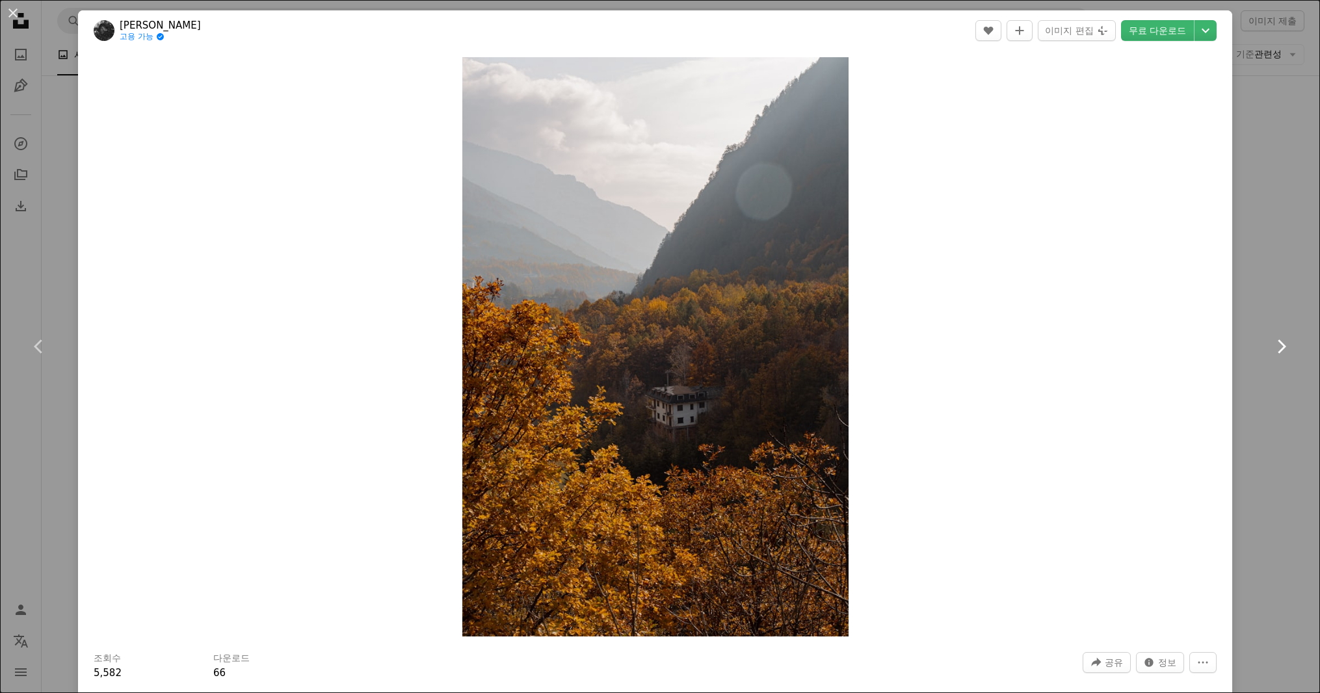
click at [1280, 297] on link "Chevron right" at bounding box center [1281, 346] width 78 height 125
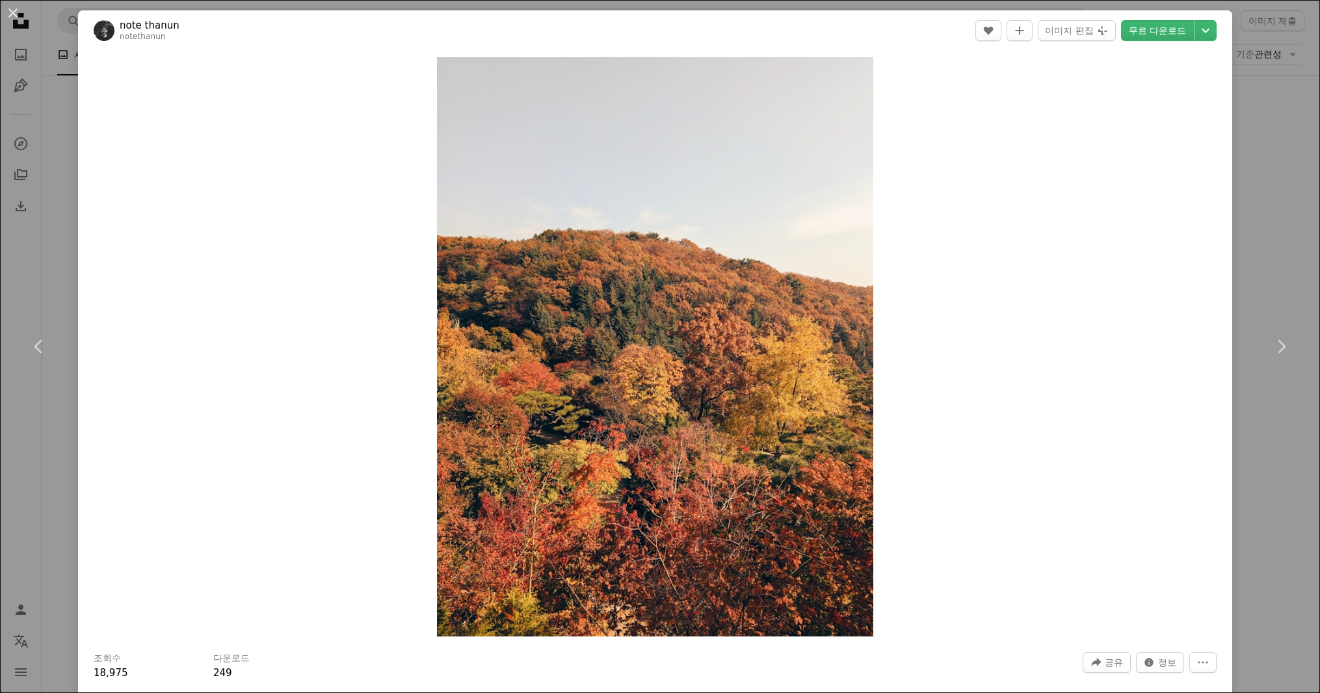
click at [1266, 543] on div "An X shape Chevron left Chevron right note thanun notethanun A heart A plus sig…" at bounding box center [660, 346] width 1320 height 693
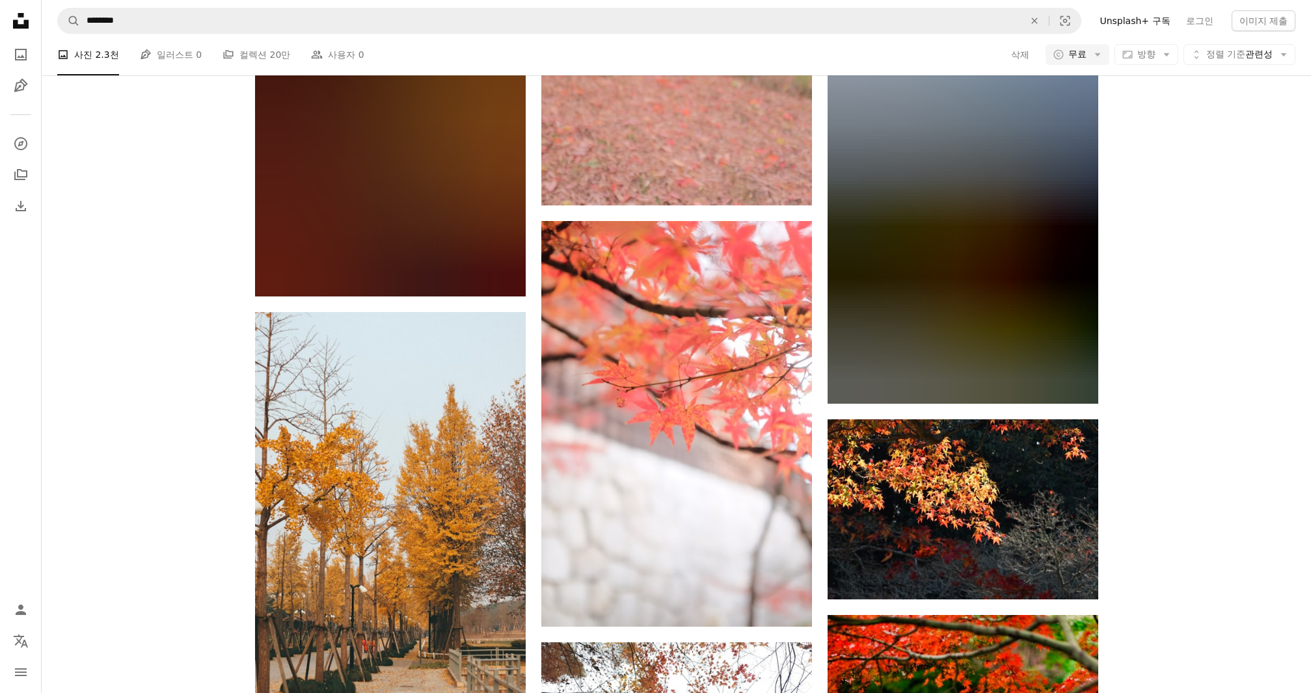
scroll to position [3382, 0]
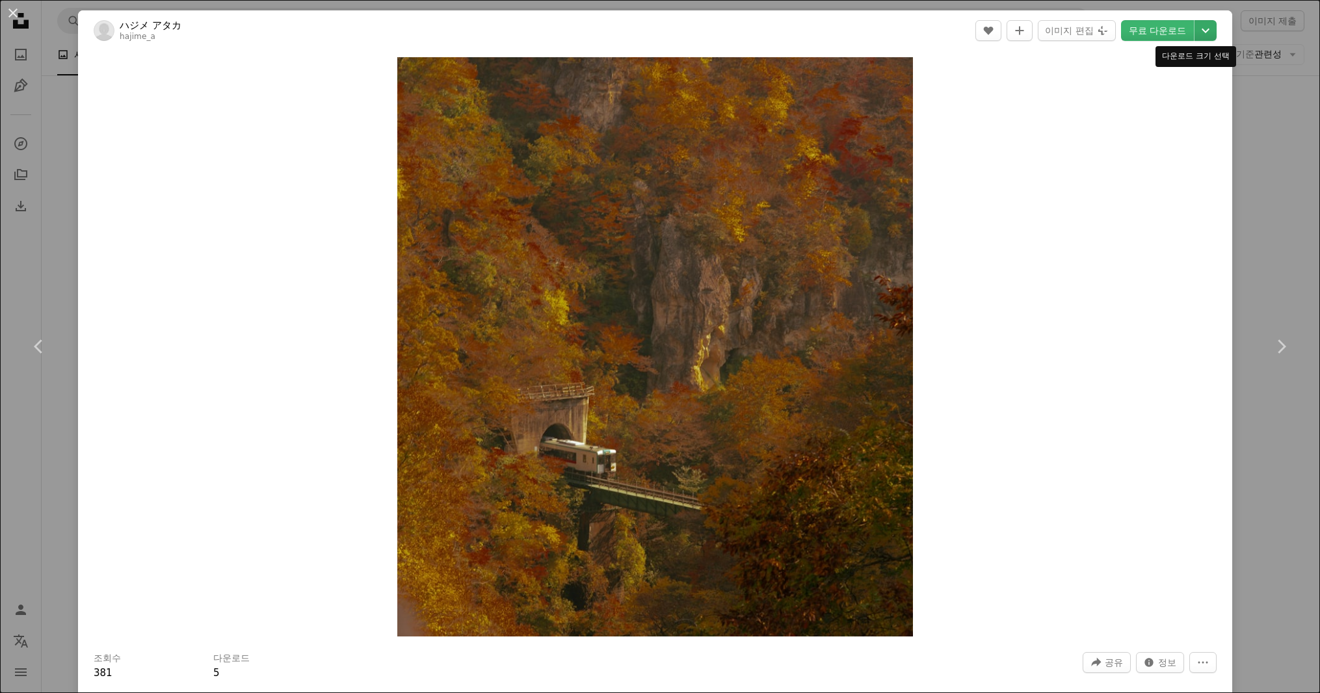
click at [1196, 31] on icon "Chevron down" at bounding box center [1206, 31] width 21 height 16
click at [1162, 140] on span "( 3177 x 3567 )" at bounding box center [1172, 144] width 64 height 10
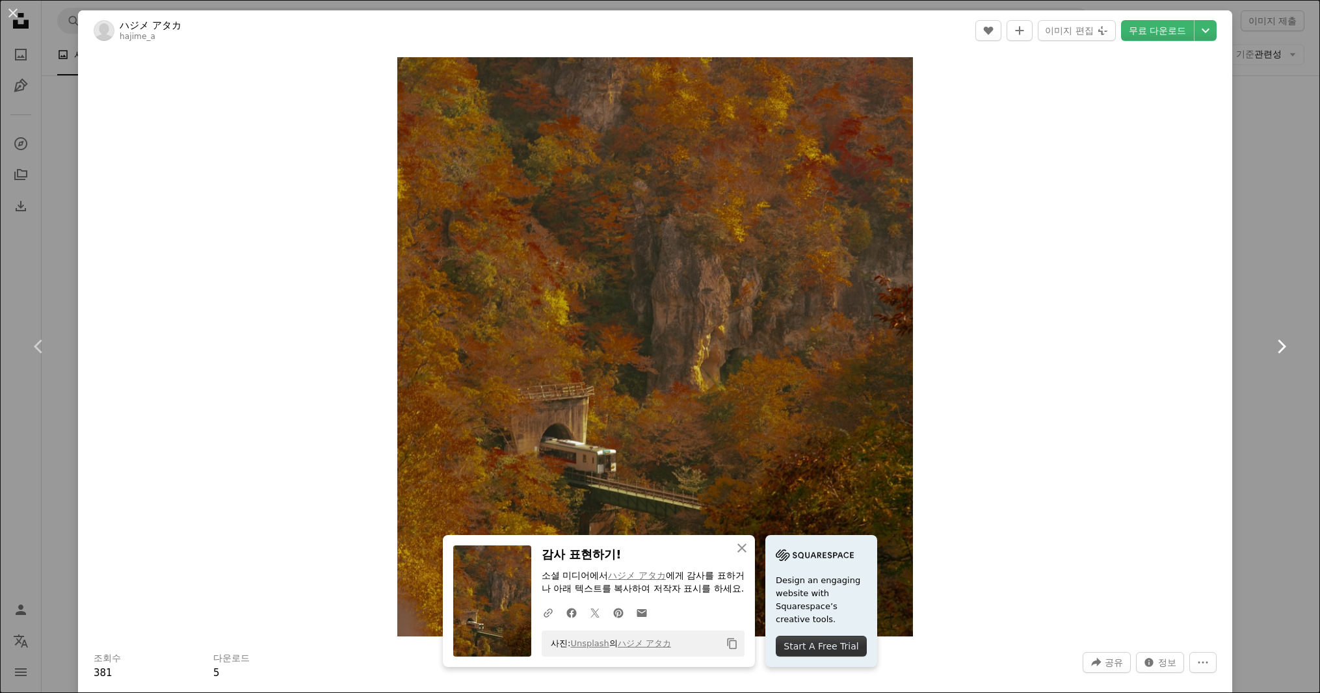
click at [1258, 297] on link "Chevron right" at bounding box center [1281, 346] width 78 height 125
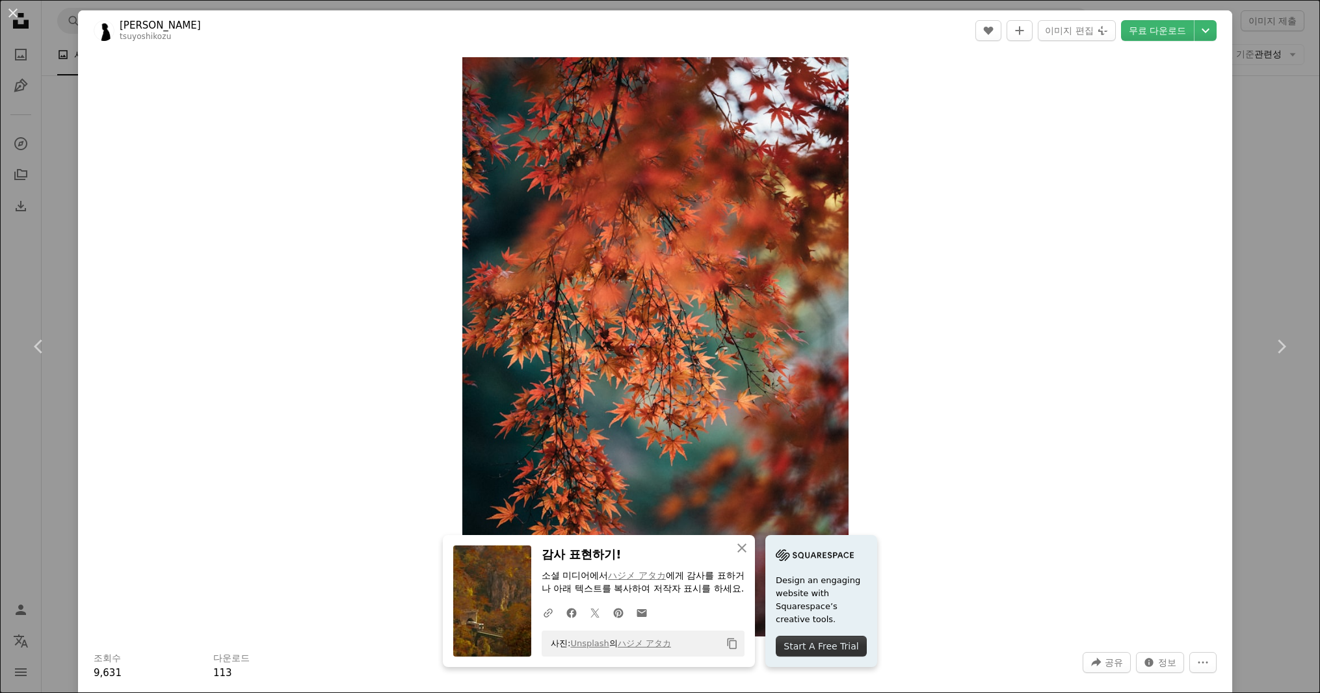
click at [1254, 540] on div "An X shape Chevron left Chevron right Tsuyoshi Kozu tsuyoshikozu A heart A plus…" at bounding box center [660, 346] width 1320 height 693
